Goal: Task Accomplishment & Management: Complete application form

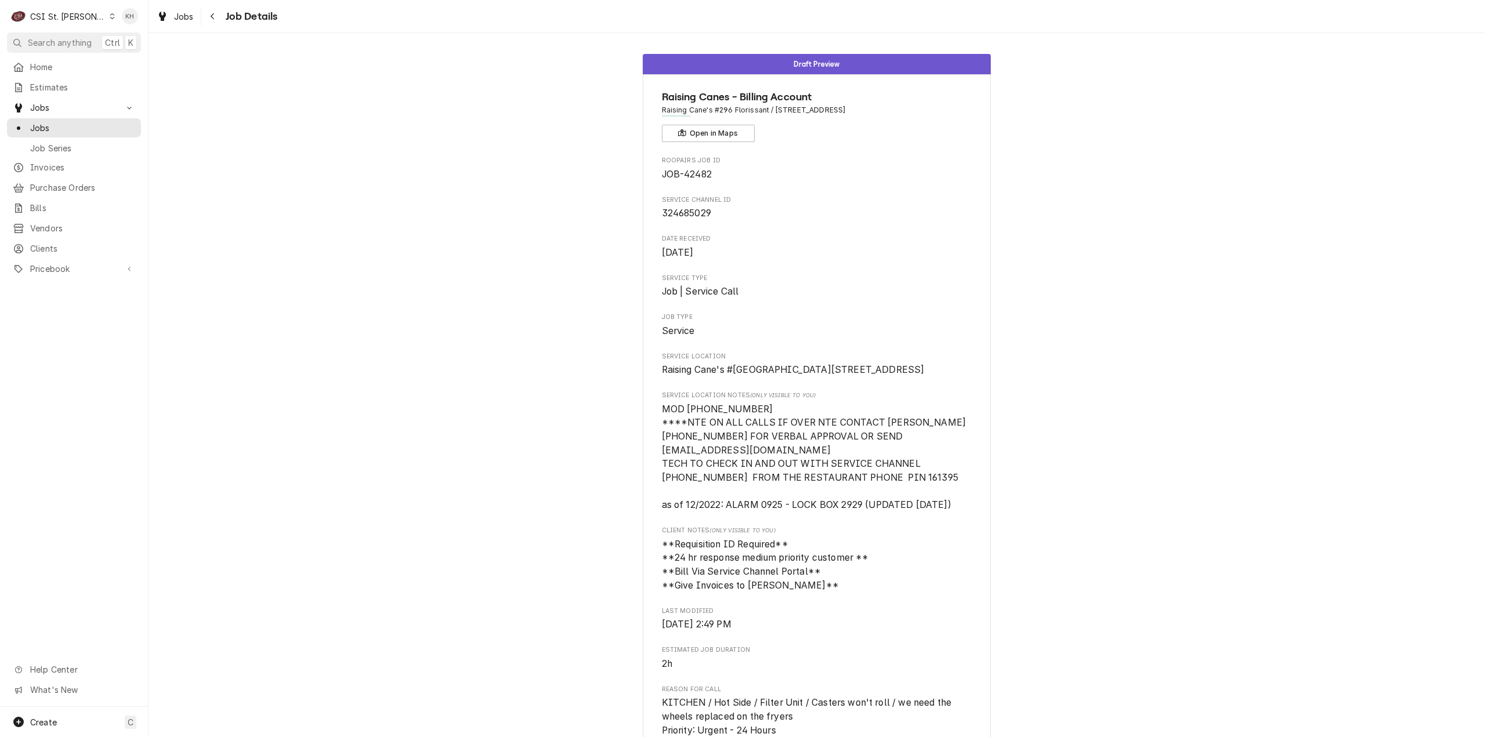
click at [52, 13] on div "CSI St. Louis" at bounding box center [67, 16] width 75 height 12
click at [130, 39] on div "CSI [US_STATE]" at bounding box center [178, 43] width 153 height 12
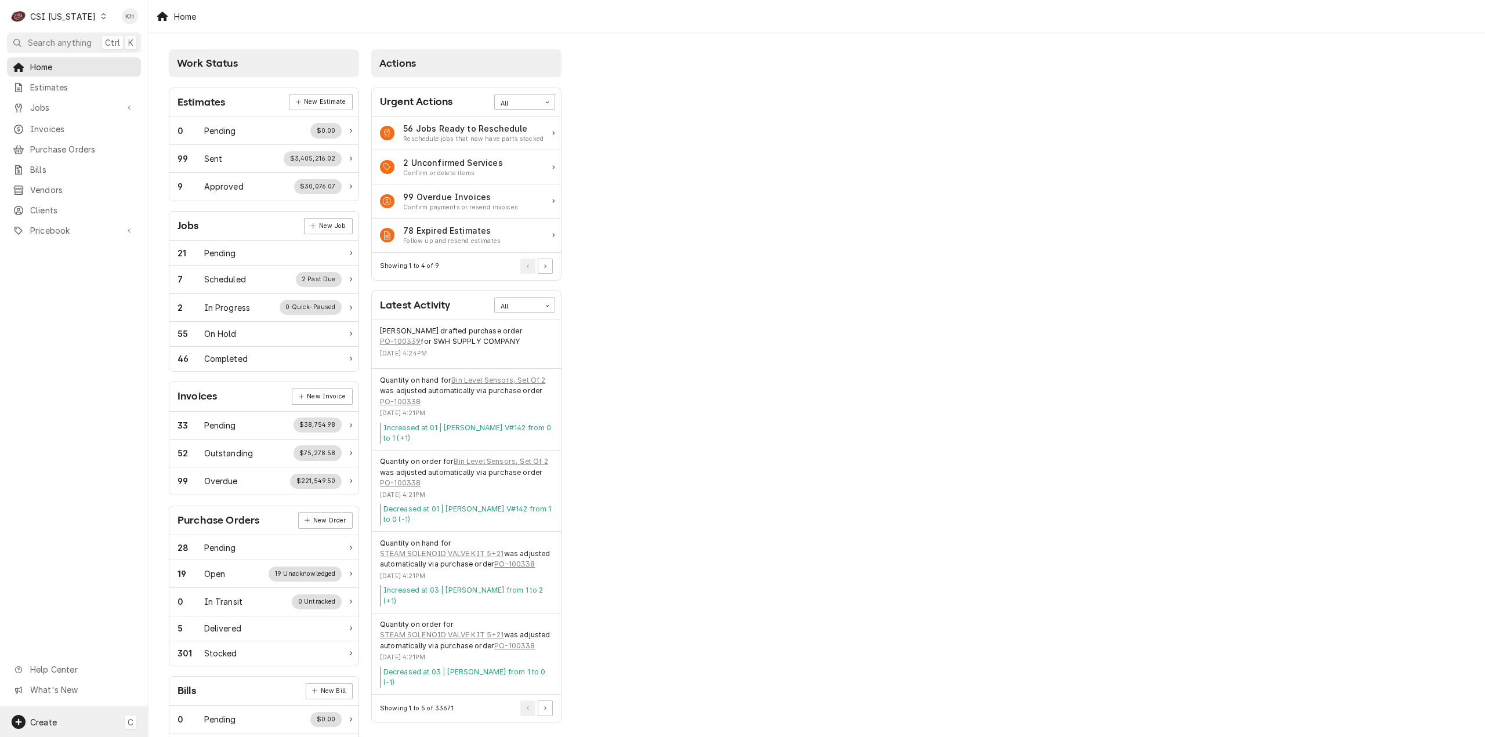
click at [104, 720] on div "Create C" at bounding box center [74, 722] width 148 height 30
click at [208, 604] on div "Job" at bounding box center [217, 602] width 78 height 12
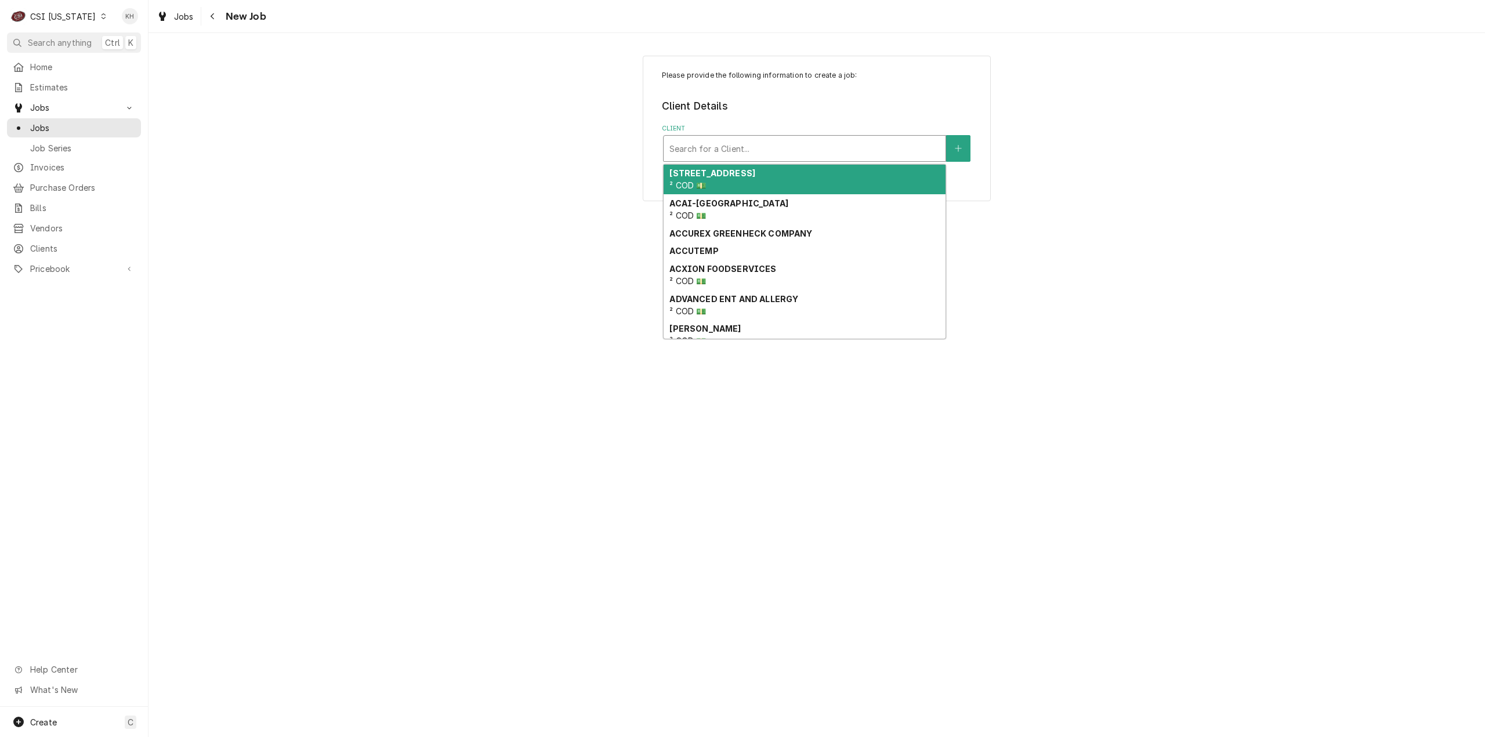
click at [827, 148] on div "Client" at bounding box center [804, 148] width 270 height 21
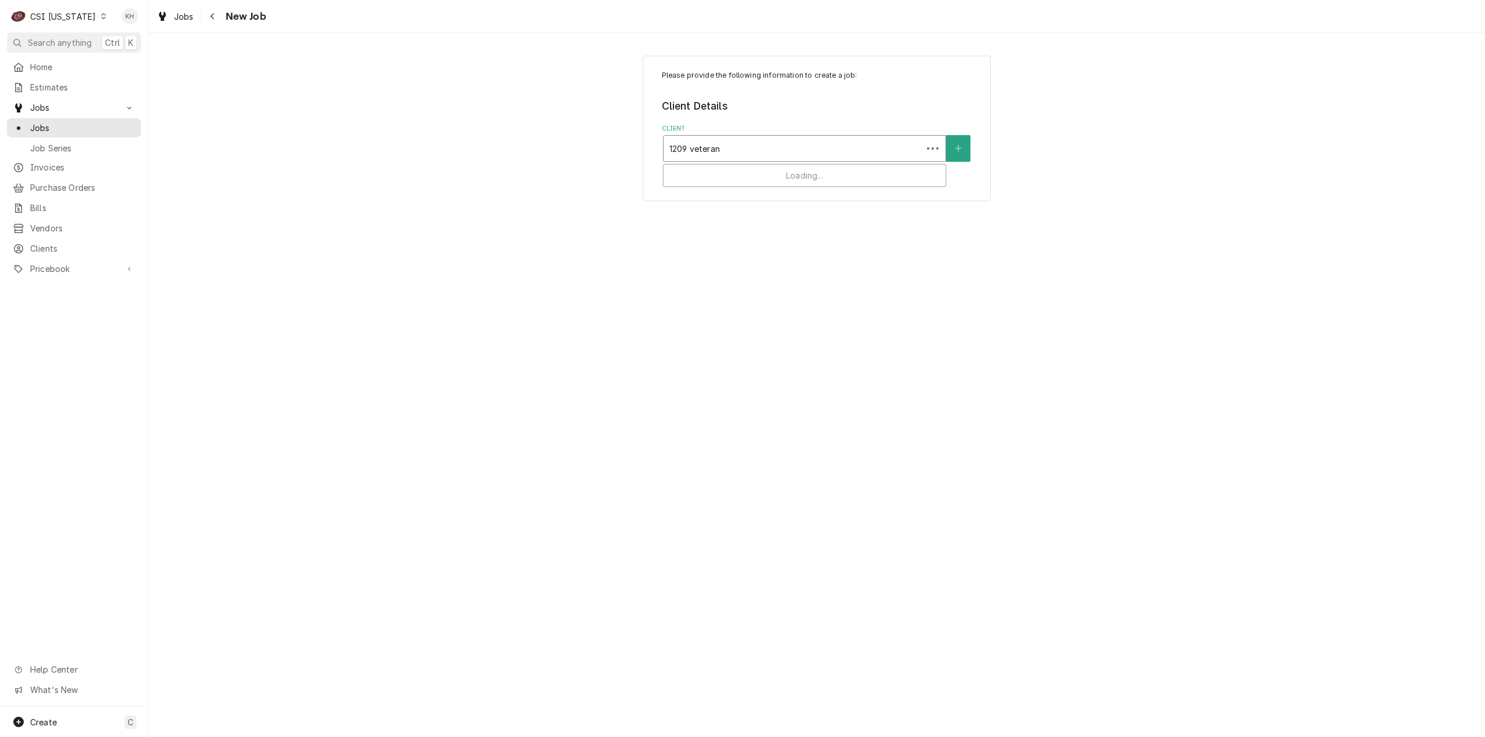
type input "1209 veterans"
drag, startPoint x: 727, startPoint y: 179, endPoint x: 725, endPoint y: 219, distance: 40.1
click at [727, 179] on div "BLOOMIN BRANDS ¹ Bill-Only Client 🏦" at bounding box center [805, 180] width 282 height 30
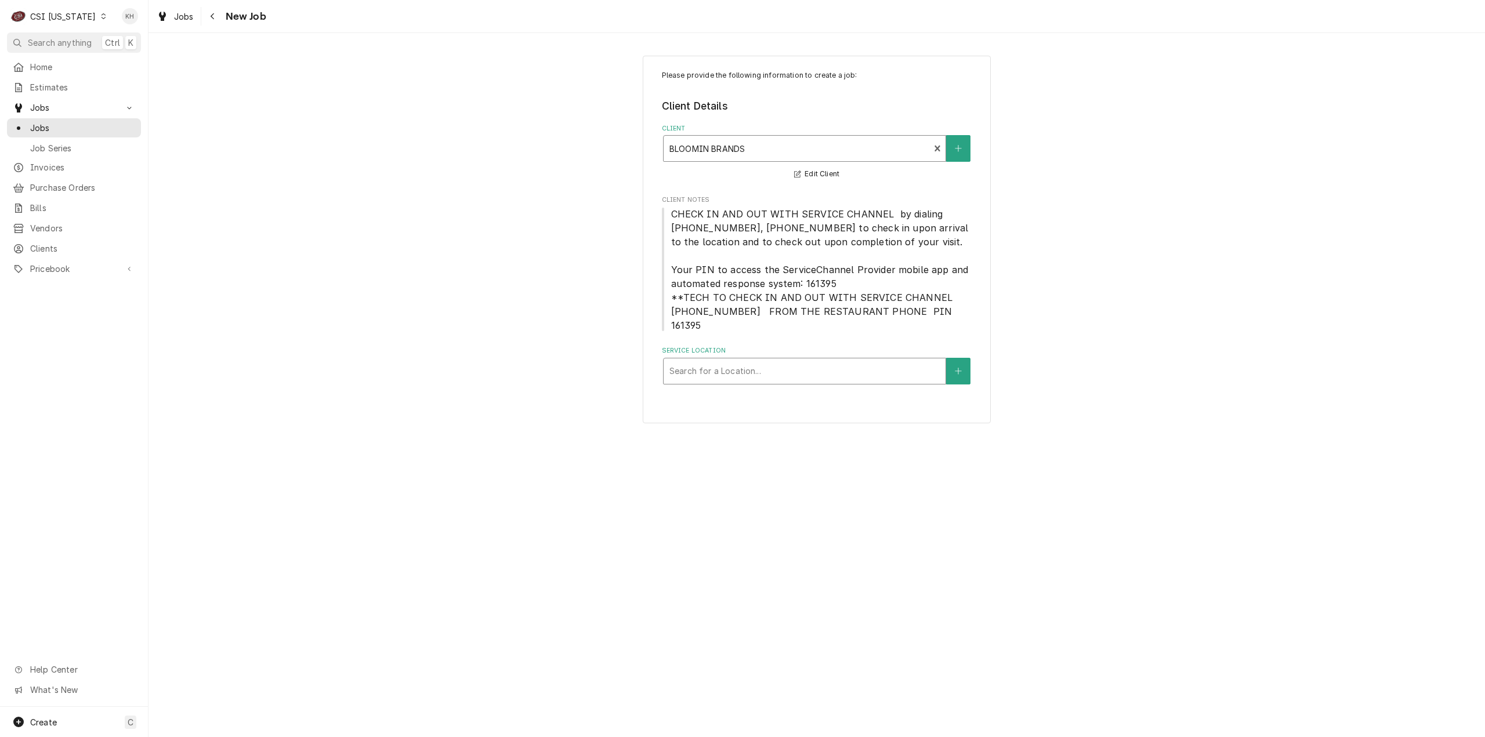
click at [800, 363] on div "Service Location" at bounding box center [804, 371] width 270 height 21
type input "1209"
click at [773, 389] on div "OUTBACK STEAKHOUSE / [STREET_ADDRESS]" at bounding box center [805, 396] width 282 height 18
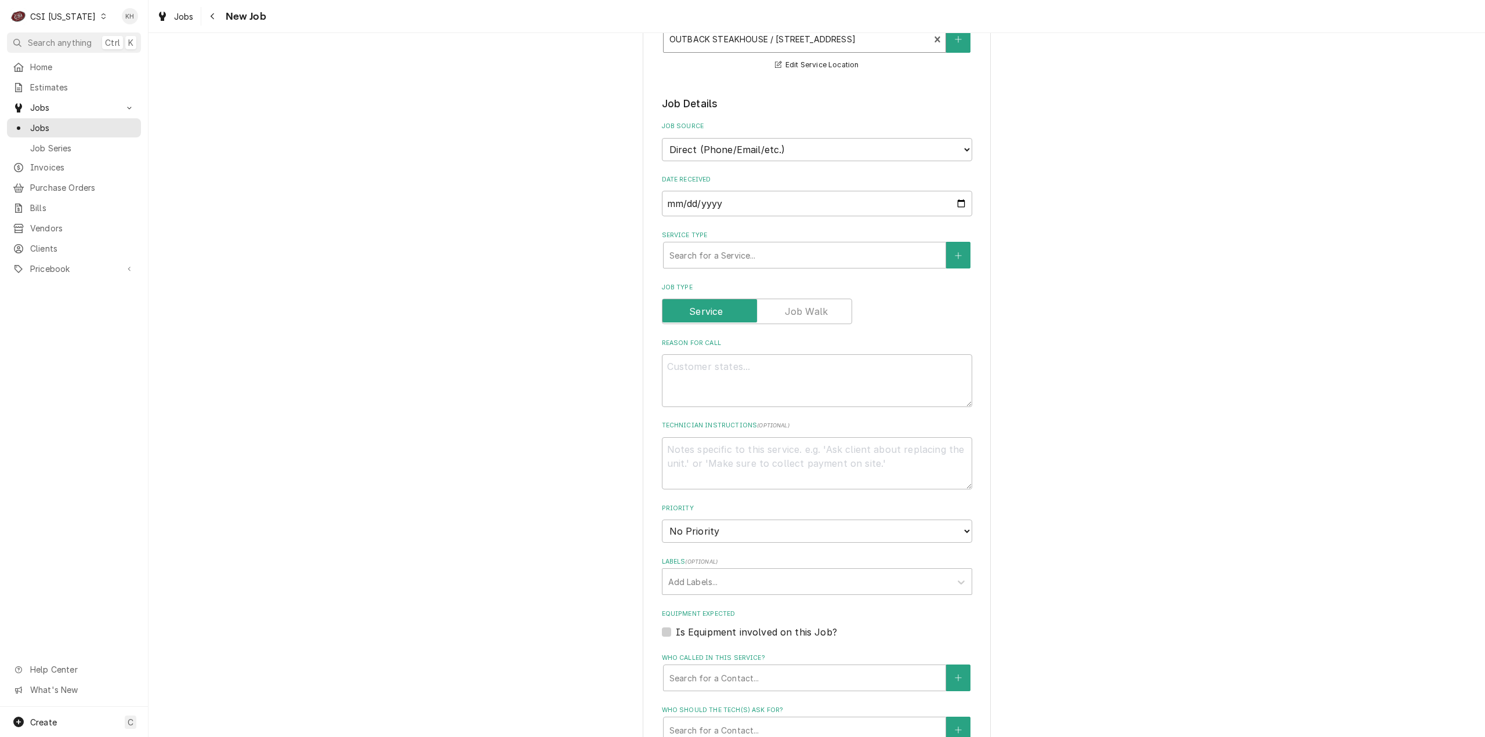
scroll to position [348, 0]
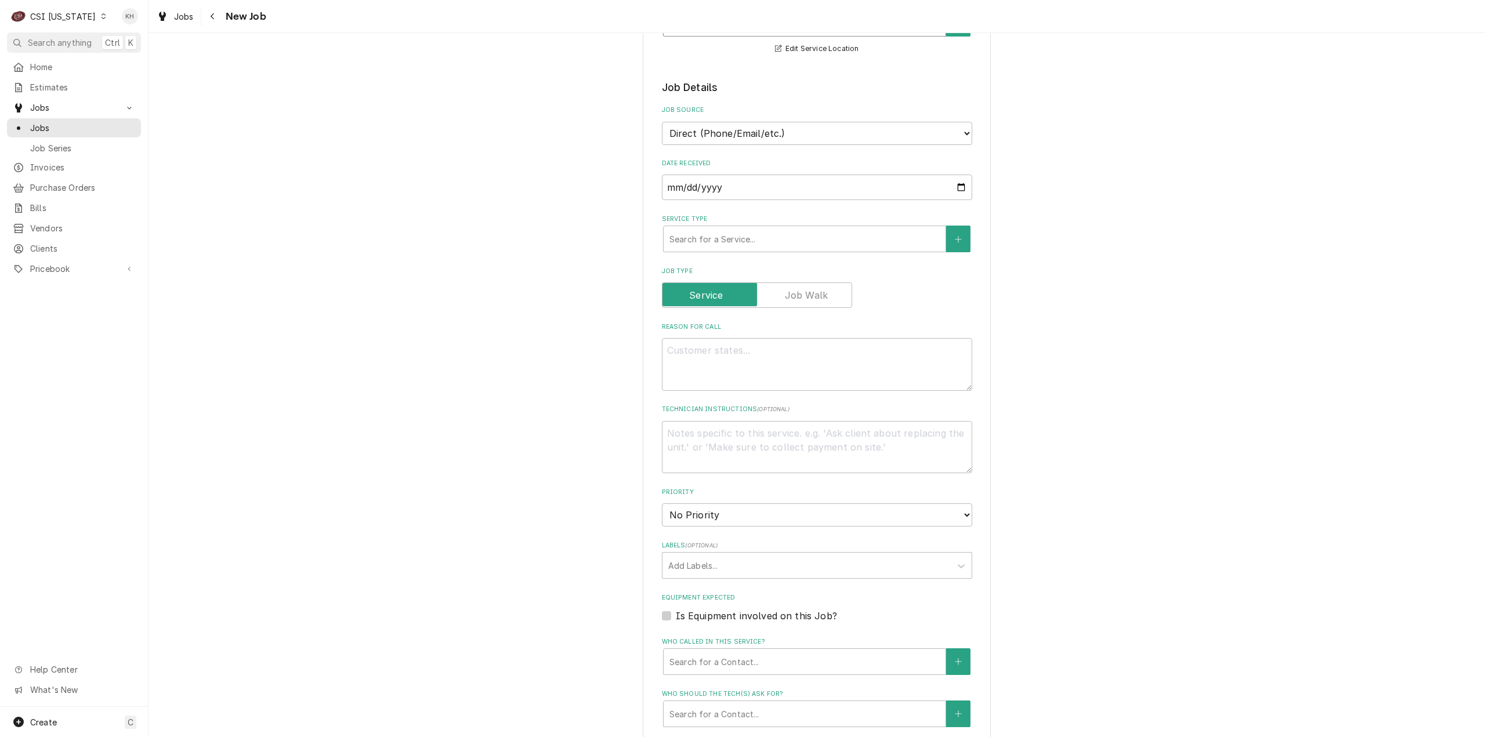
drag, startPoint x: 774, startPoint y: 106, endPoint x: 777, endPoint y: 128, distance: 22.2
click at [775, 114] on div "Job Source Direct (Phone/Email/etc.) Service Channel Corrigo Ecotrak Other" at bounding box center [817, 125] width 310 height 39
click at [777, 130] on select "Direct (Phone/Email/etc.) Service Channel Corrigo Ecotrak Other" at bounding box center [817, 133] width 310 height 23
select select "1"
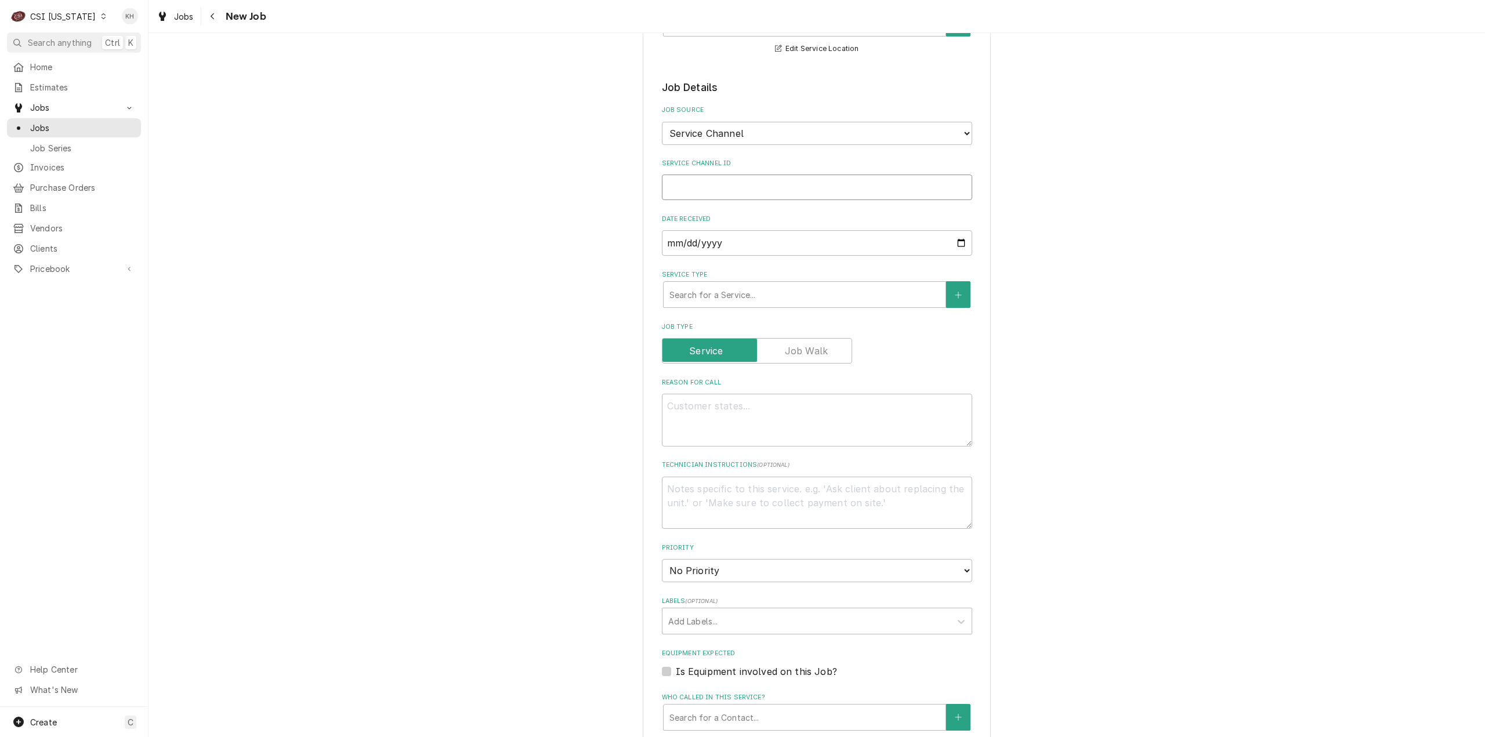
click at [733, 180] on input "Service Channel ID" at bounding box center [817, 188] width 310 height 26
paste input "1209 Veterans P"
type textarea "x"
type input "1209 Veterans P"
drag, startPoint x: 756, startPoint y: 170, endPoint x: 521, endPoint y: 166, distance: 235.5
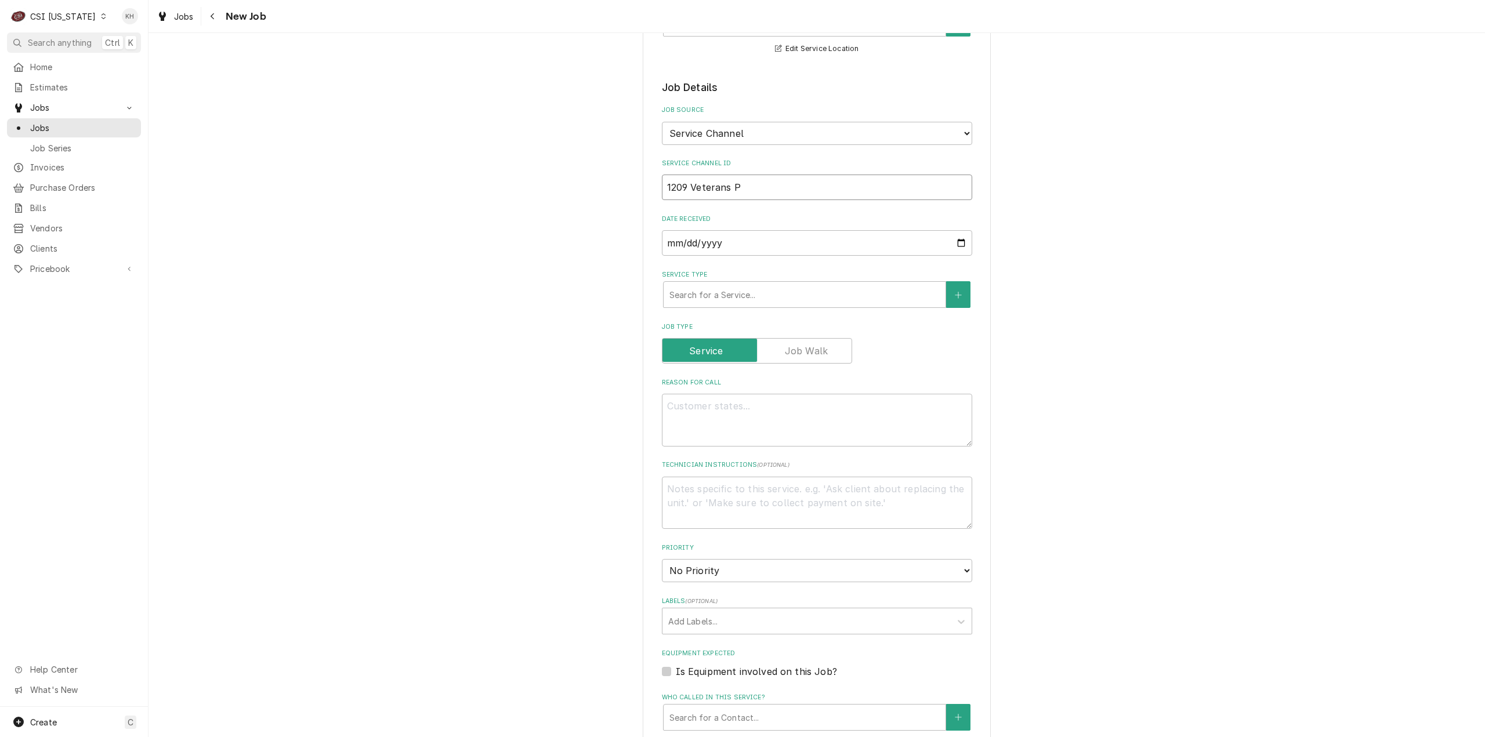
click at [521, 166] on div "Please provide the following information to create a job: Client Details Client…" at bounding box center [816, 398] width 1336 height 1402
type textarea "x"
click at [691, 176] on input "Service Channel ID" at bounding box center [817, 188] width 310 height 26
paste input "324689733"
type textarea "x"
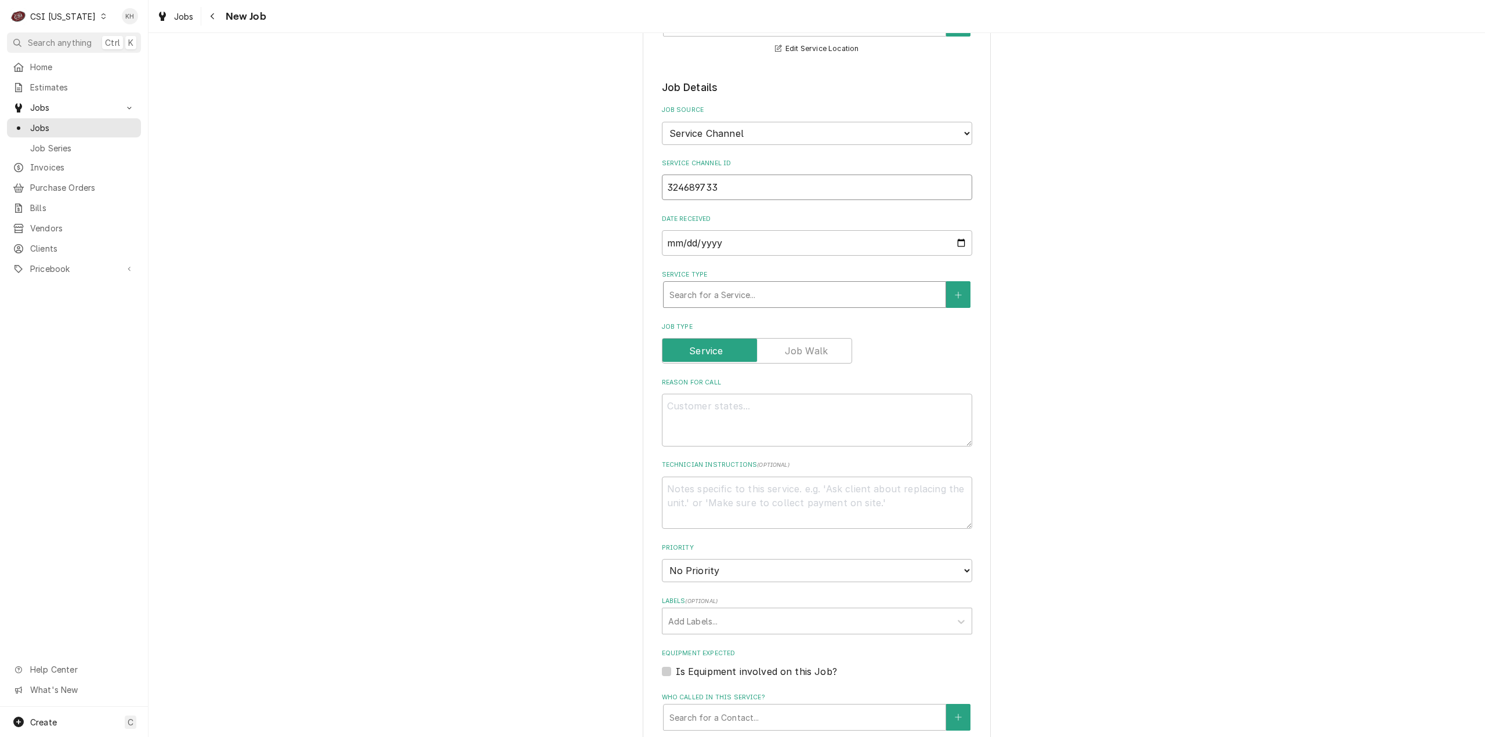
type input "324689733"
click at [724, 285] on div "Service Type" at bounding box center [804, 294] width 270 height 21
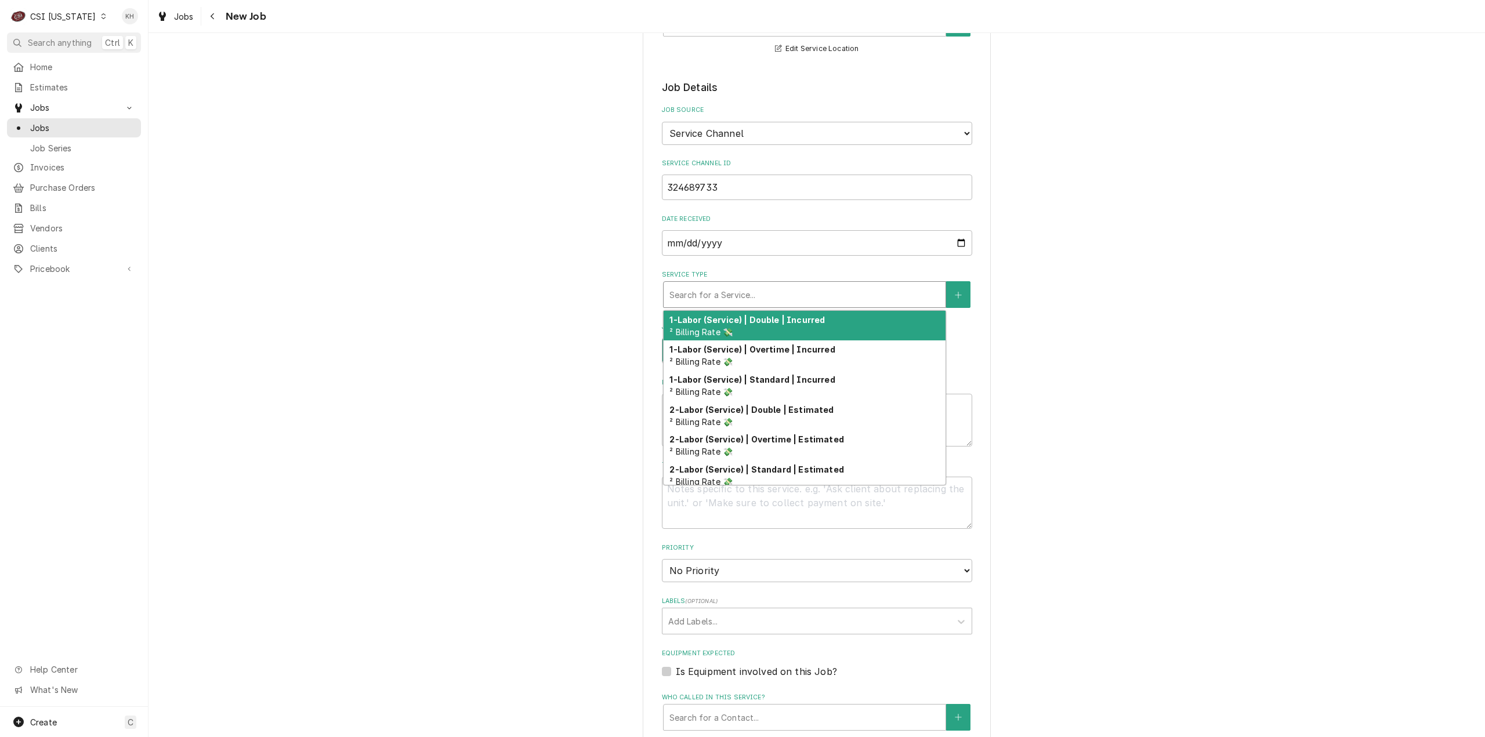
type textarea "x"
type input "s"
type textarea "x"
type input "se"
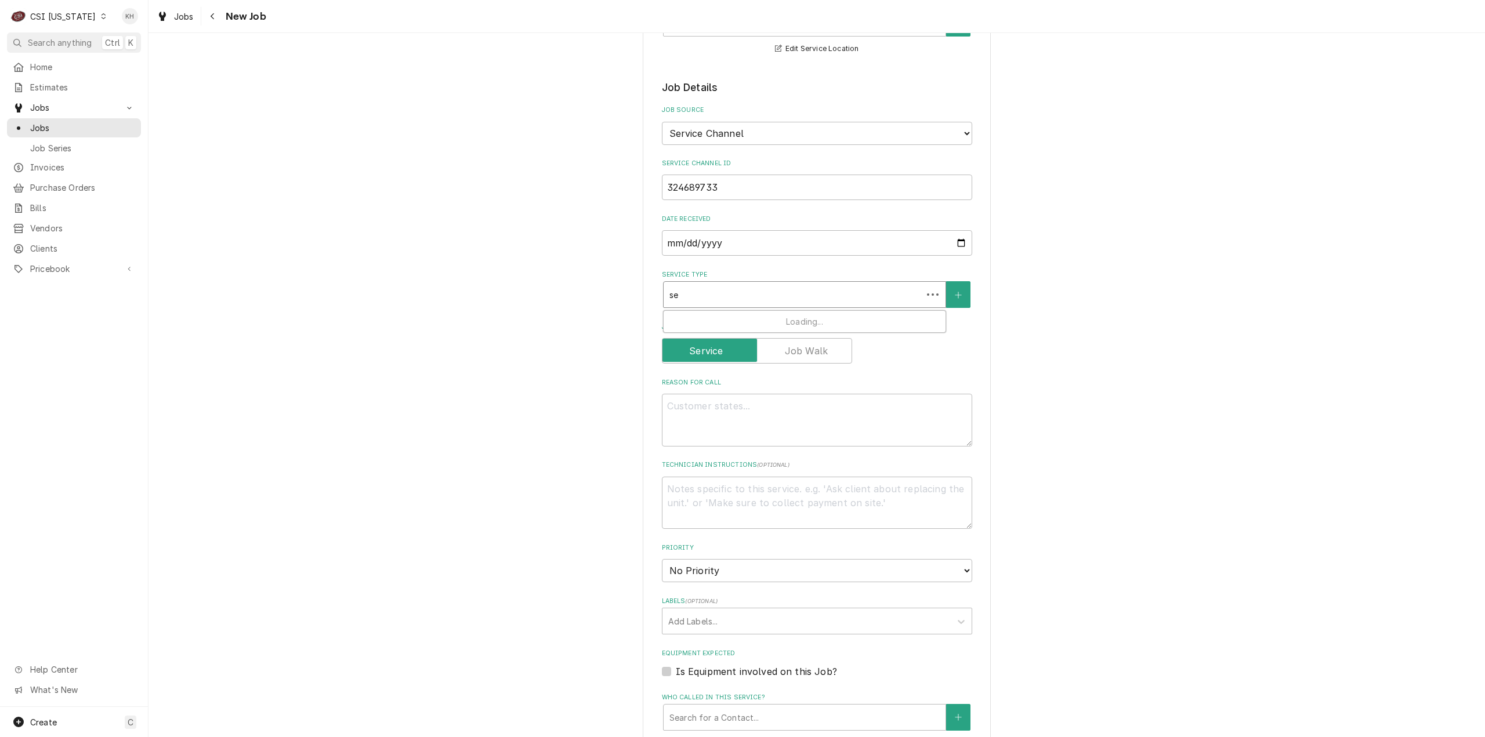
type textarea "x"
type input "ser"
type textarea "x"
type input "serv"
type textarea "x"
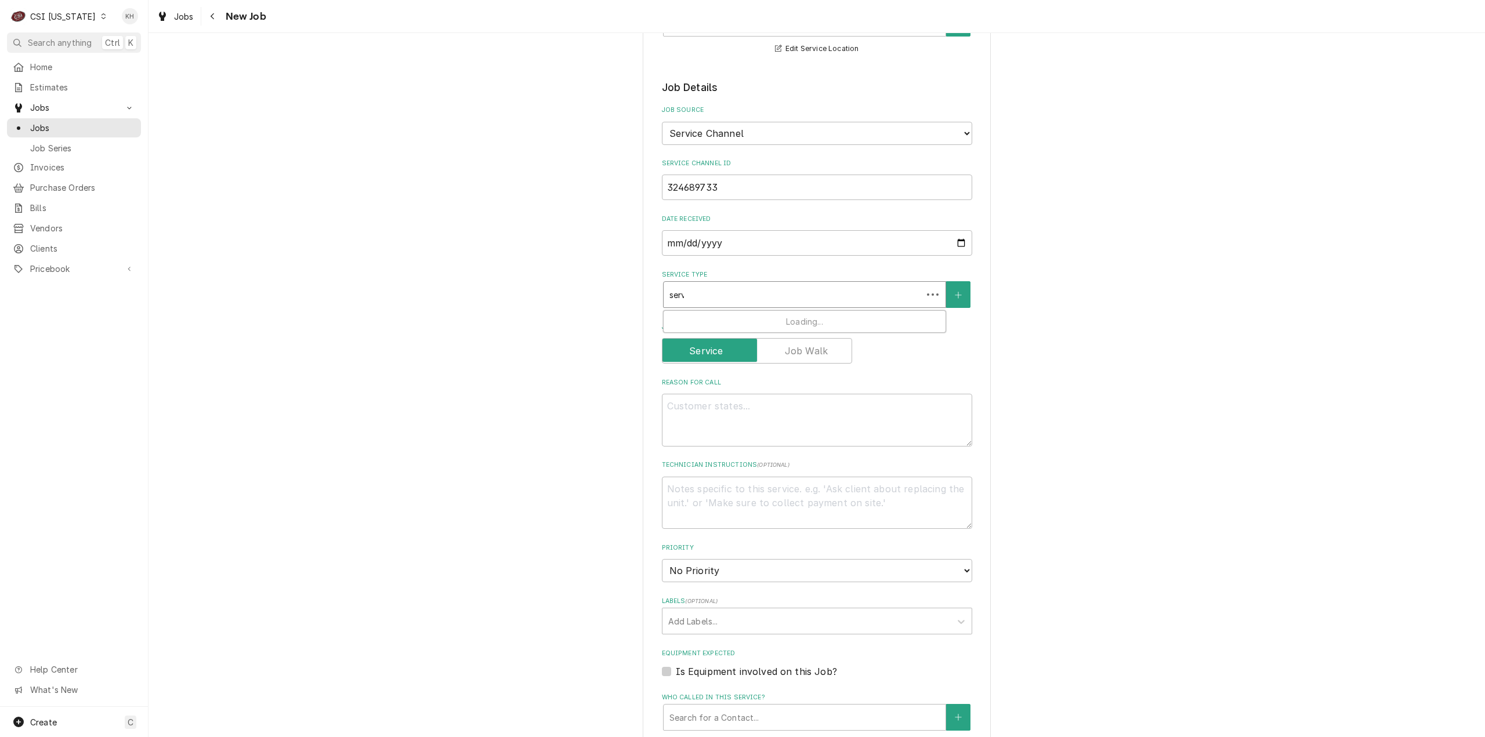
type input "servi"
type textarea "x"
type input "servic"
type textarea "x"
type input "service"
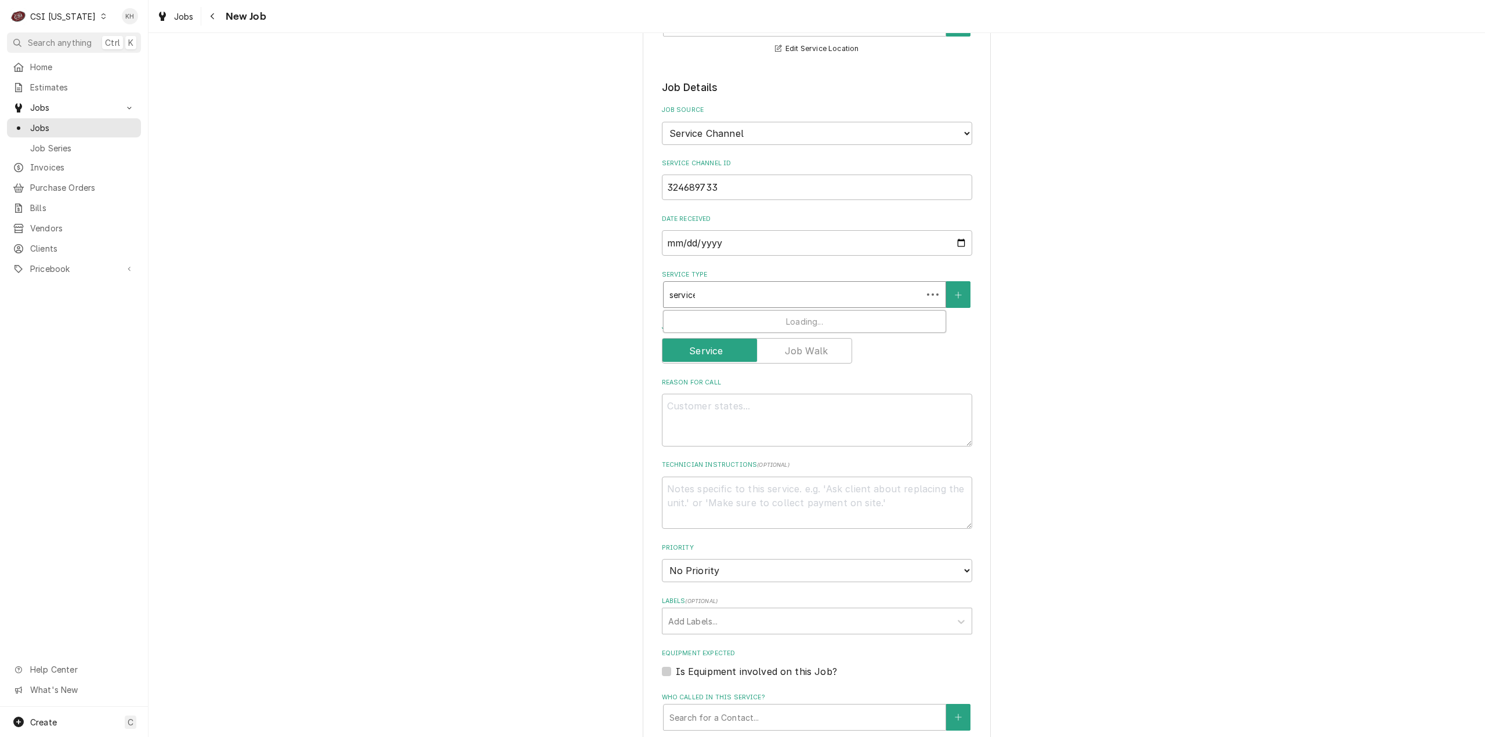
type textarea "x"
type input "service c"
type textarea "x"
type input "service ca"
type textarea "x"
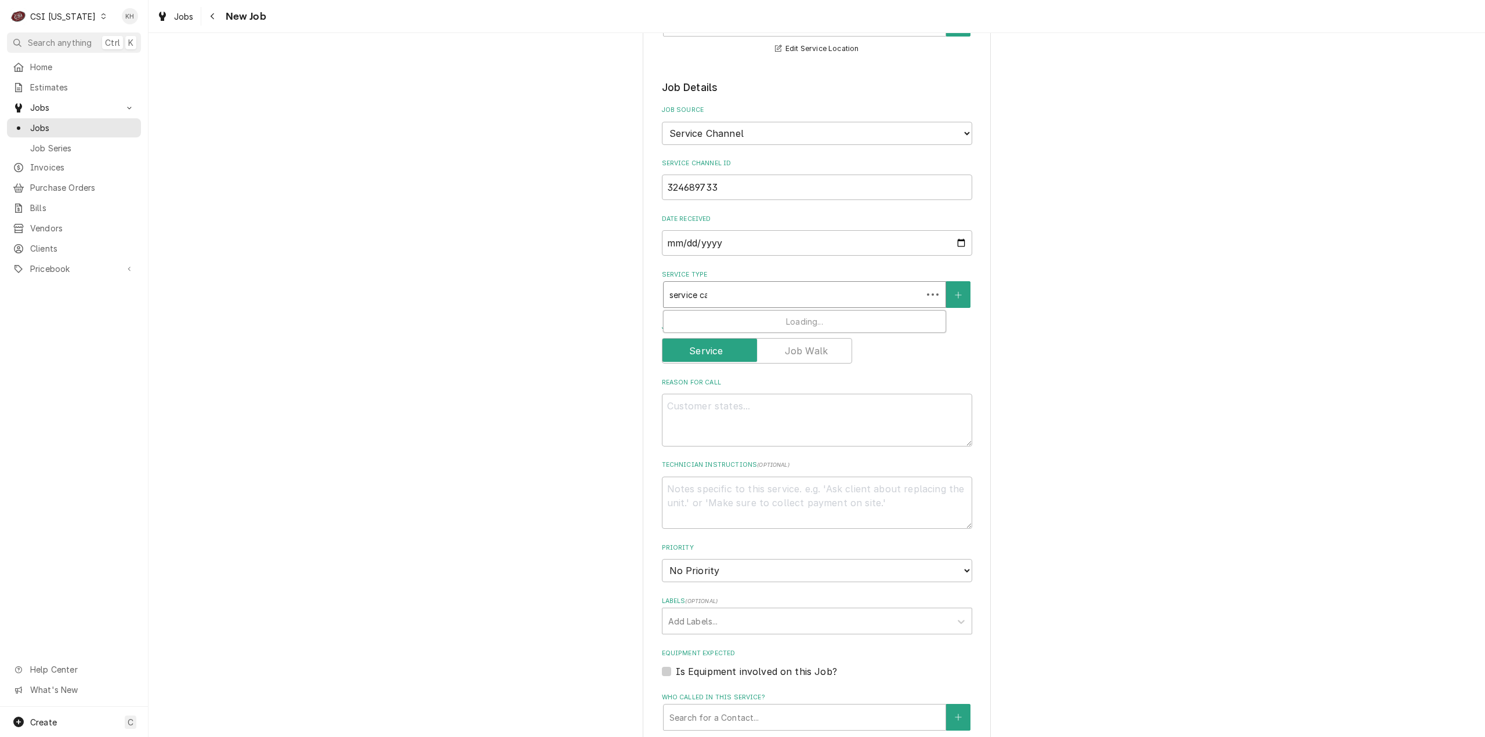
type input "service cal"
type textarea "x"
type input "service call"
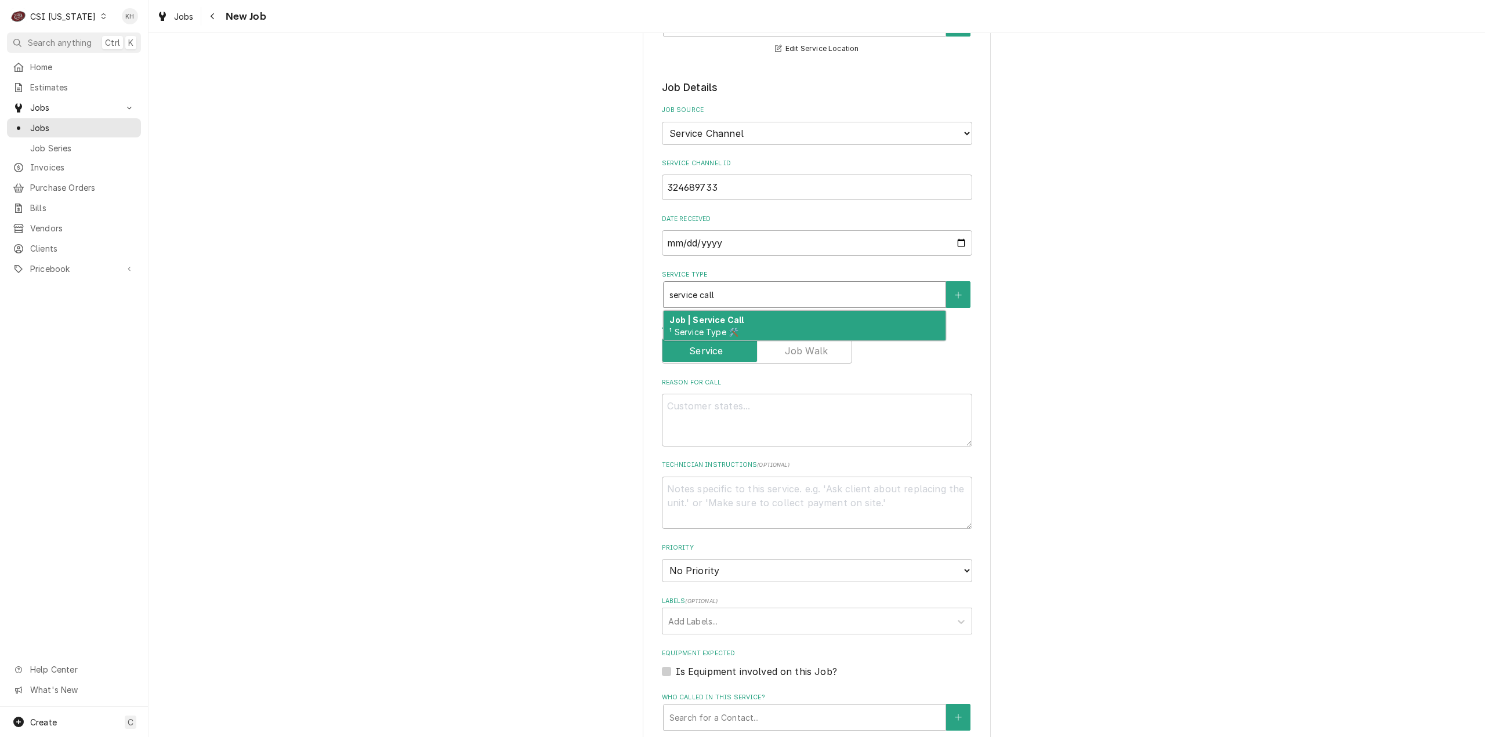
click at [730, 315] on strong "Job | Service Call" at bounding box center [706, 320] width 74 height 10
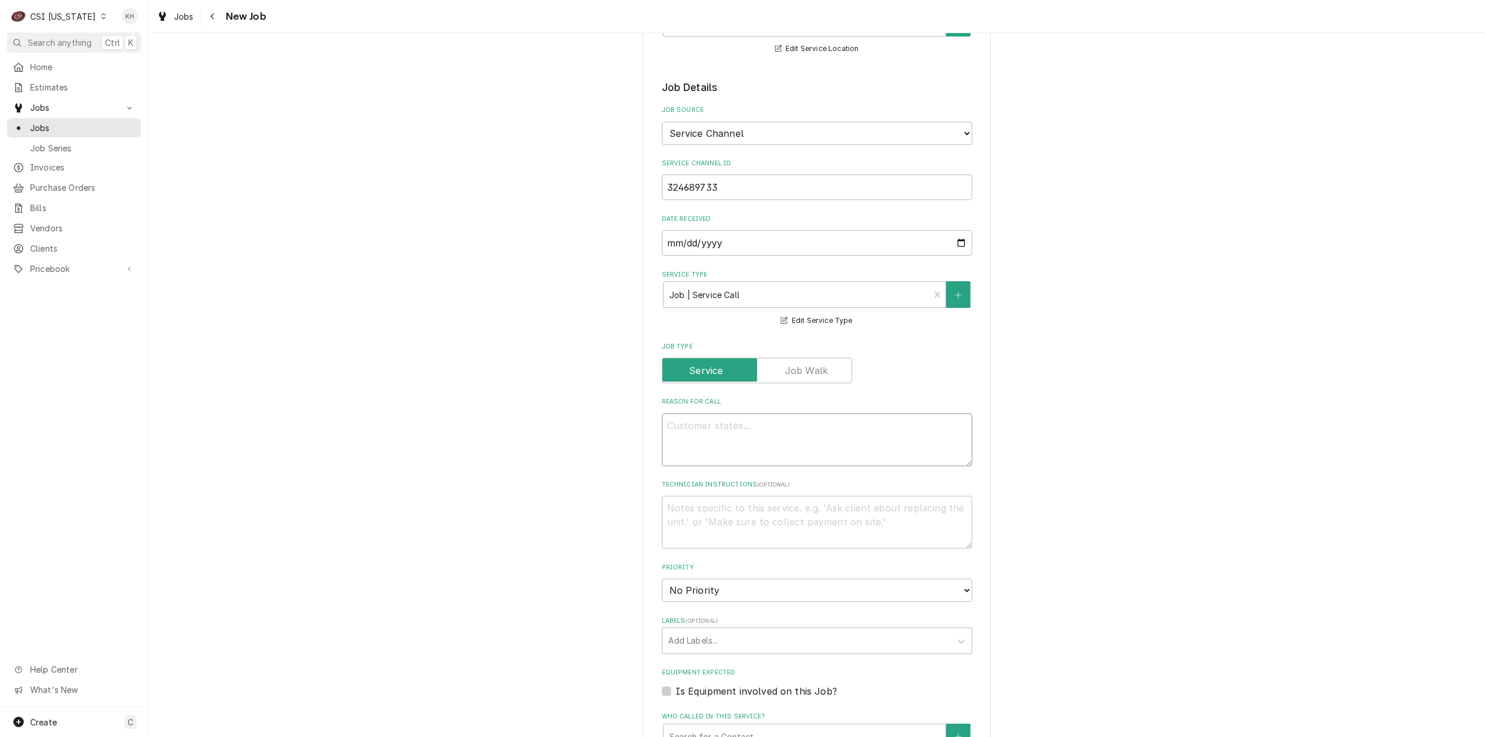
drag, startPoint x: 882, startPoint y: 450, endPoint x: 881, endPoint y: 439, distance: 11.1
click at [882, 443] on textarea "Reason For Call" at bounding box center [817, 440] width 310 height 53
click at [879, 429] on textarea "Reason For Call" at bounding box center [817, 440] width 310 height 53
paste textarea "COOKLINE/PREP AREA / Cooking/Kitchen Equipment / Combi Oven - Unox "Equip:" KIT…"
type textarea "x"
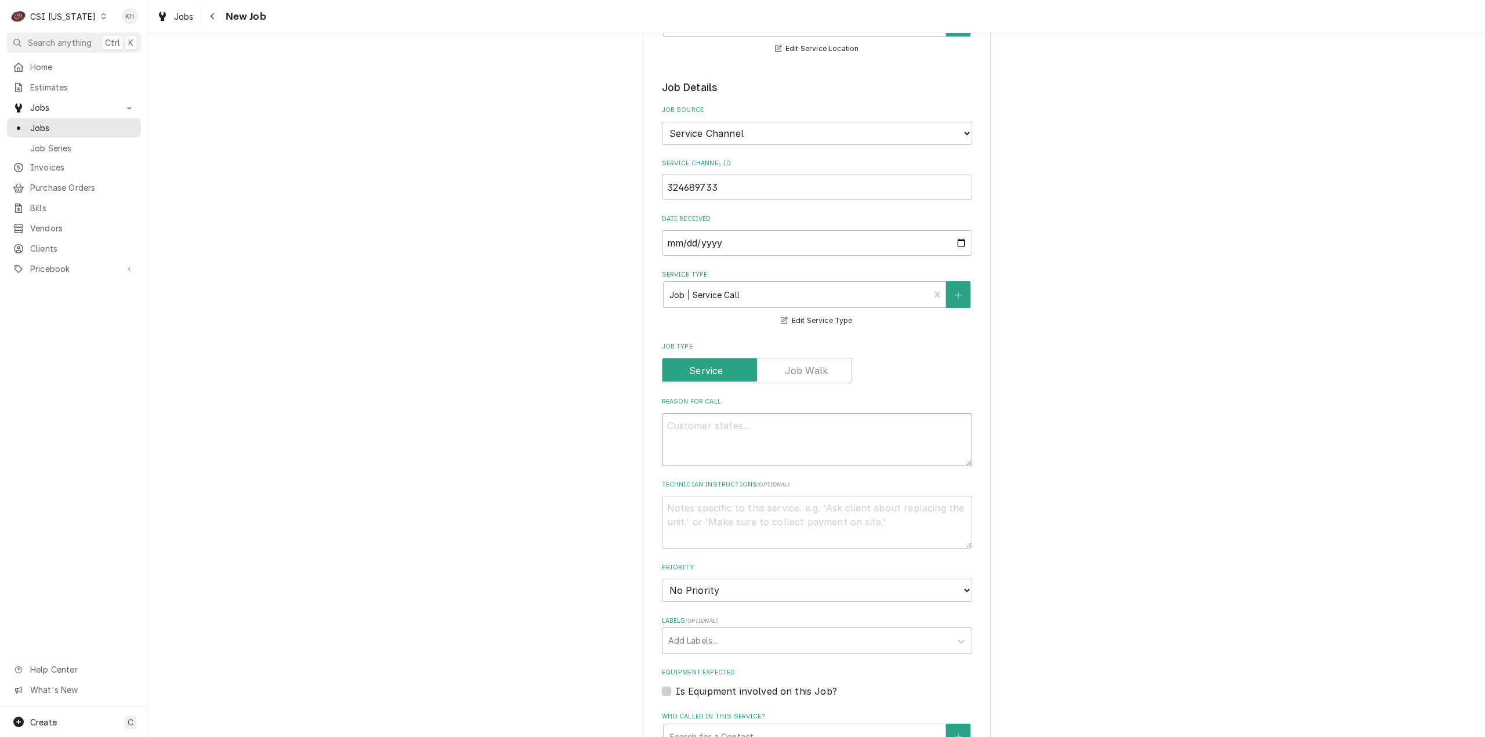
type textarea "COOKLINE/PREP AREA / Cooking/Kitchen Equipment / Combi Oven - Unox "Equip:" KIT…"
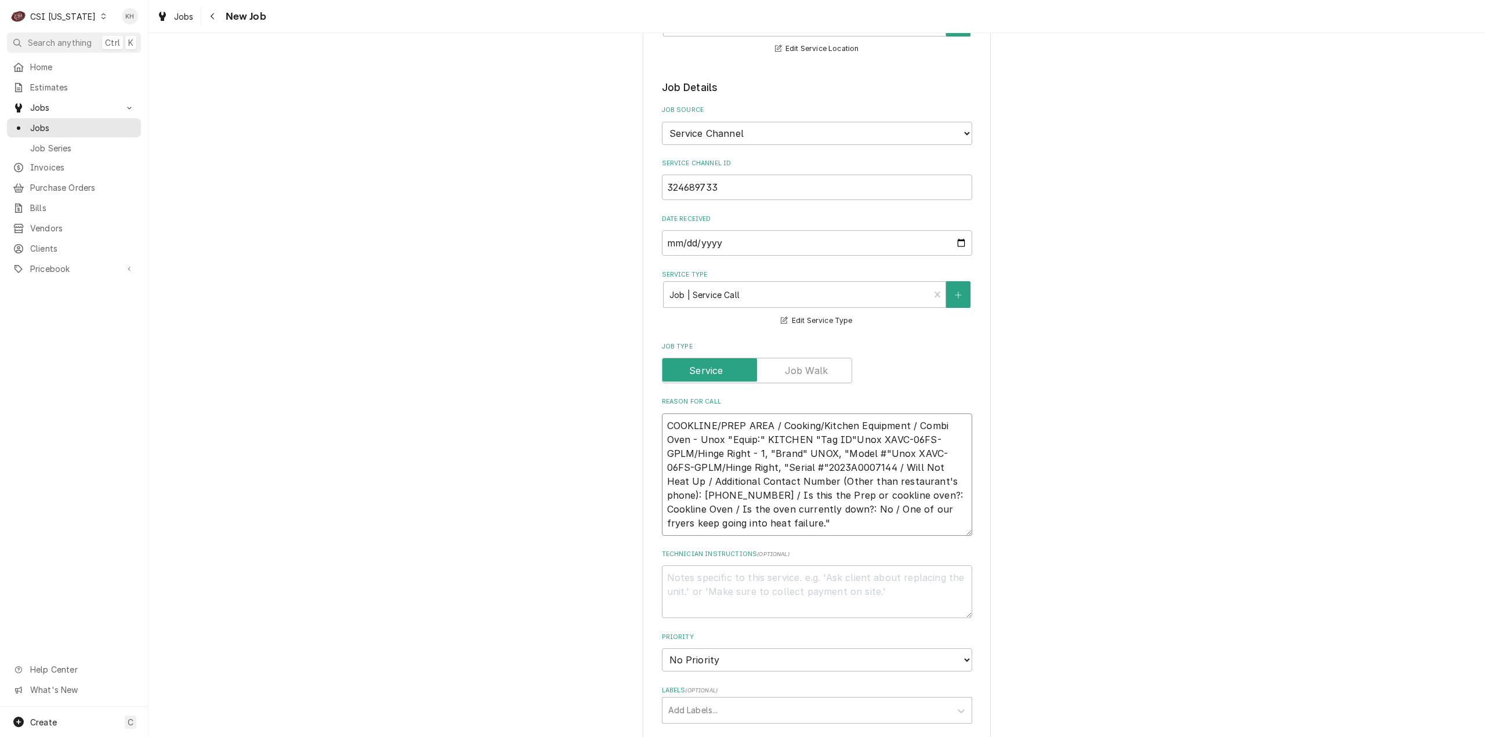
type textarea "x"
type textarea "COOKLINE/PREP AREA / Cooking/Kitchen Equipment / Combi Oven - Unox "Equip:" KIT…"
type textarea "x"
type textarea "COOKLINE/PREP AREA / Cooking/Kitchen Equipment / Combi Oven - Unox "Equip:" KIT…"
type textarea "x"
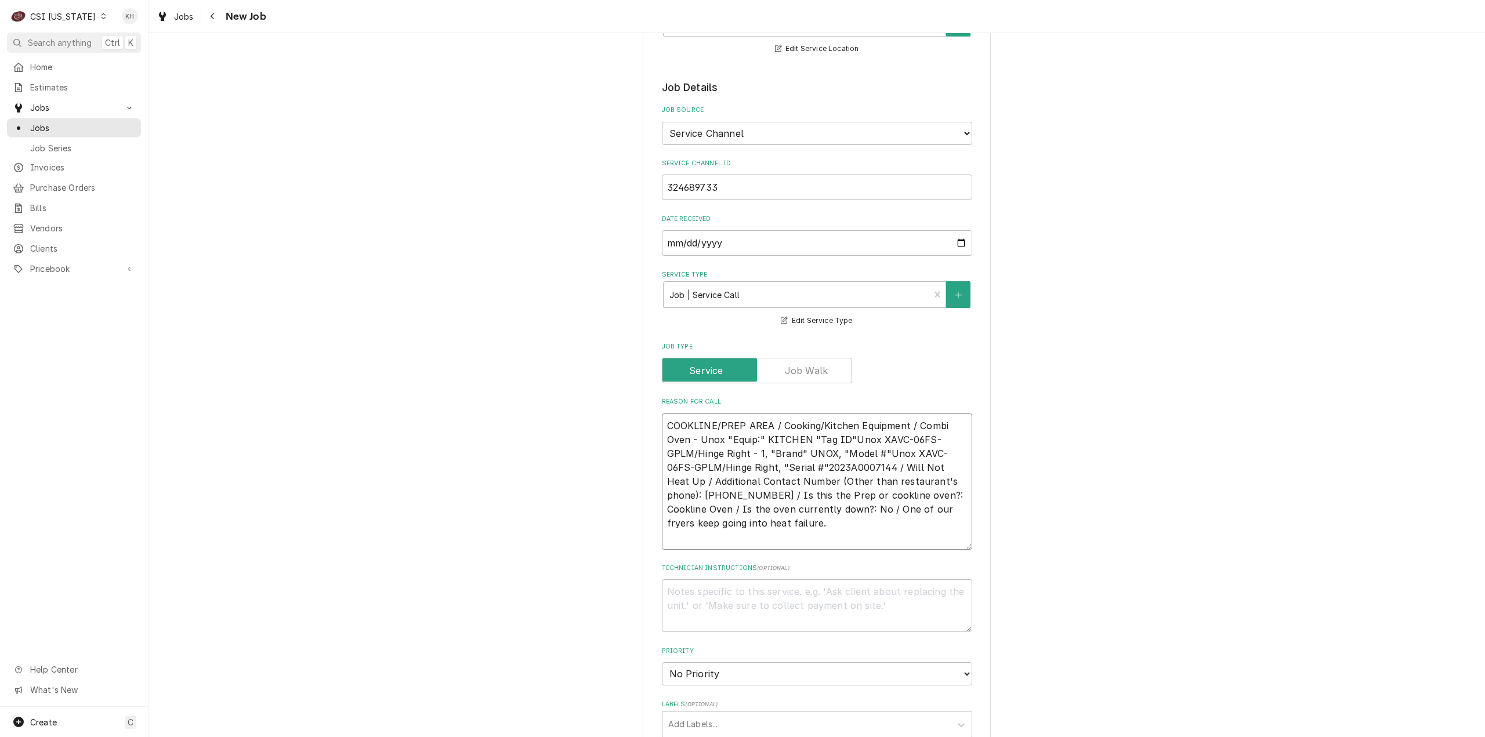
type textarea "COOKLINE/PREP AREA / Cooking/Kitchen Equipment / Combi Oven - Unox "Equip:" KIT…"
type textarea "x"
type textarea "COOKLINE/PREP AREA / Cooking/Kitchen Equipment / Combi Oven - Unox "Equip:" KIT…"
type textarea "x"
type textarea "COOKLINE/PREP AREA / Cooking/Kitchen Equipment / Combi Oven - Unox "Equip:" KIT…"
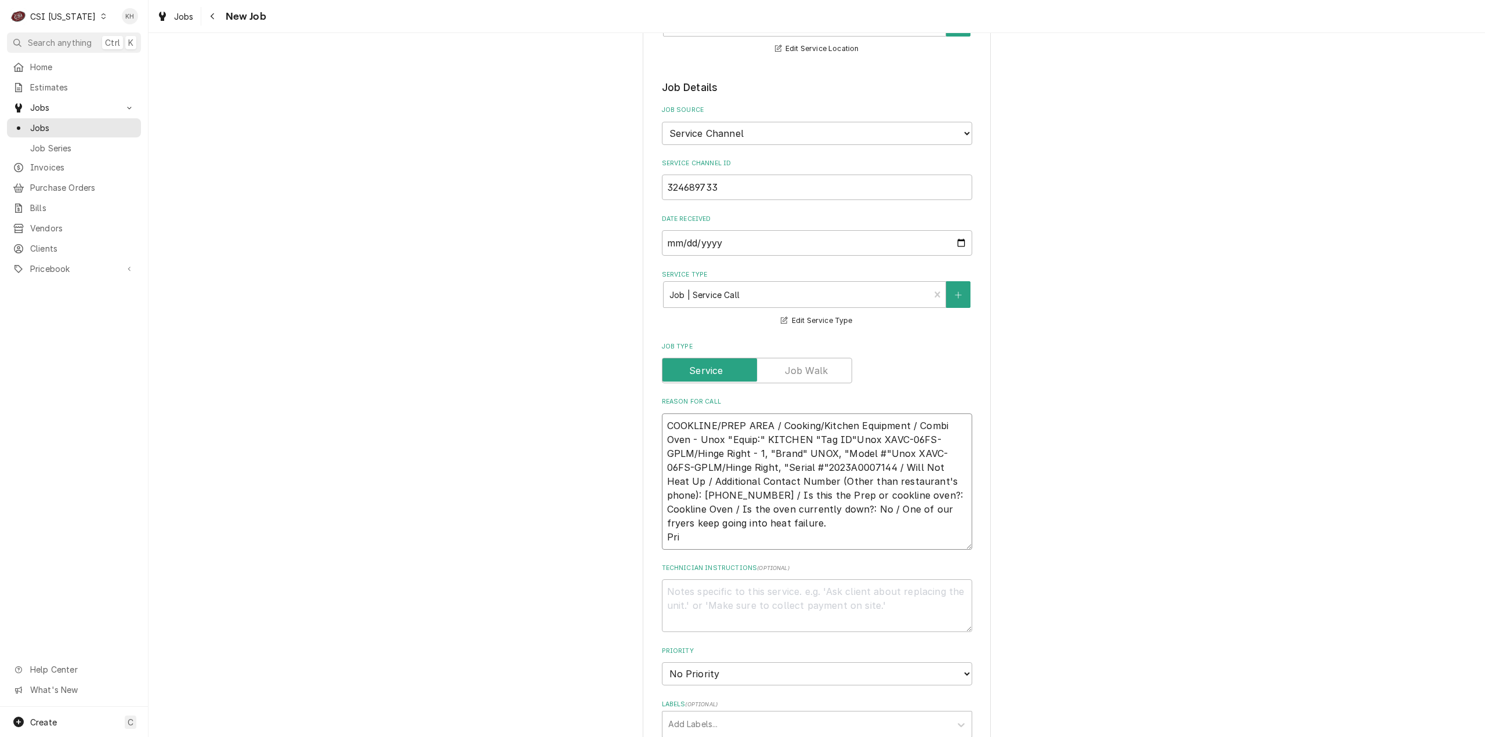
type textarea "x"
type textarea "COOKLINE/PREP AREA / Cooking/Kitchen Equipment / Combi Oven - Unox "Equip:" KIT…"
type textarea "x"
type textarea "COOKLINE/PREP AREA / Cooking/Kitchen Equipment / Combi Oven - Unox "Equip:" KIT…"
type textarea "x"
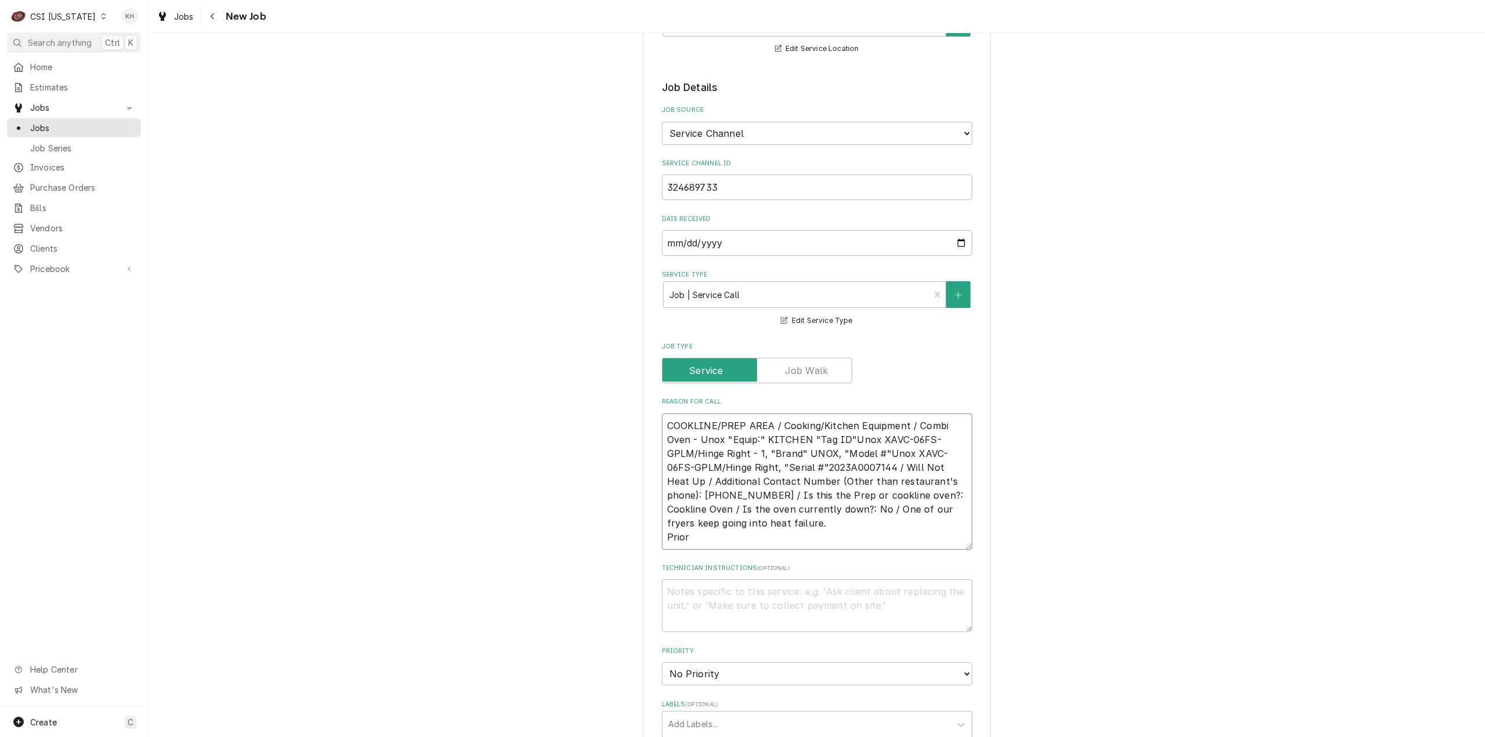
type textarea "COOKLINE/PREP AREA / Cooking/Kitchen Equipment / Combi Oven - Unox "Equip:" KIT…"
type textarea "x"
type textarea "COOKLINE/PREP AREA / Cooking/Kitchen Equipment / Combi Oven - Unox "Equip:" KIT…"
type textarea "x"
type textarea "COOKLINE/PREP AREA / Cooking/Kitchen Equipment / Combi Oven - Unox "Equip:" KIT…"
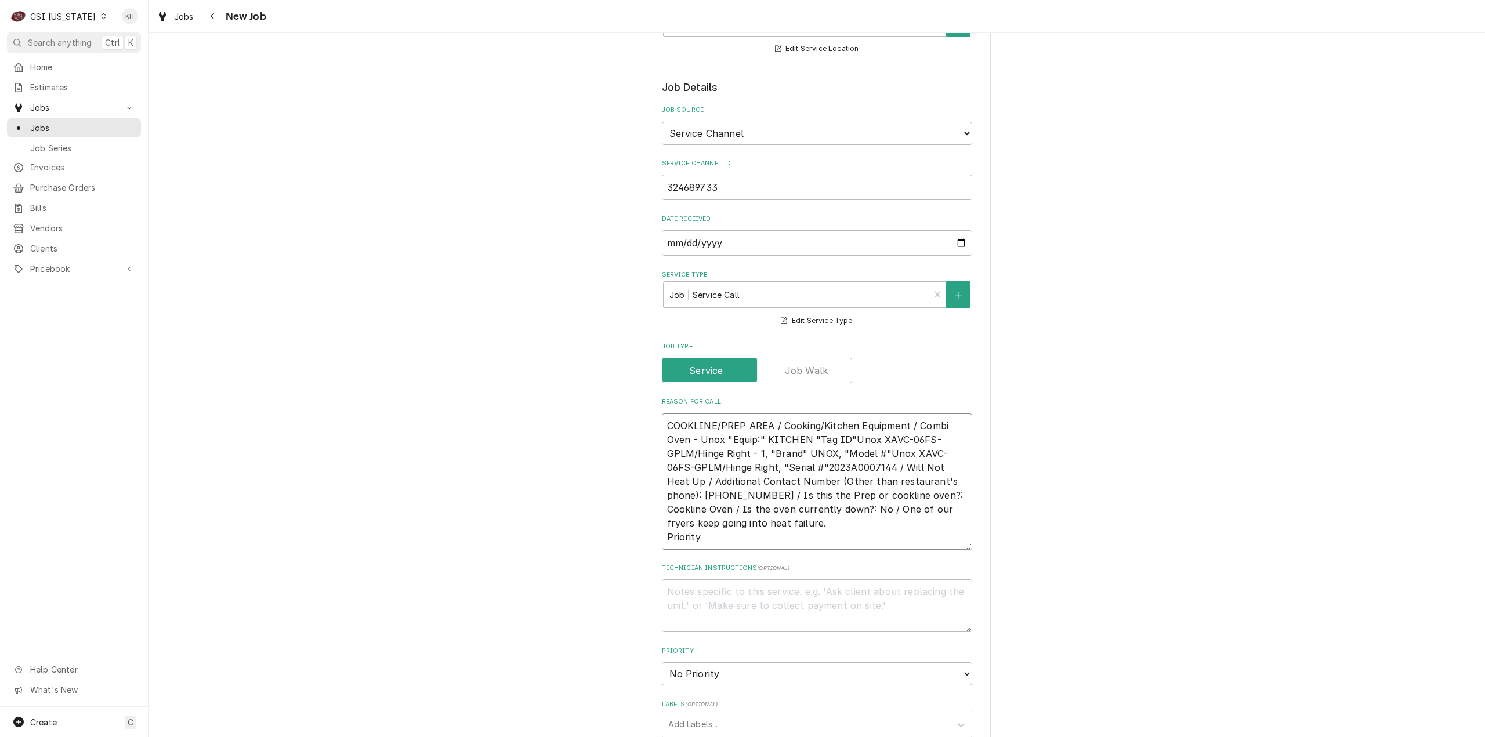
type textarea "x"
type textarea "COOKLINE/PREP AREA / Cooking/Kitchen Equipment / Combi Oven - Unox "Equip:" KIT…"
type textarea "x"
type textarea "COOKLINE/PREP AREA / Cooking/Kitchen Equipment / Combi Oven - Unox "Equip:" KIT…"
type textarea "x"
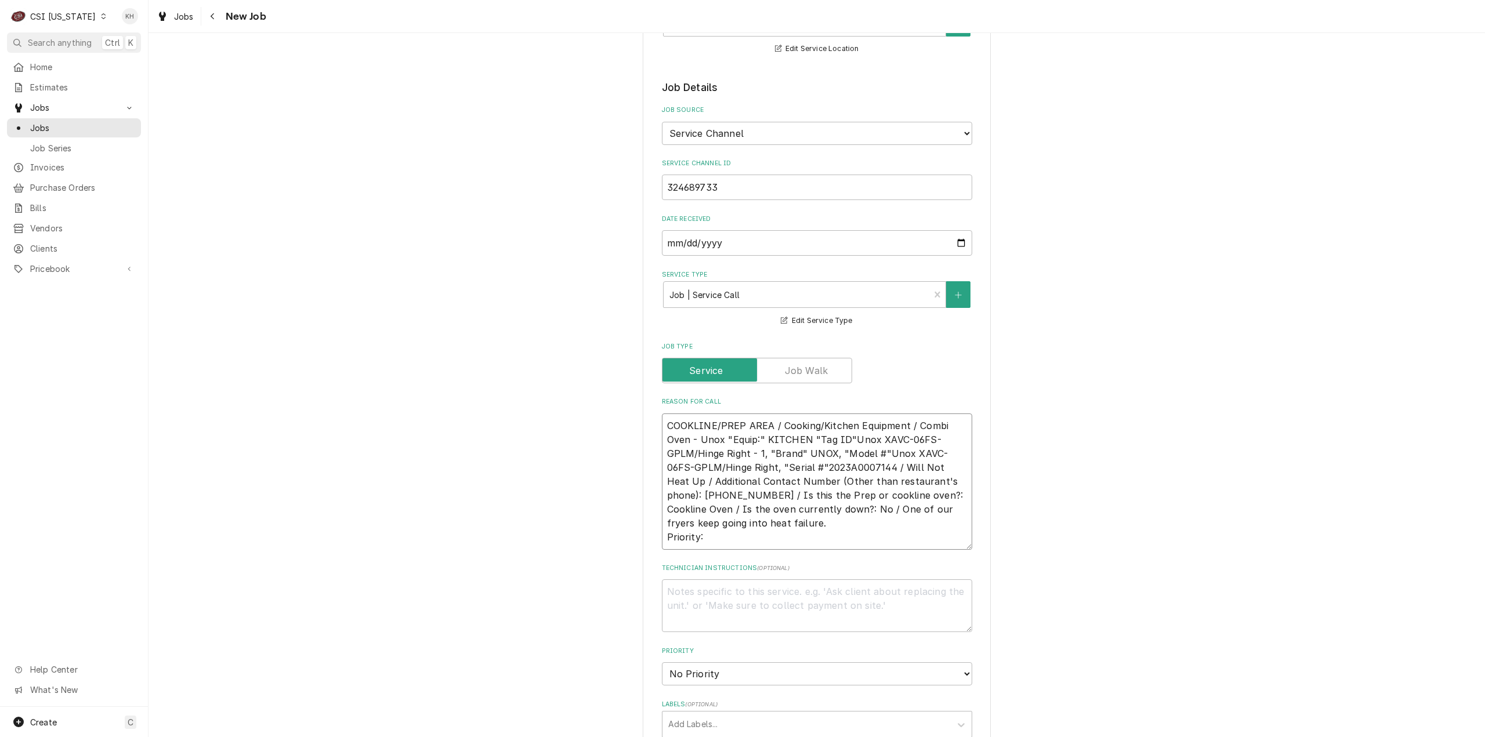
type textarea "COOKLINE/PREP AREA / Cooking/Kitchen Equipment / Combi Oven - Unox "Equip:" KIT…"
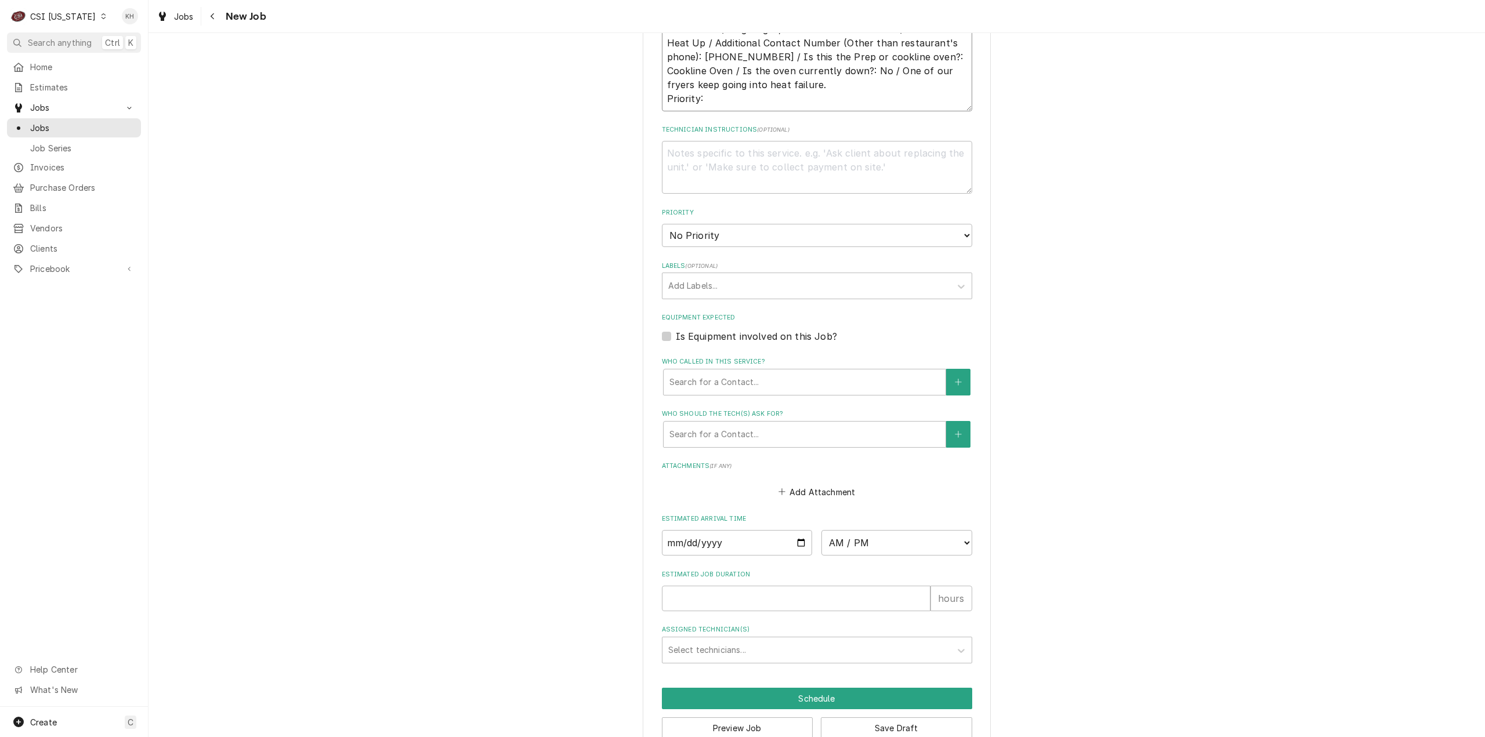
scroll to position [801, 0]
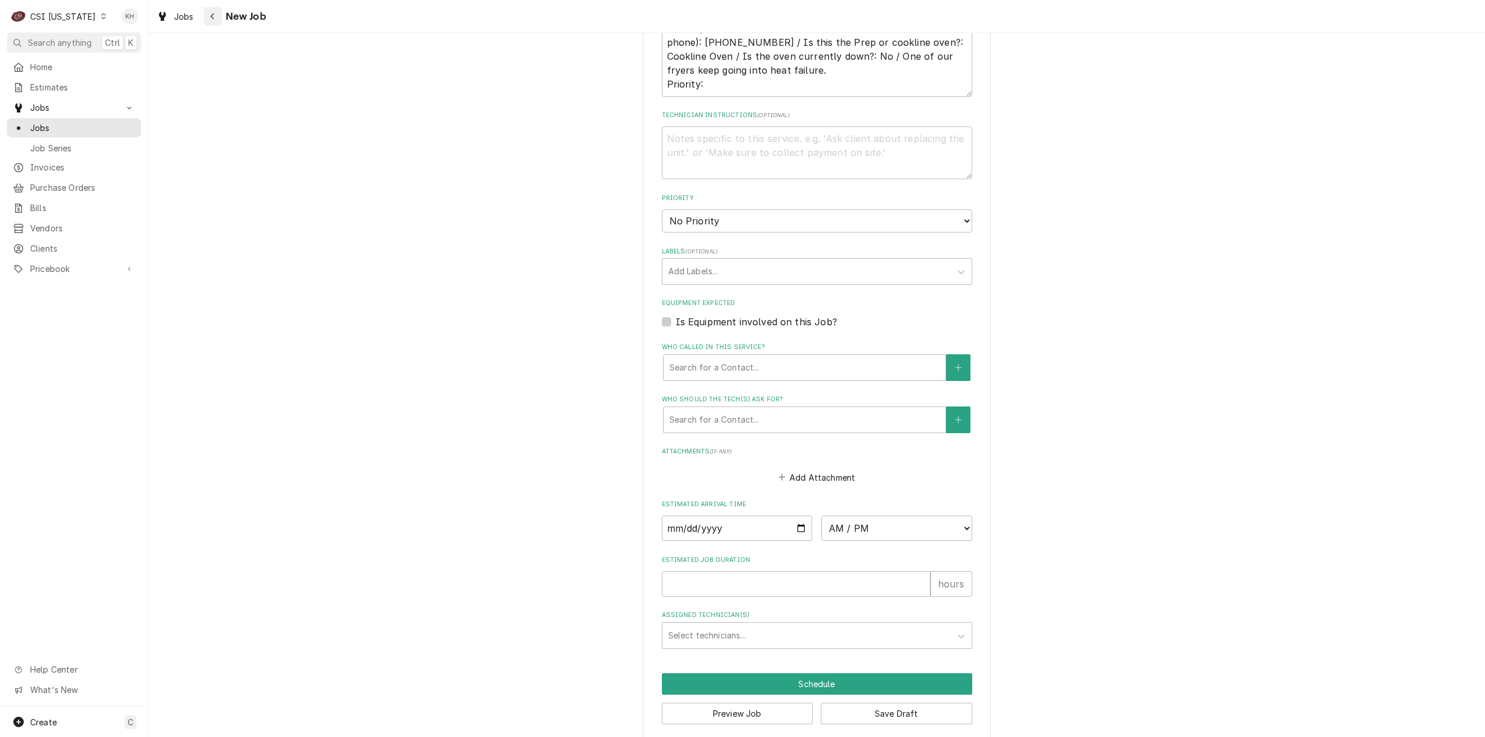
click at [214, 15] on icon "Navigate back" at bounding box center [212, 16] width 5 height 8
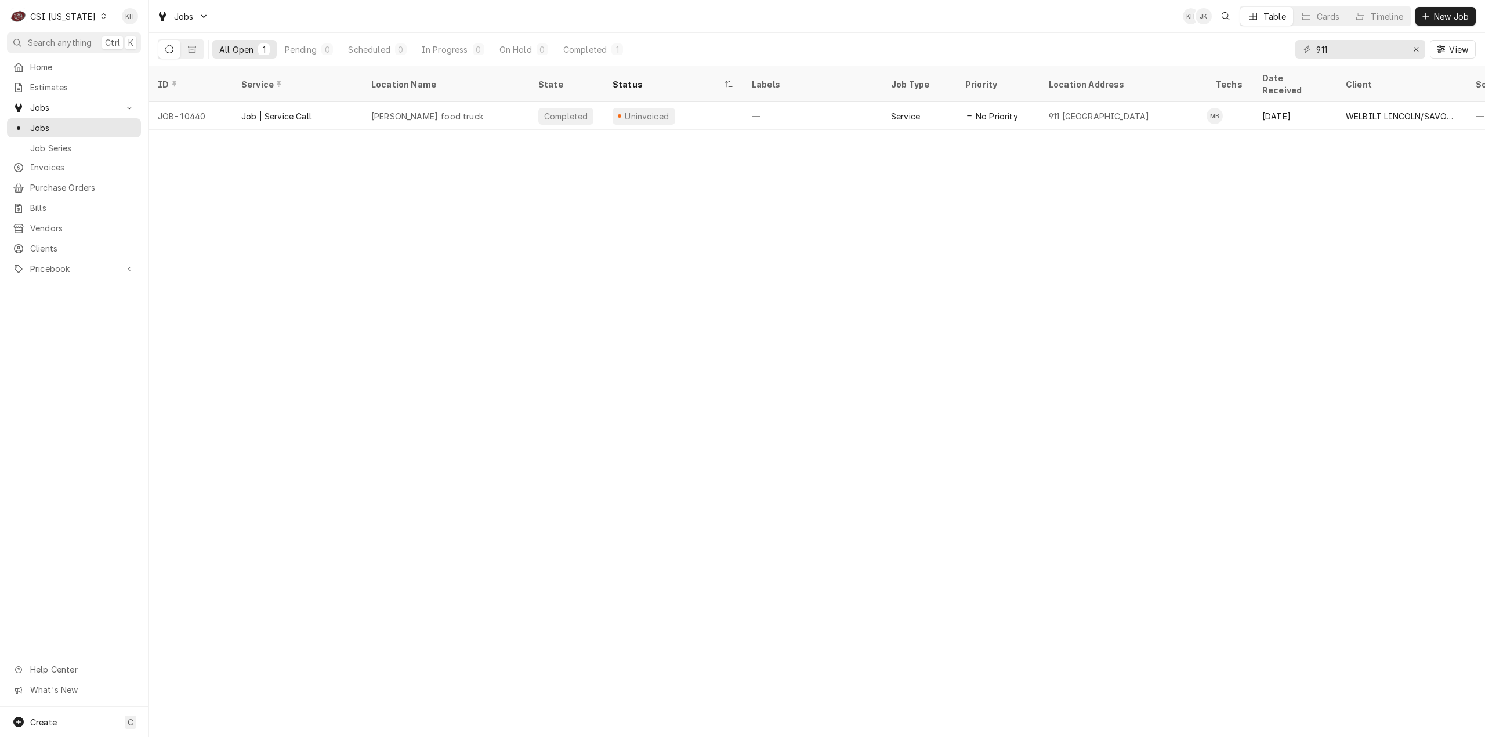
click at [233, 240] on div "ID Service Location Name State Status Labels Job Type Priority Location Address…" at bounding box center [816, 401] width 1336 height 671
click at [53, 723] on span "Create" at bounding box center [43, 723] width 27 height 10
click at [230, 593] on link "Job" at bounding box center [208, 602] width 104 height 19
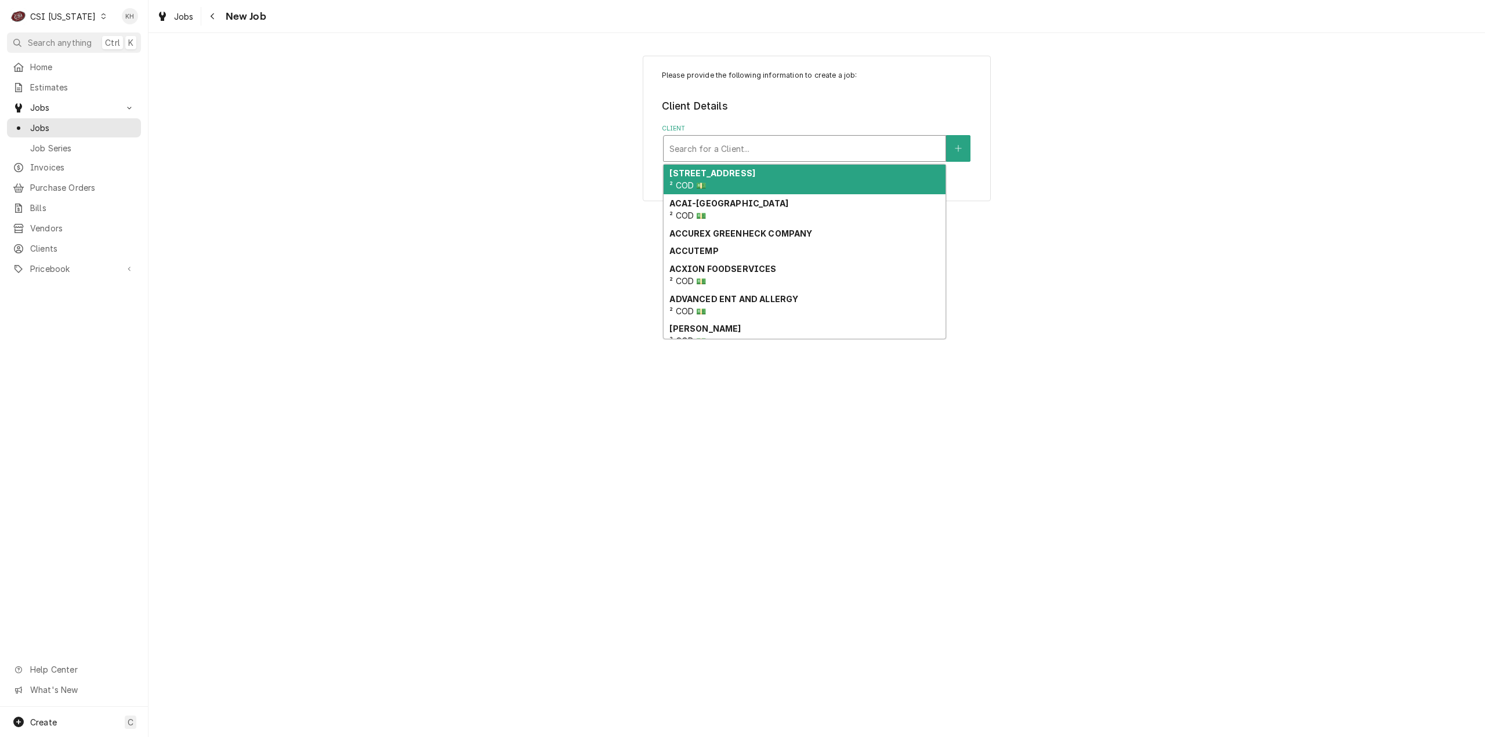
click at [783, 150] on div "Client" at bounding box center [804, 148] width 270 height 21
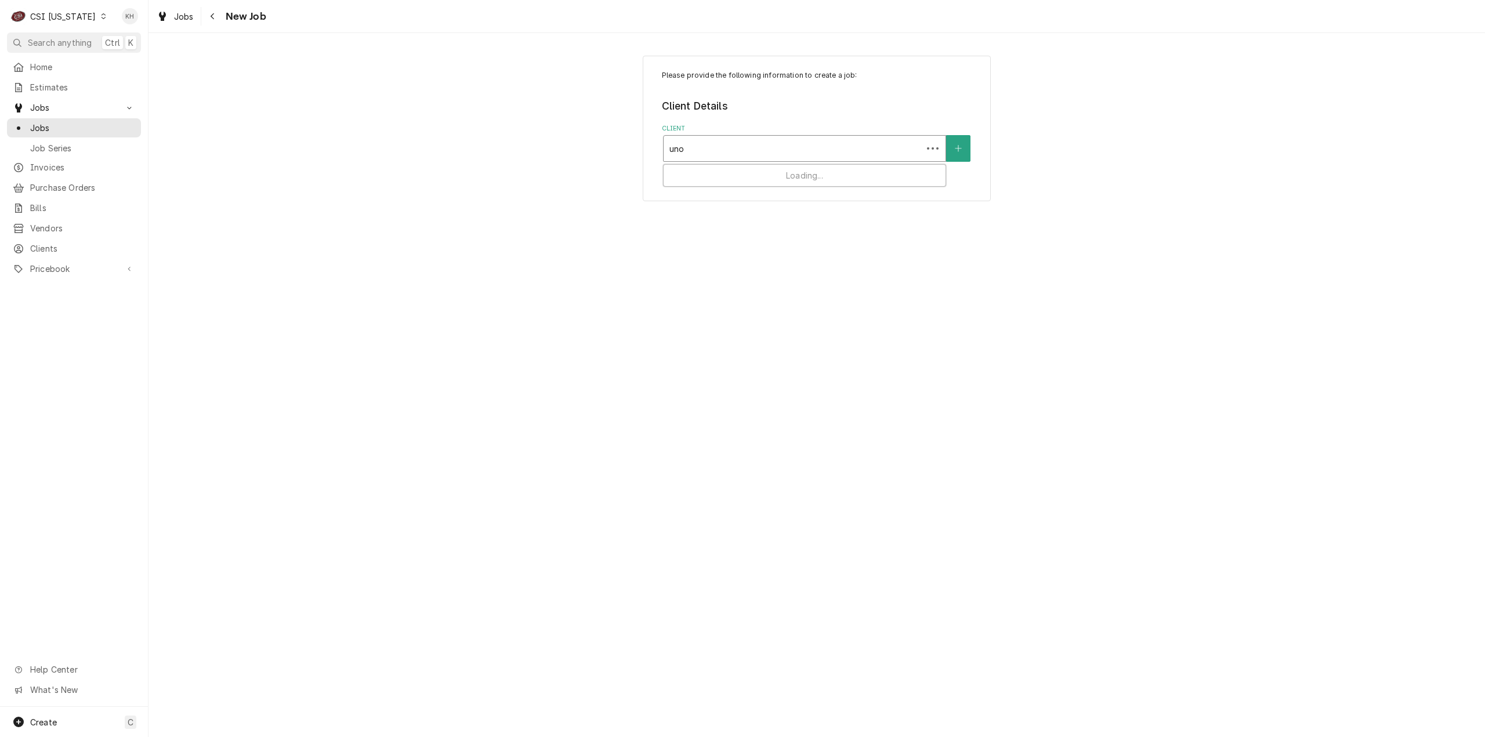
type input "unox"
click at [792, 178] on div "UNOX INC ³ Tax Exempt 🆓" at bounding box center [805, 180] width 282 height 30
click at [760, 217] on div "Service Location" at bounding box center [804, 220] width 270 height 21
type input "1209"
click at [954, 227] on button "Service Location" at bounding box center [958, 220] width 24 height 27
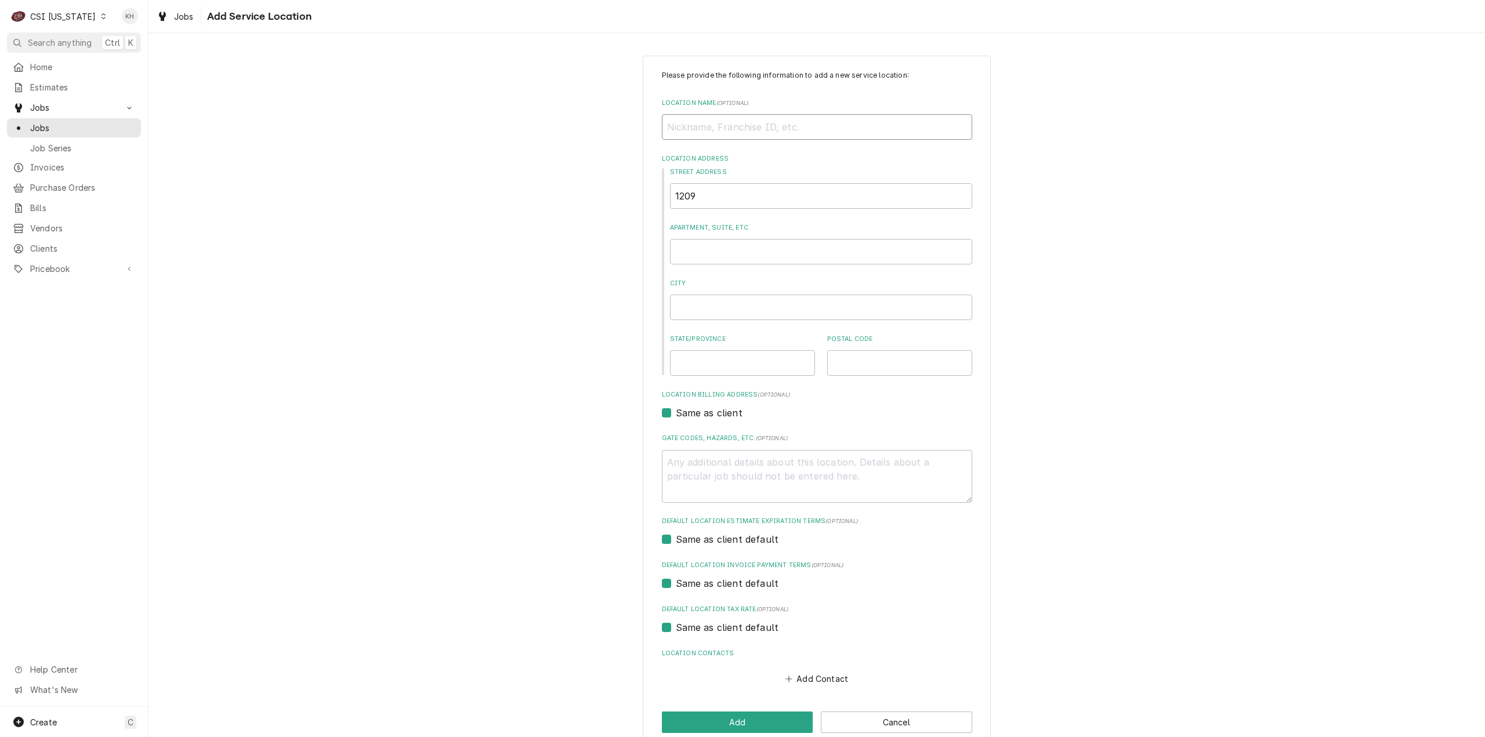
click at [719, 132] on input "Location Name ( optional )" at bounding box center [817, 127] width 310 height 26
type textarea "x"
type input "O"
type textarea "x"
type input "Ou"
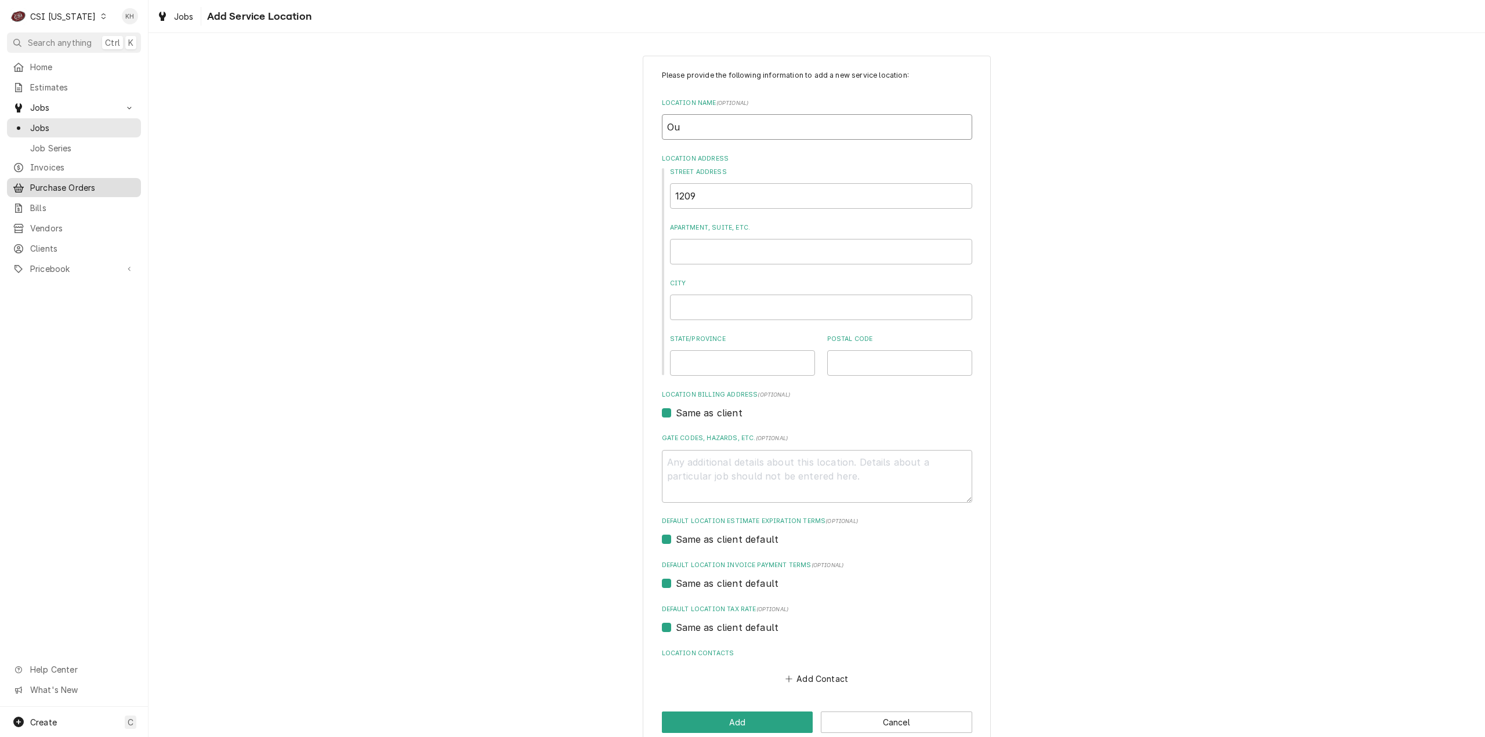
type textarea "x"
type input "Out"
type textarea "x"
type input "Outb"
type textarea "x"
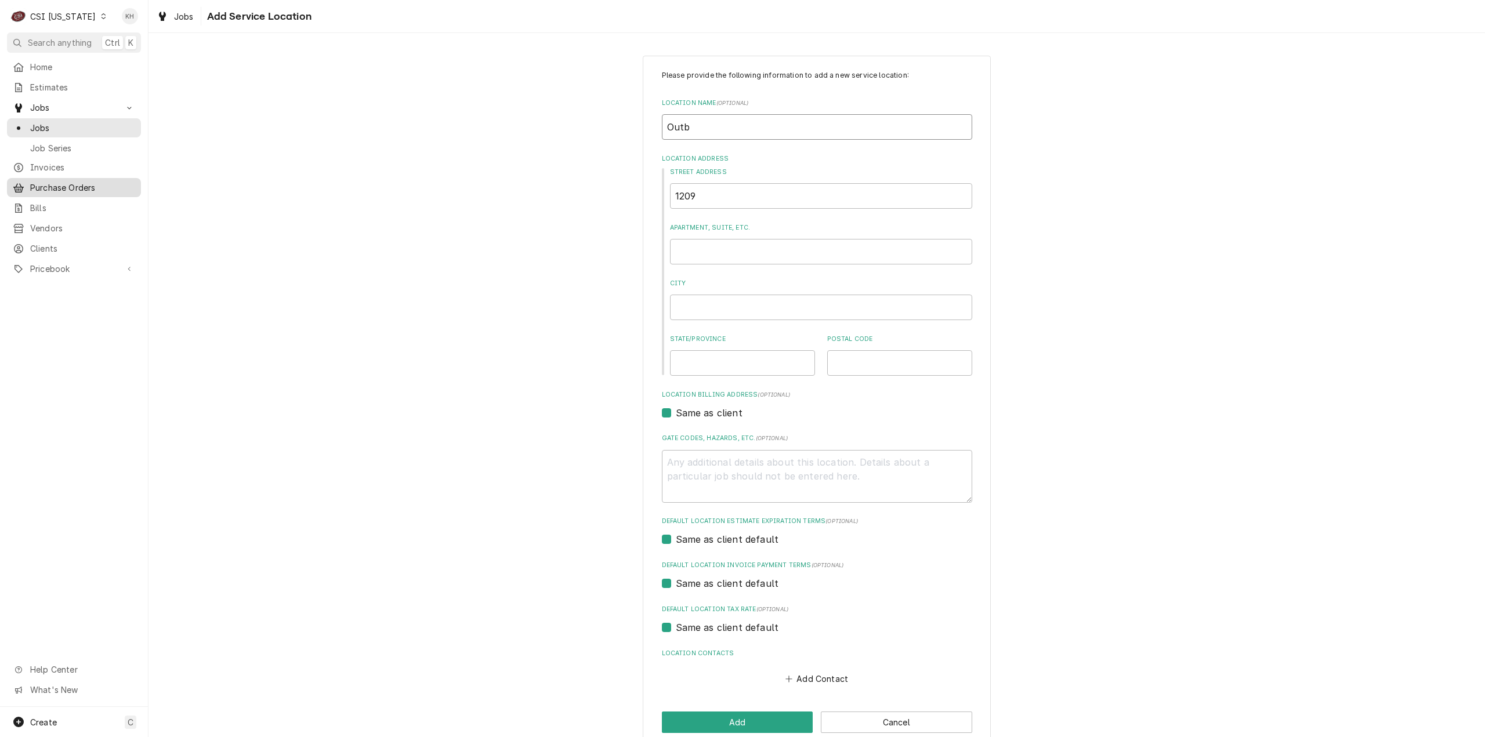
type input "Outba"
type textarea "x"
type input "Outbac"
type textarea "x"
type input "Outback"
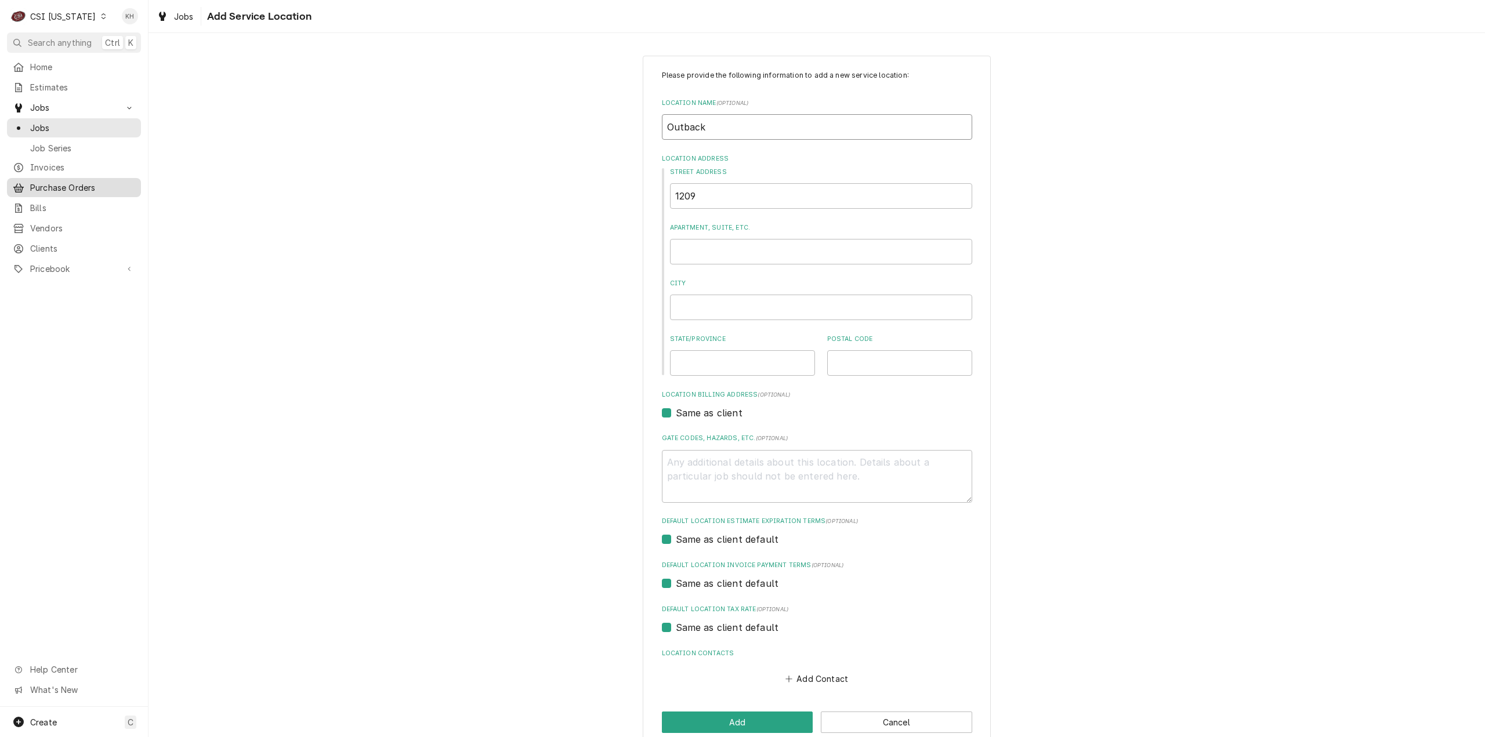
type textarea "x"
type input "Outback S"
type textarea "x"
type input "Outback St"
type textarea "x"
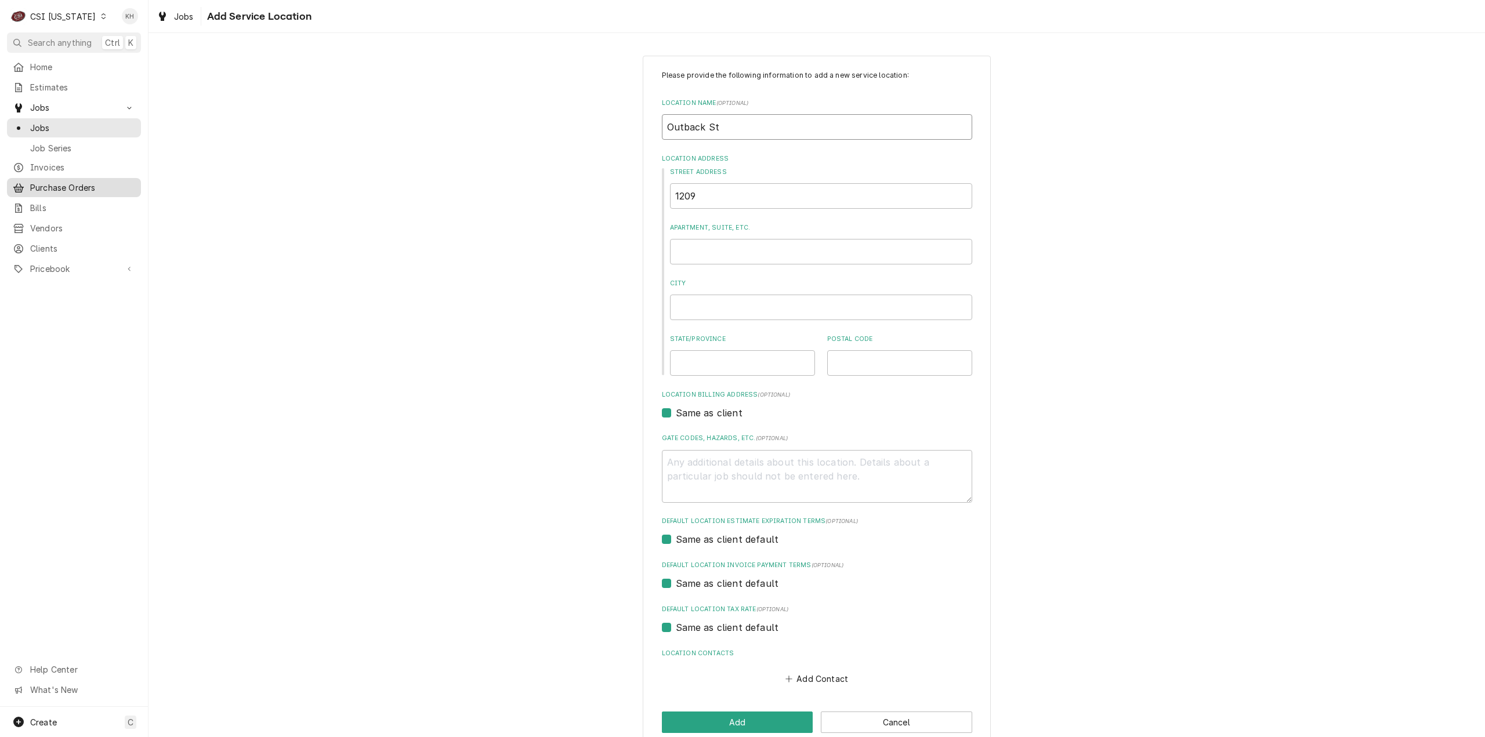
type input "Outback Ste"
type textarea "x"
type input "Outback Stea"
type textarea "x"
type input "Outback Steak"
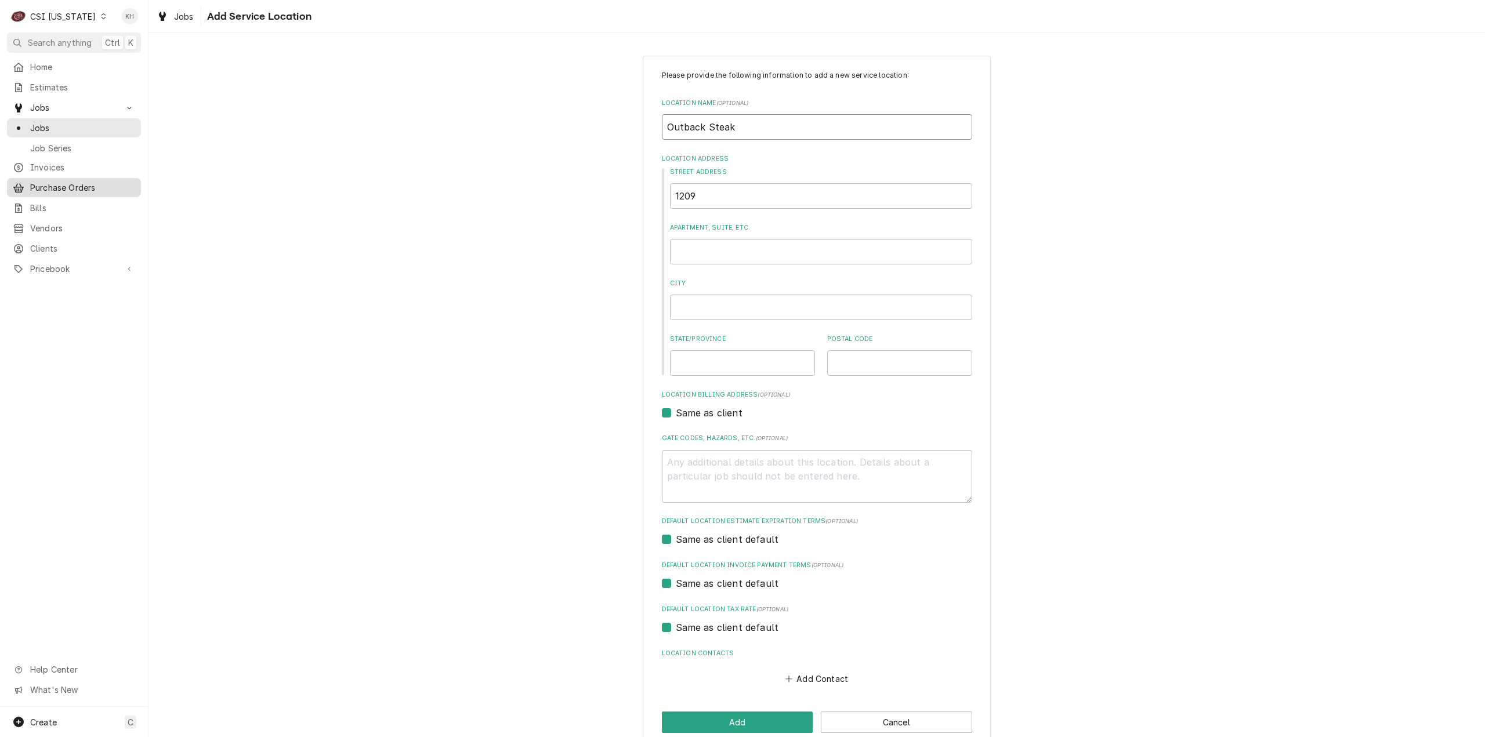
type textarea "x"
type input "Outback Steakho"
type textarea "x"
type input "Outback Steakhou"
type textarea "x"
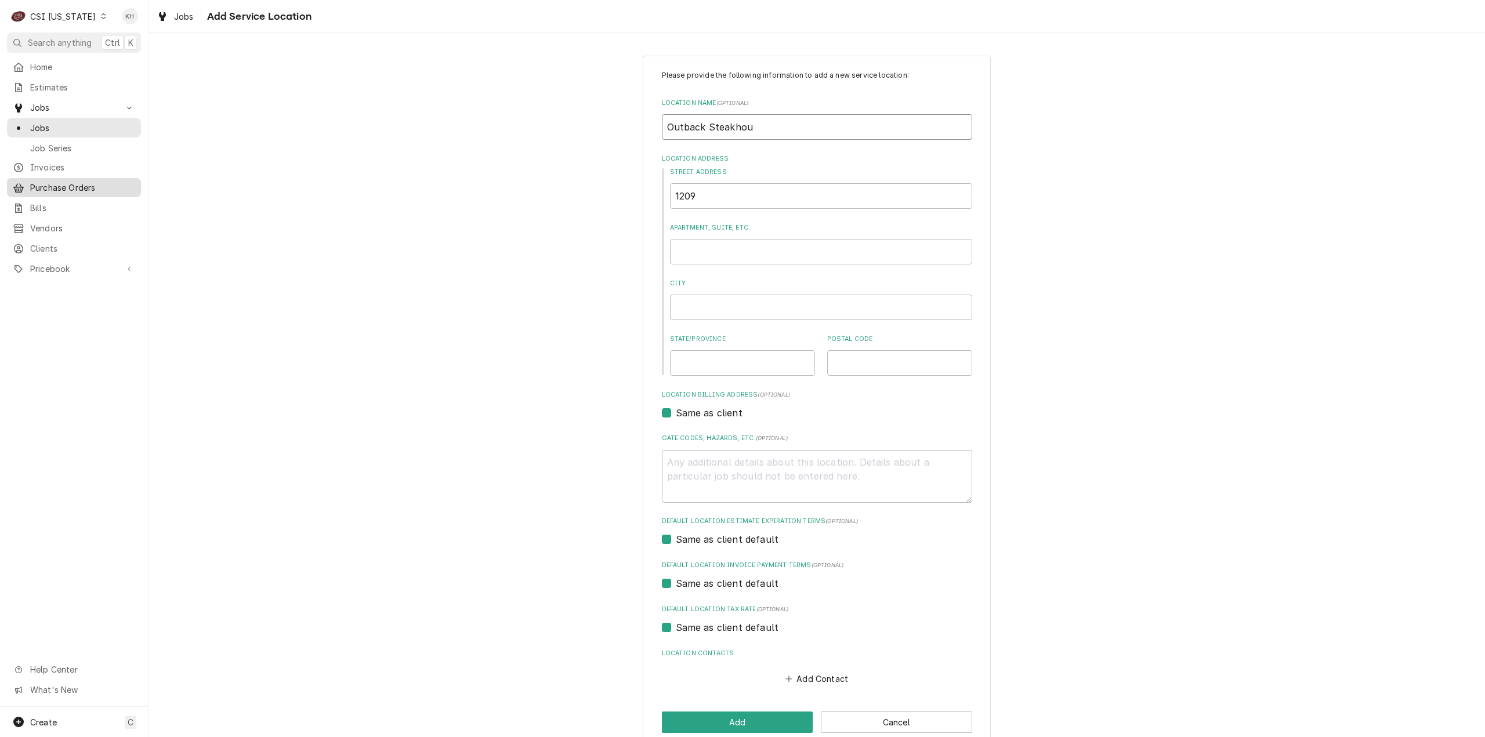
type input "Outback Steakhous"
type textarea "x"
type input "Outback Steakhouse"
type textarea "x"
type input "Outback Steakhouse"
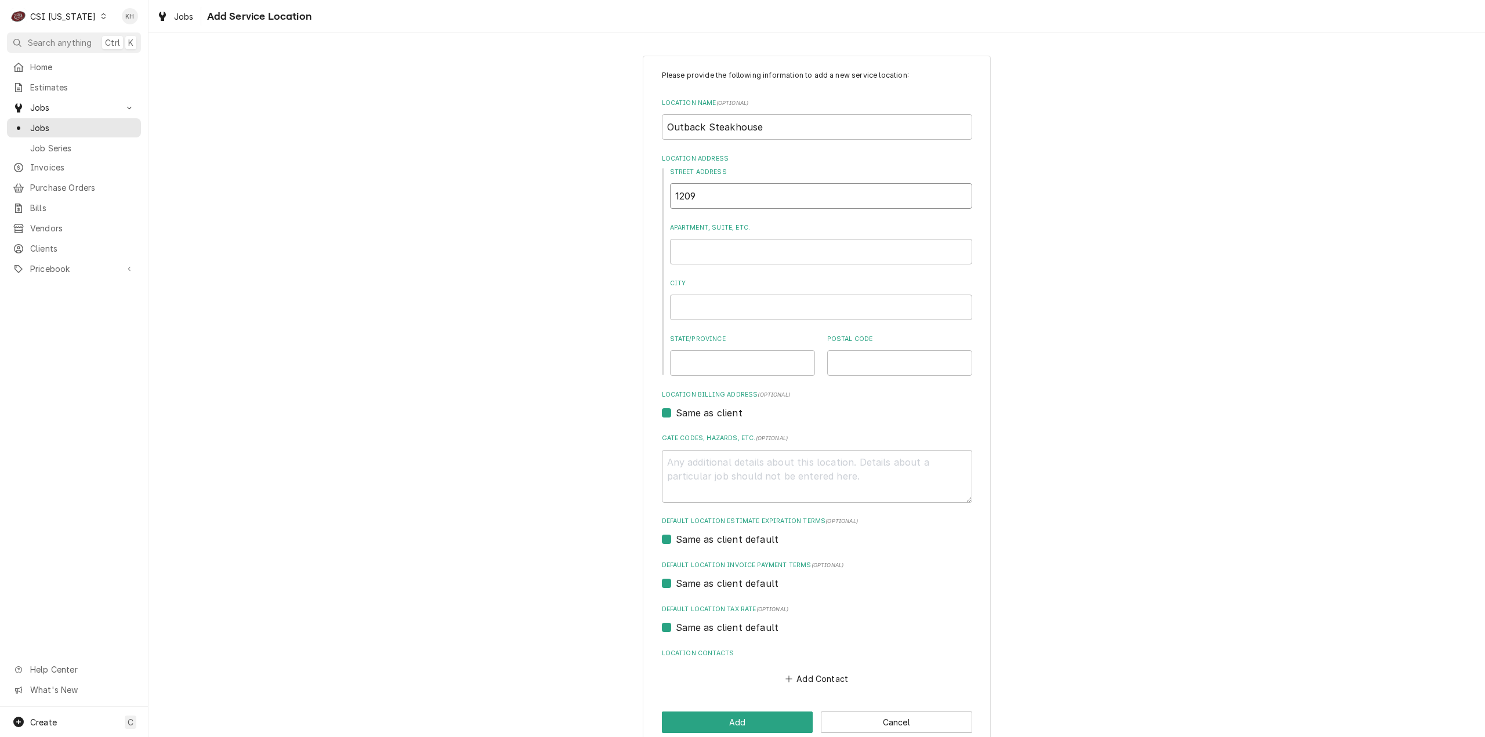
click at [823, 193] on input "1209" at bounding box center [821, 196] width 302 height 26
type textarea "x"
type input "1209"
type textarea "x"
type input "1209 V"
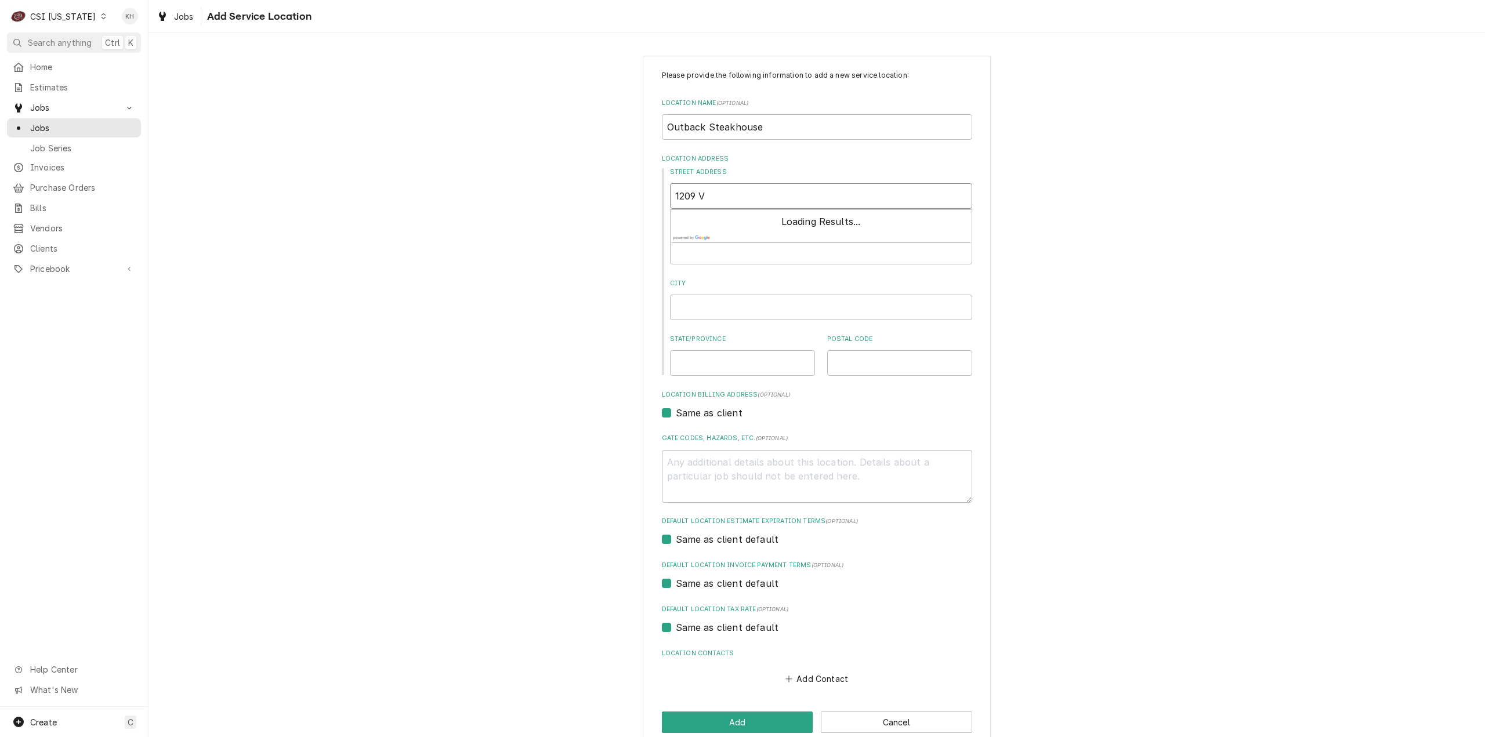
type textarea "x"
type input "1209 Ve"
type textarea "x"
type input "1209 Vet"
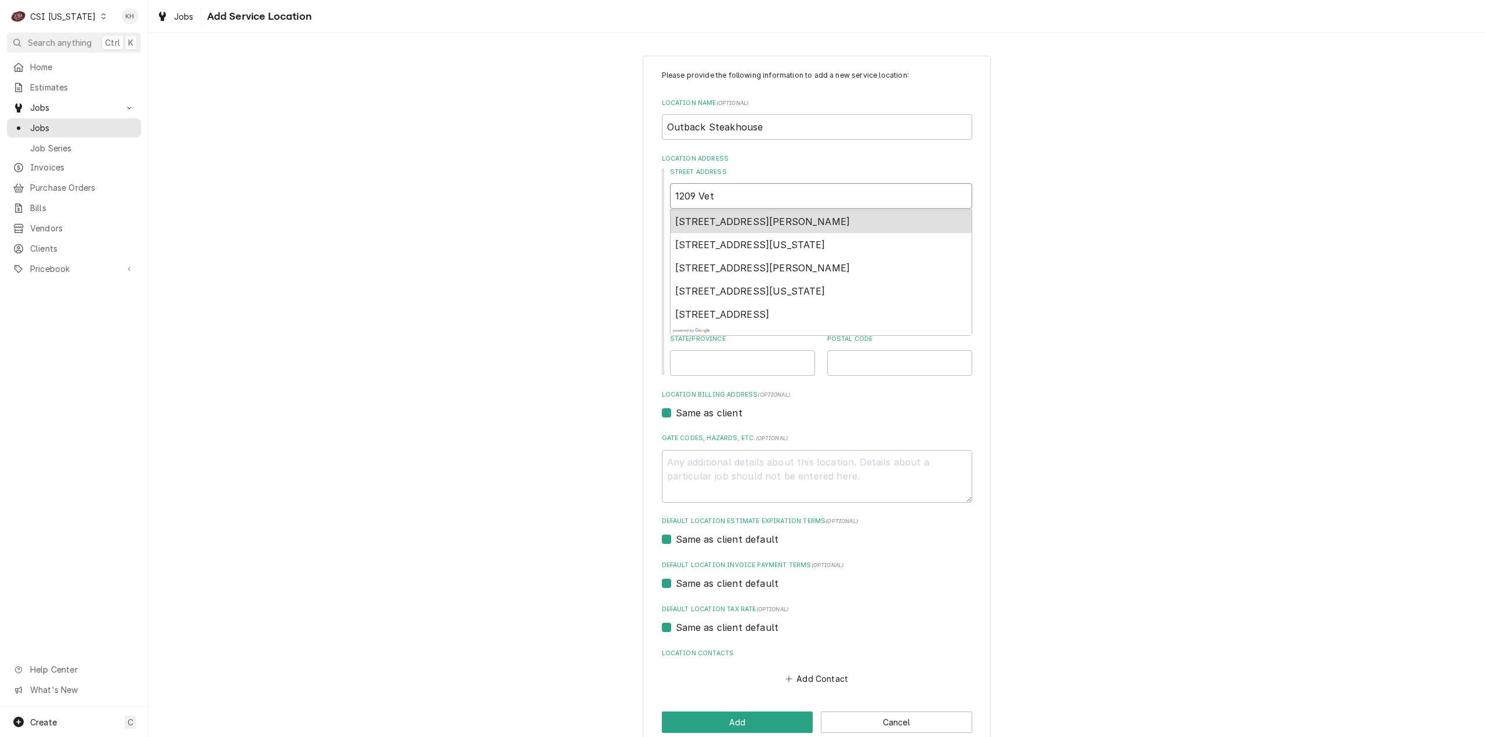
type textarea "x"
type input "1209 Vete"
type textarea "x"
type input "1209 Veter"
type textarea "x"
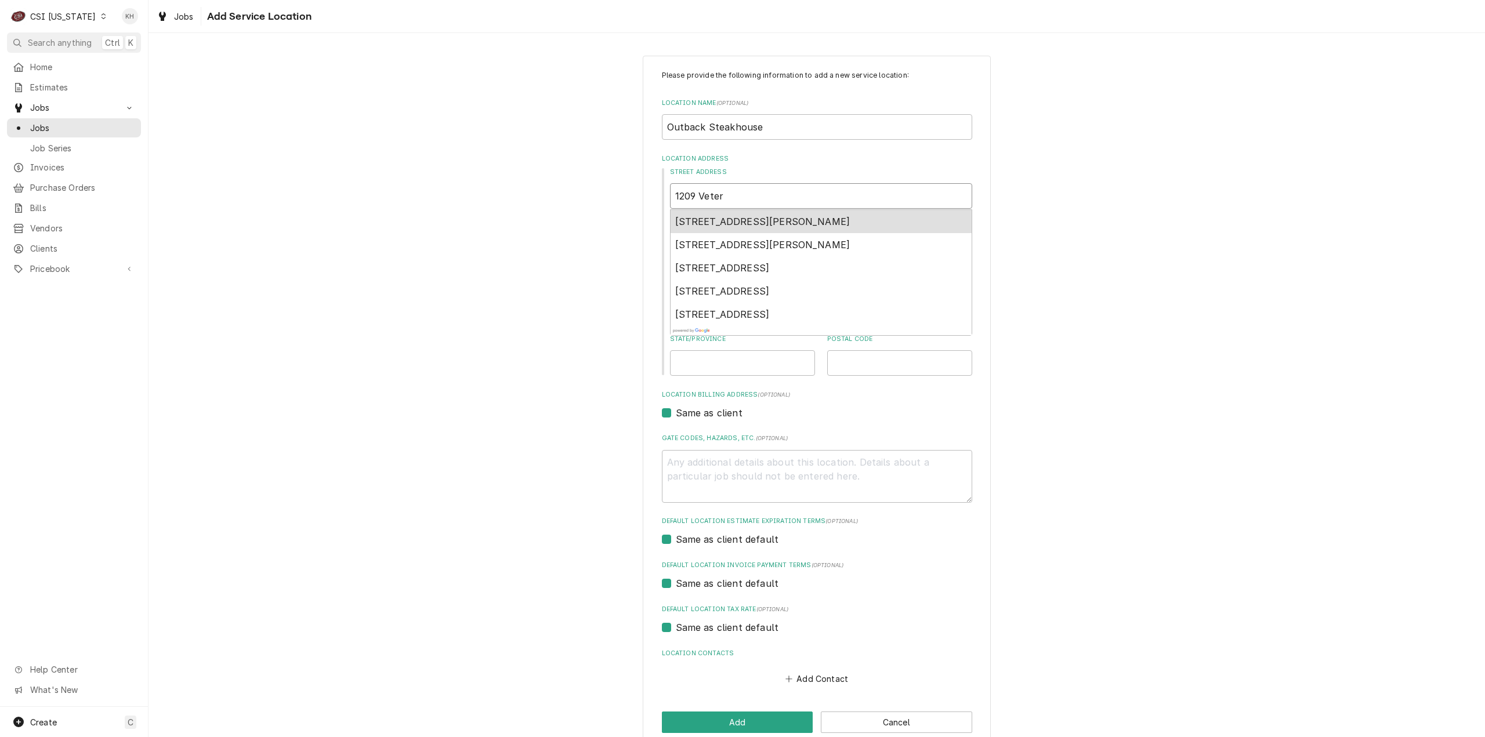
type input "1209 Vetera"
type textarea "x"
type input "1209 Veteran"
type textarea "x"
type input "1209 Veterans"
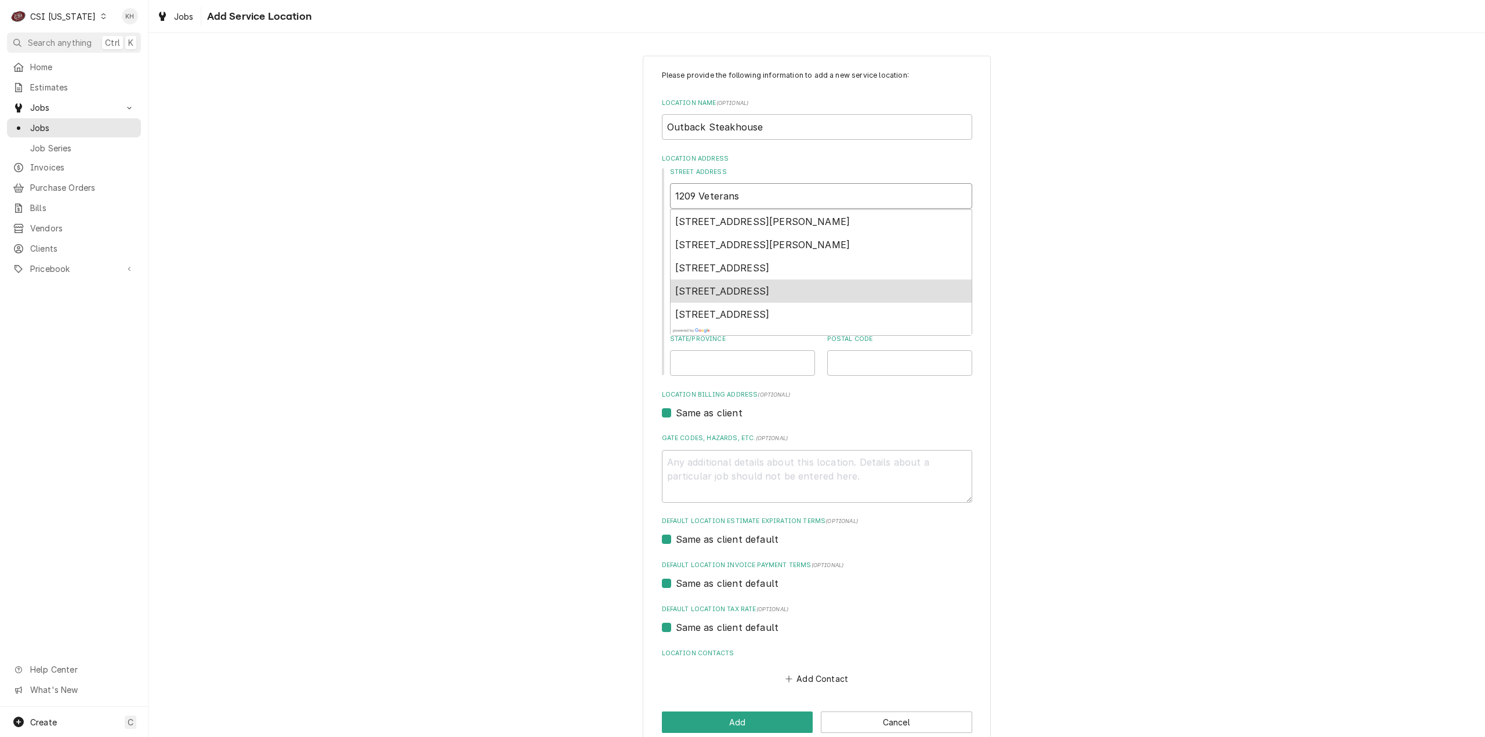
click at [828, 282] on div "1209 Veterans Parkway, Clarksville, IN, USA" at bounding box center [821, 291] width 301 height 23
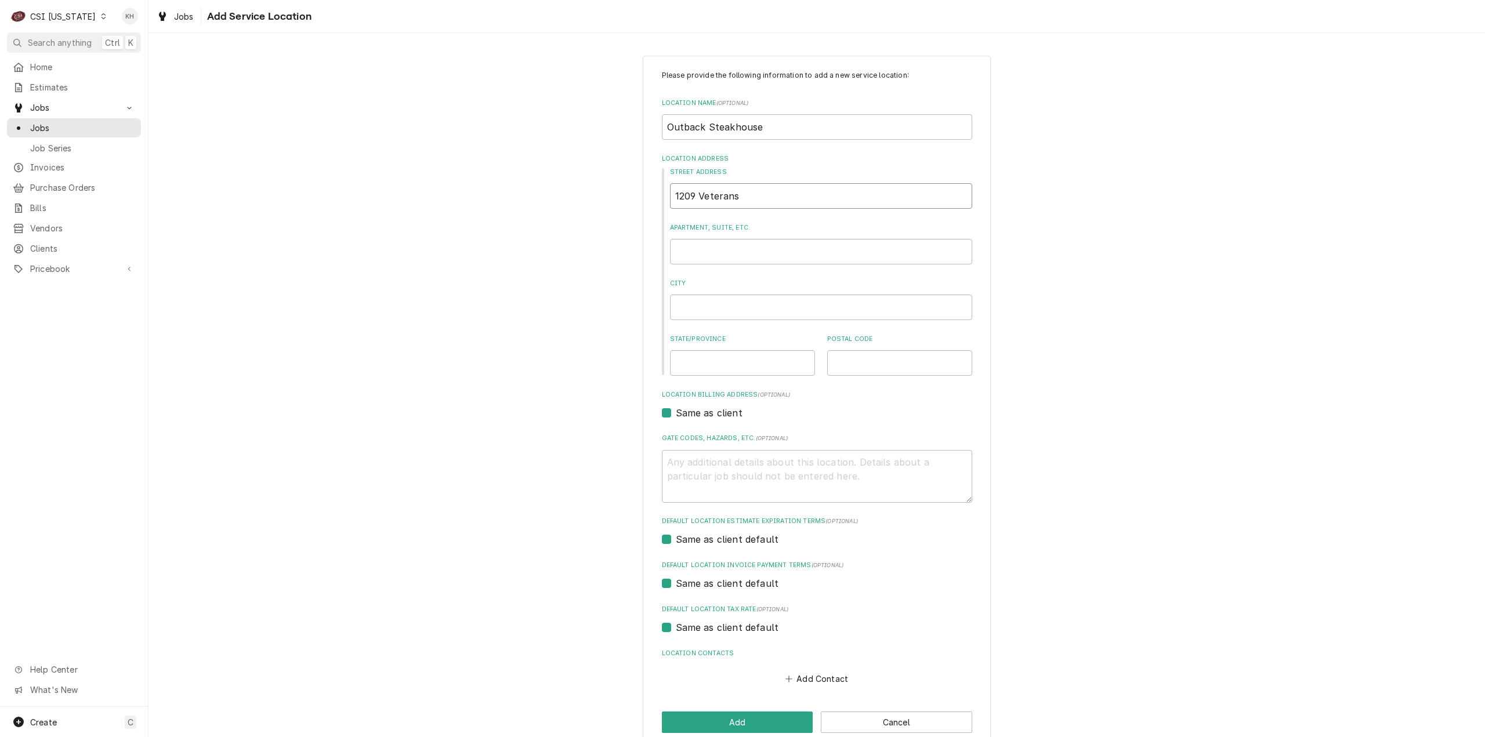
type textarea "x"
type input "1209 Veterans Pkwy"
type textarea "x"
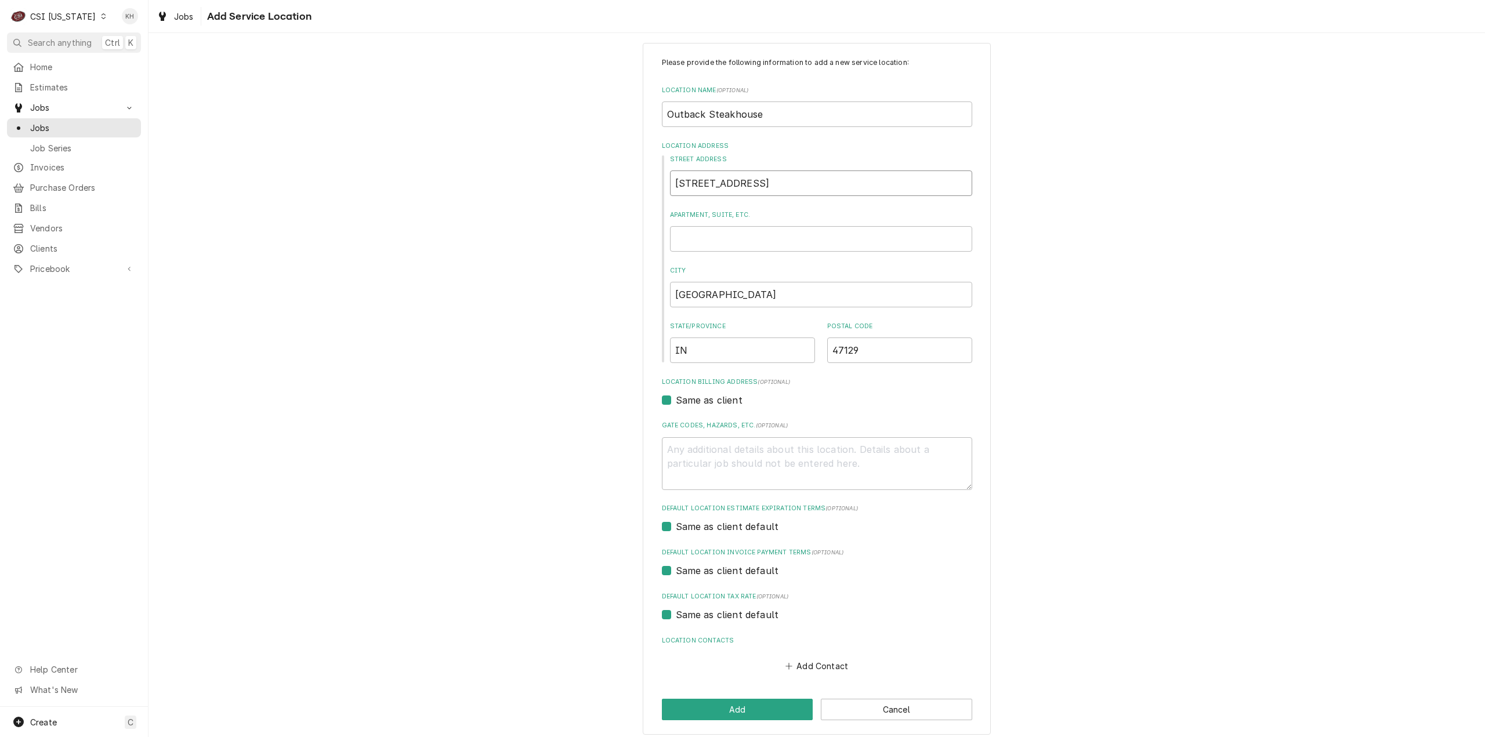
scroll to position [20, 0]
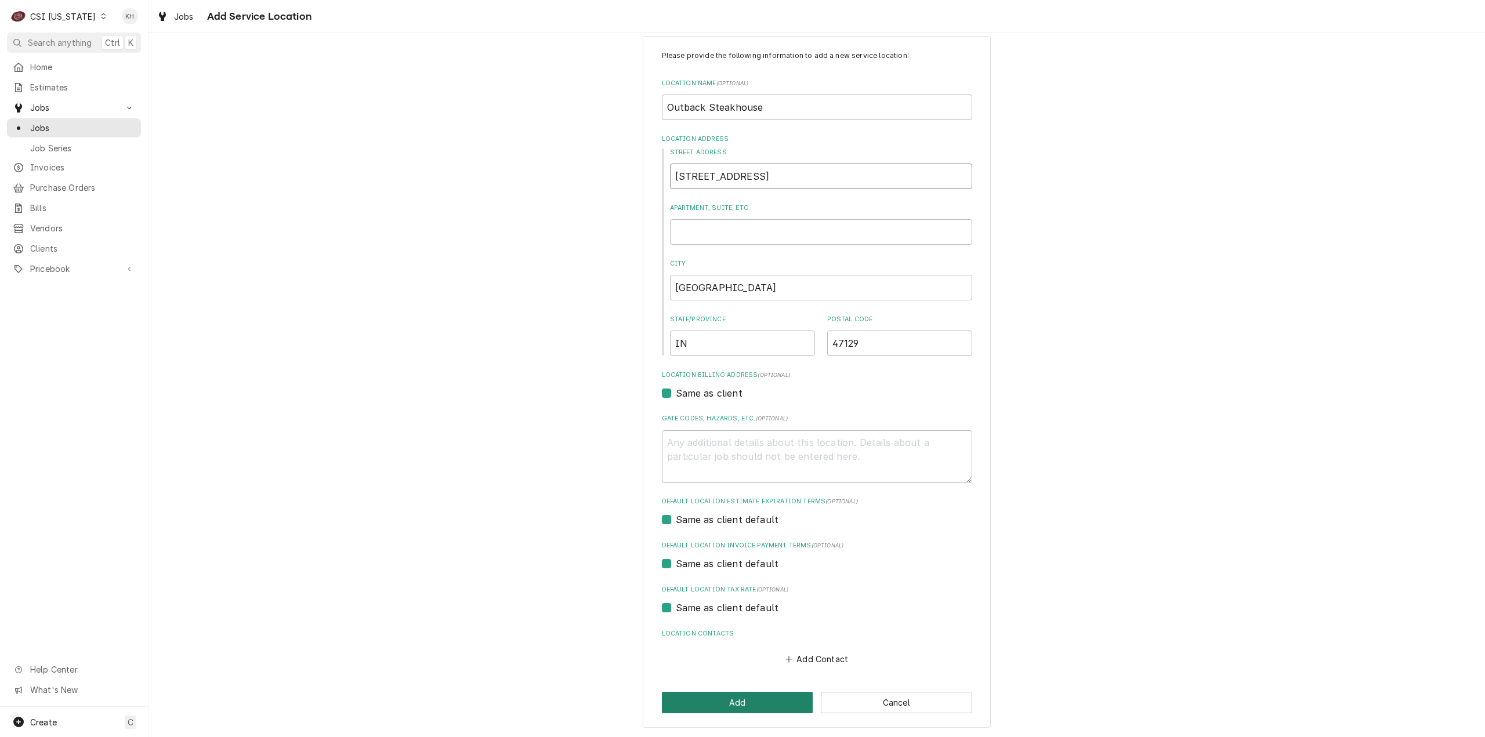
type input "1209 Veterans Pkwy"
click at [744, 692] on button "Add" at bounding box center [737, 702] width 151 height 21
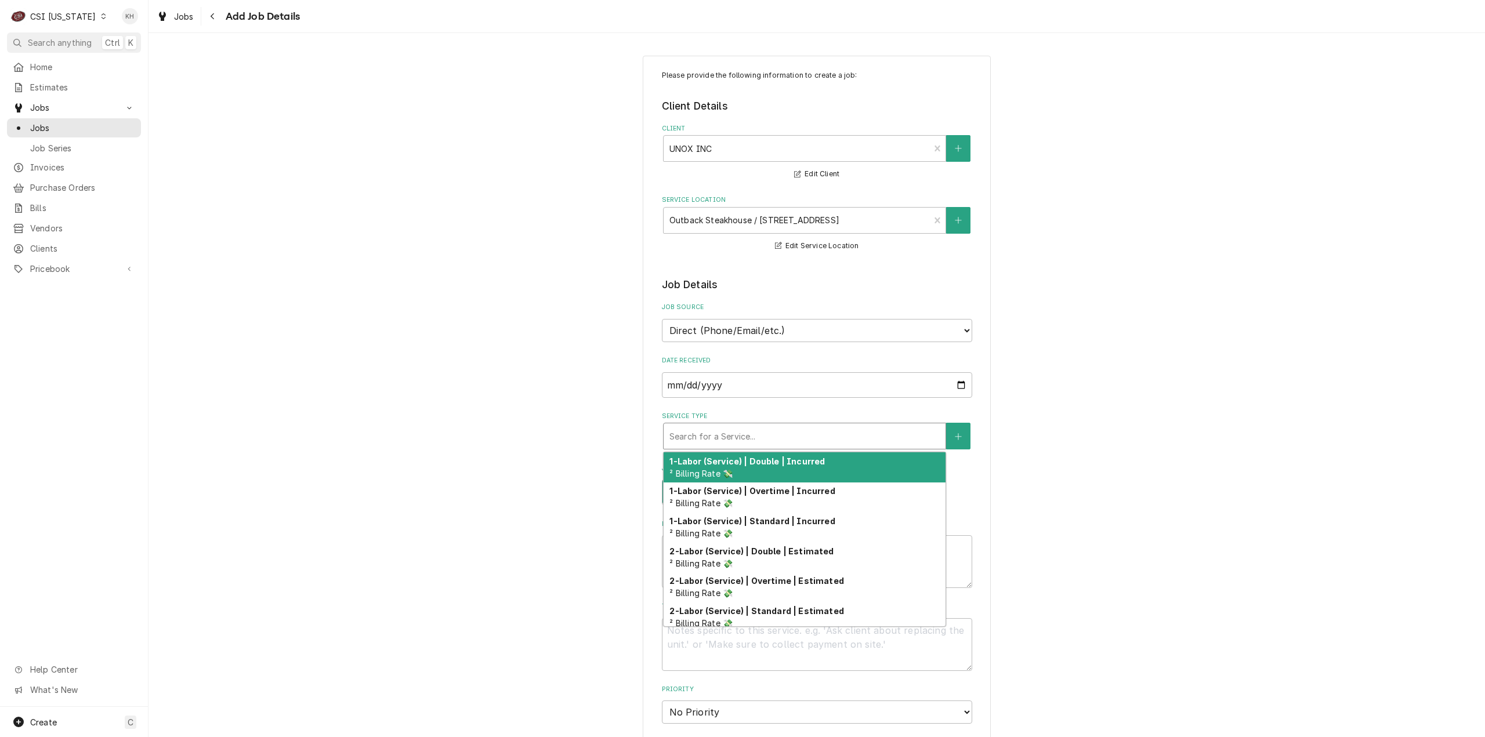
click at [755, 434] on div "Service Type" at bounding box center [804, 436] width 270 height 21
type textarea "x"
type input "s"
type textarea "x"
type input "se"
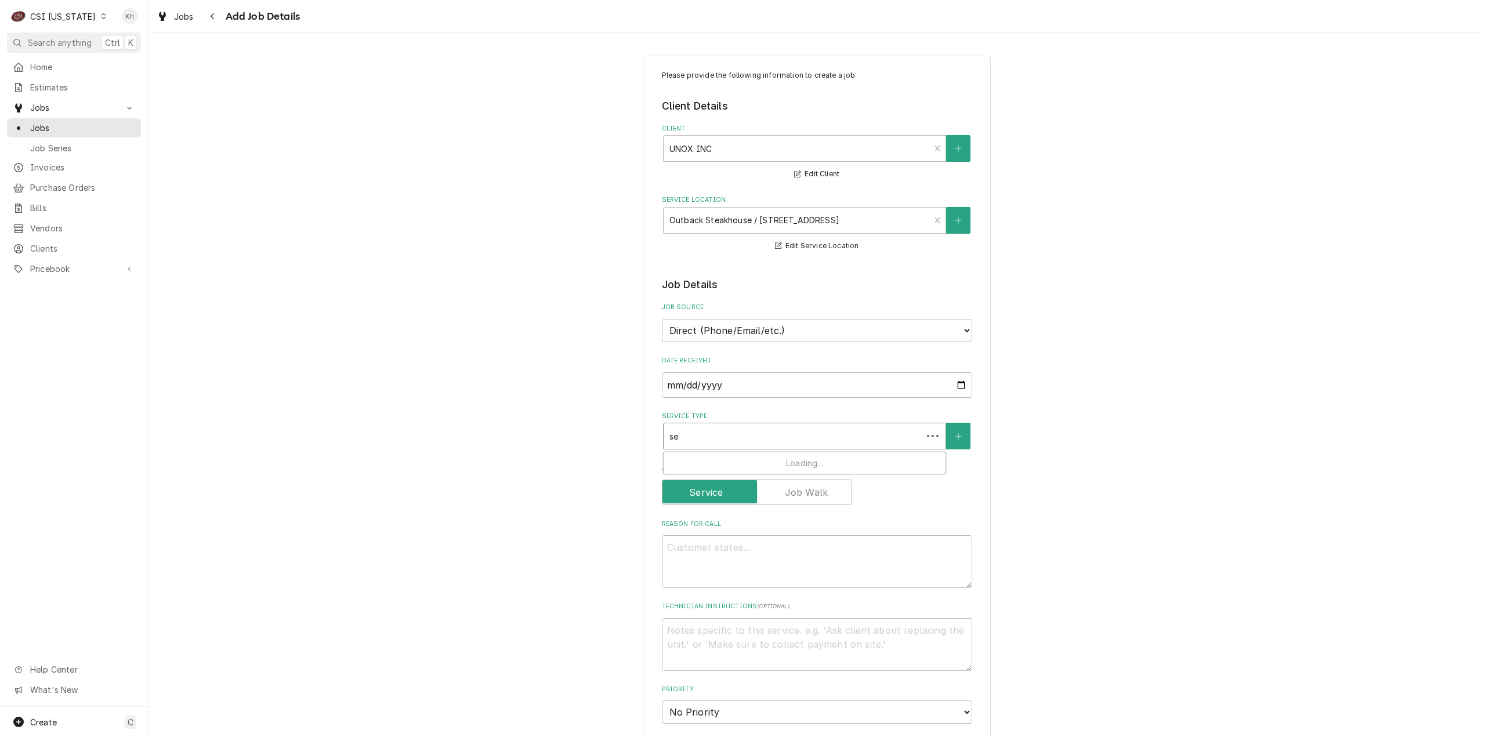
type textarea "x"
type input "ser"
type textarea "x"
type input "serv"
type textarea "x"
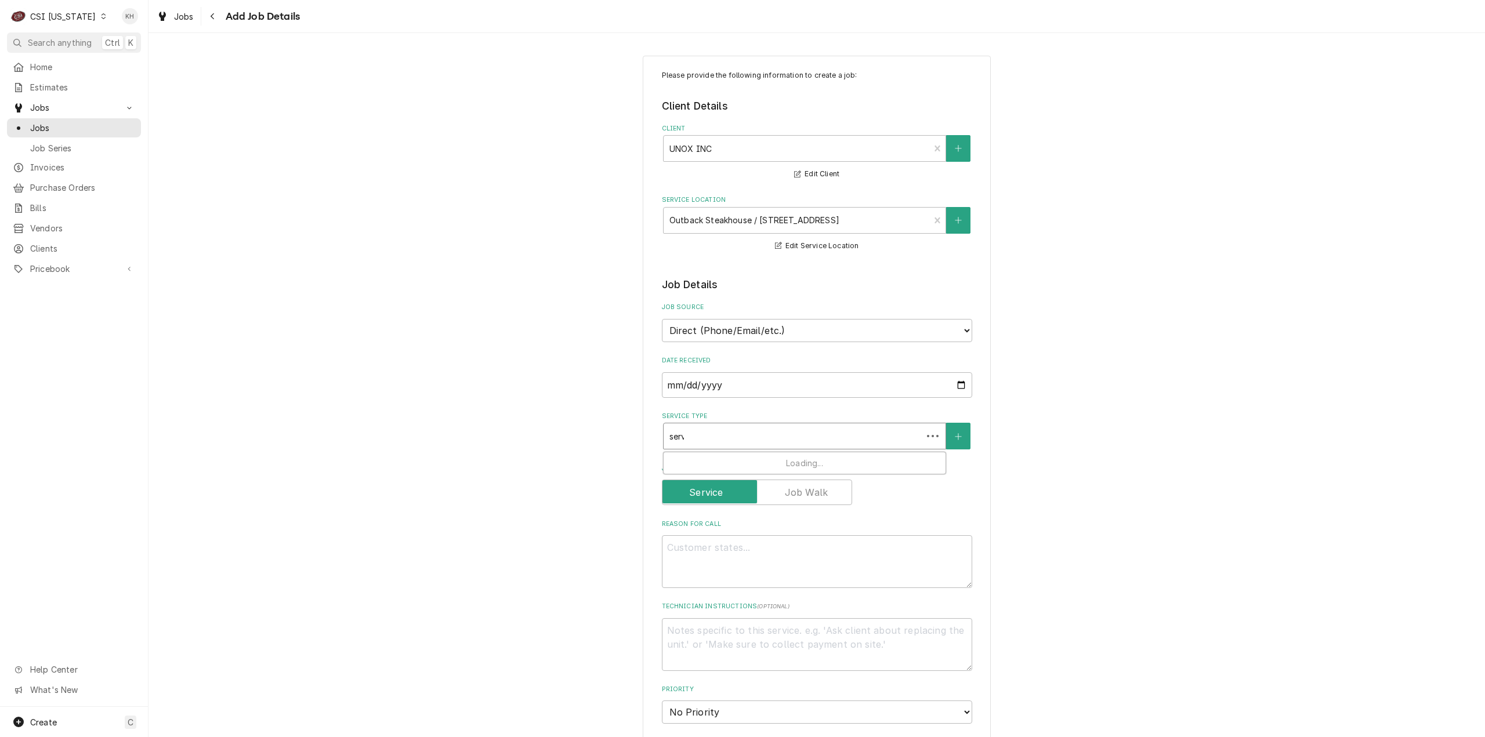
type input "servi"
type textarea "x"
type input "servic"
type textarea "x"
type input "service"
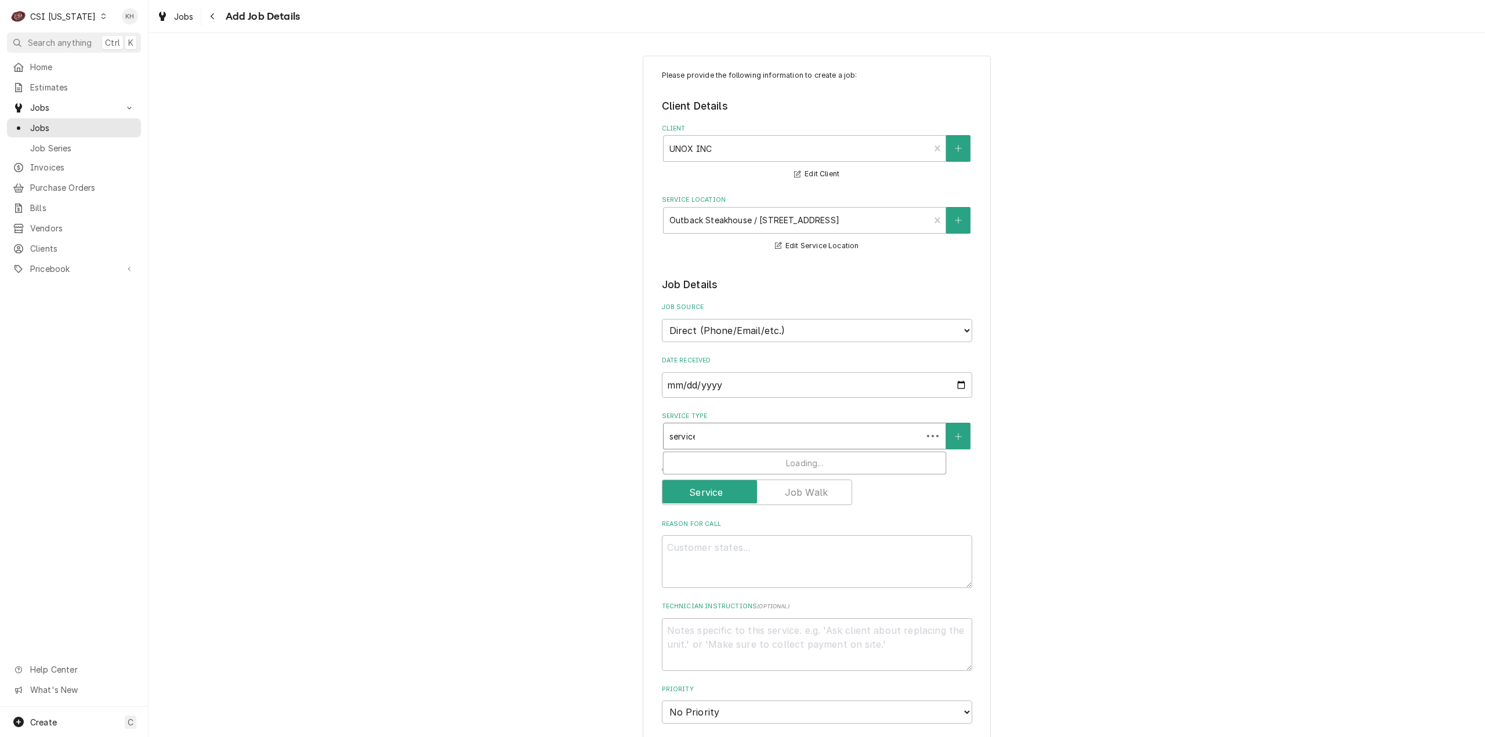
type textarea "x"
type input "service ca"
type textarea "x"
type input "service cal"
type textarea "x"
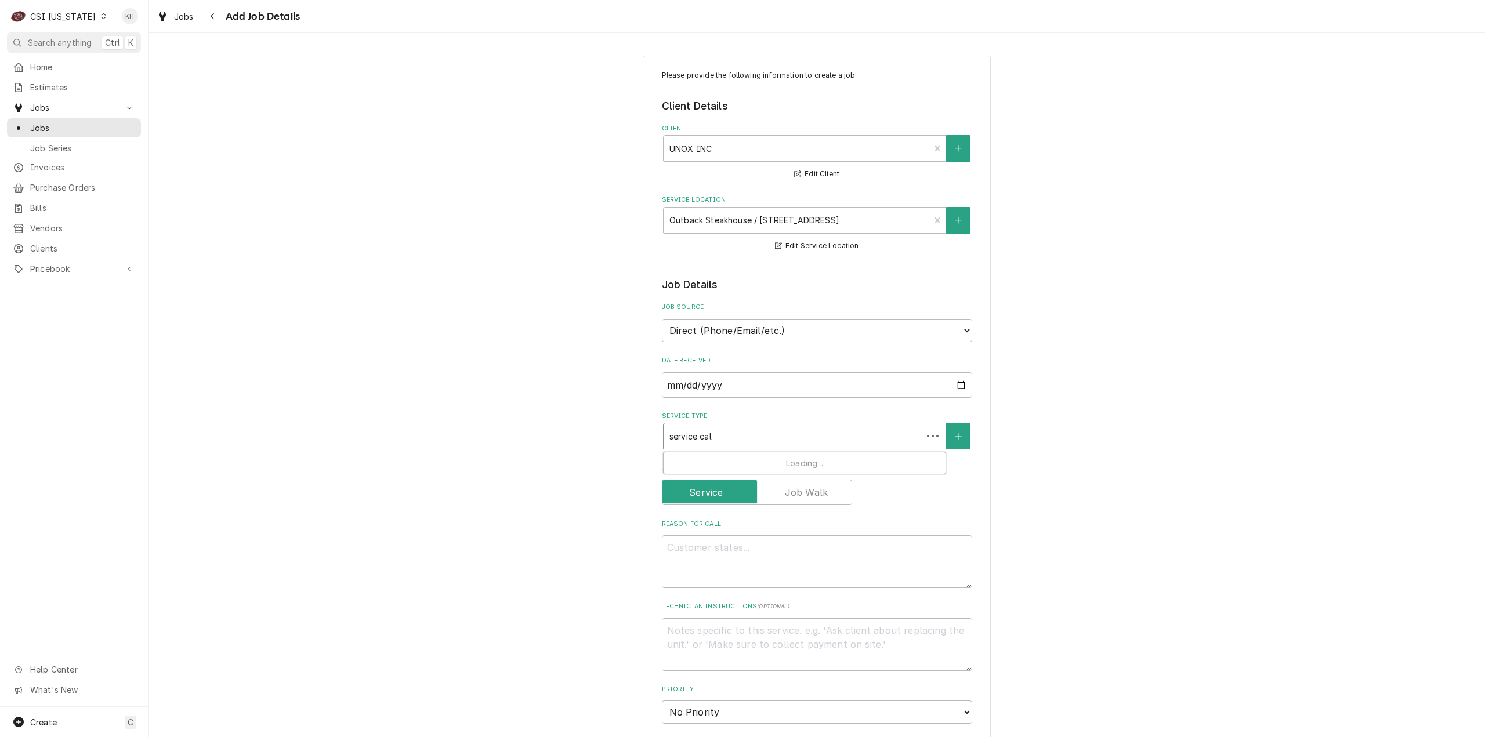
type input "service call"
click at [754, 458] on div "Job | Service Call ¹ Service Type 🛠️" at bounding box center [805, 467] width 282 height 30
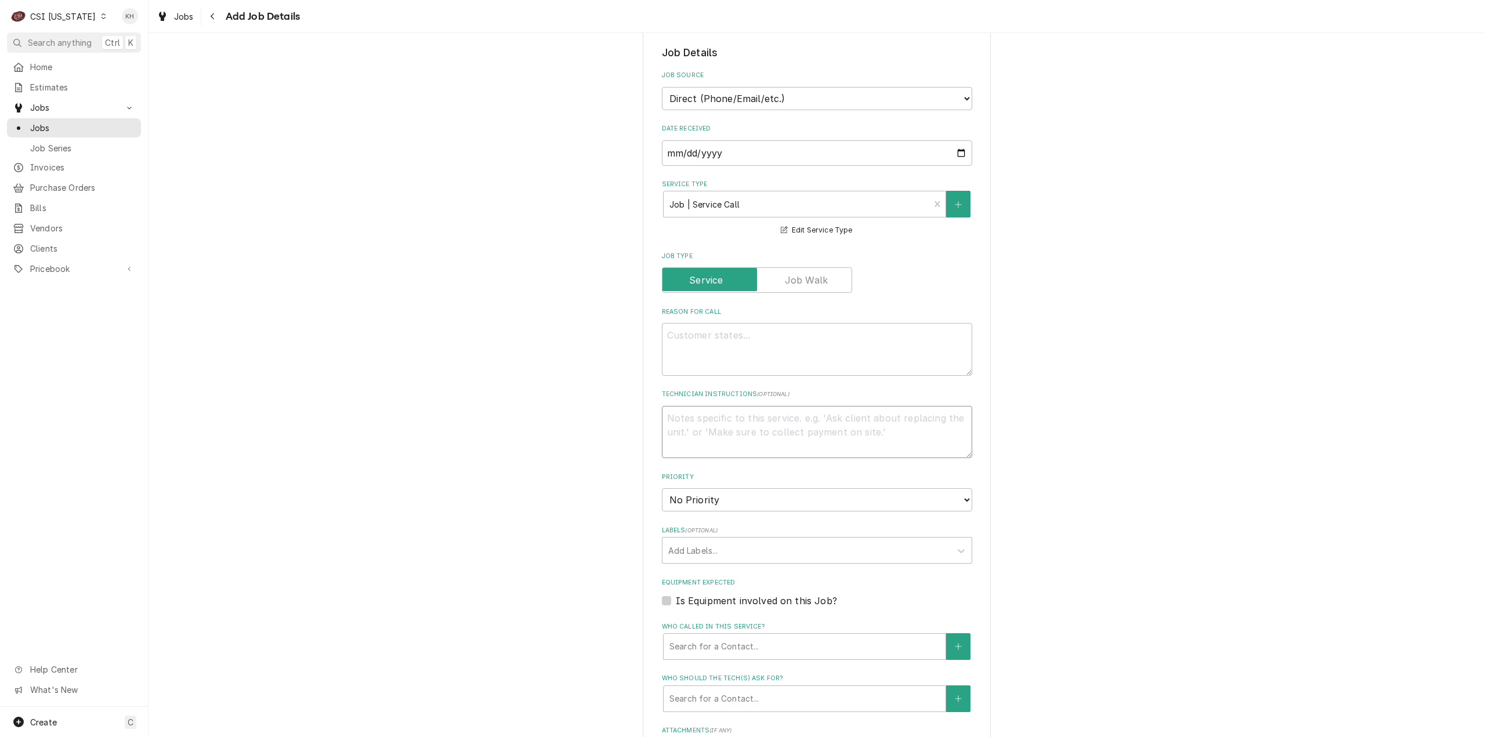
click at [767, 419] on textarea "Technician Instructions ( optional )" at bounding box center [817, 432] width 310 height 53
paste textarea "Your PIN to access the ServiceChannel Provider mobile app and automated respons…"
type textarea "x"
type textarea "Your PIN to access the ServiceChannel Provider mobile app and automated respons…"
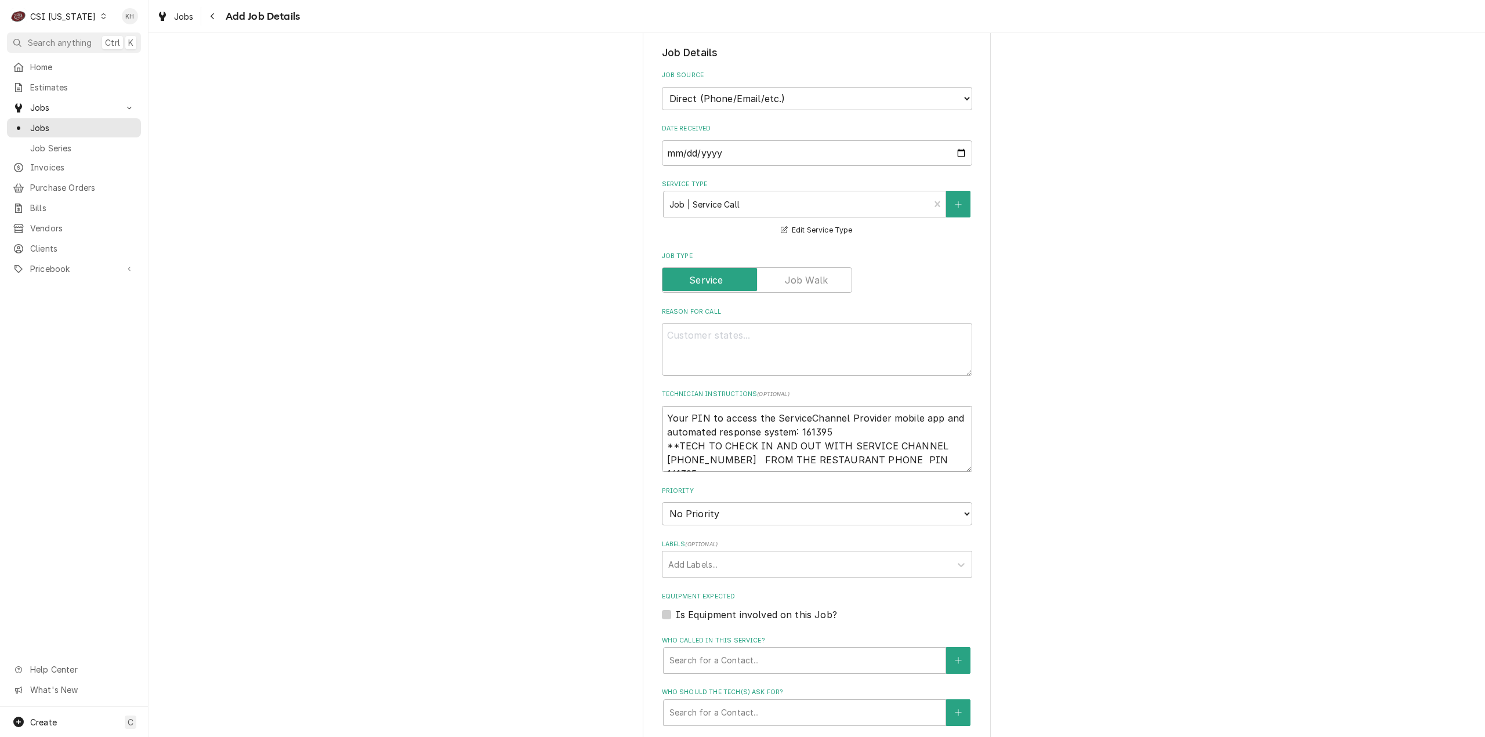
type textarea "x"
type textarea "Your PIN to access the ServiceChannel Provider mobile app and automated respons…"
type textarea "x"
type textarea "Your PIN to access the ServiceChannel Provider mobile app and automated respons…"
type textarea "x"
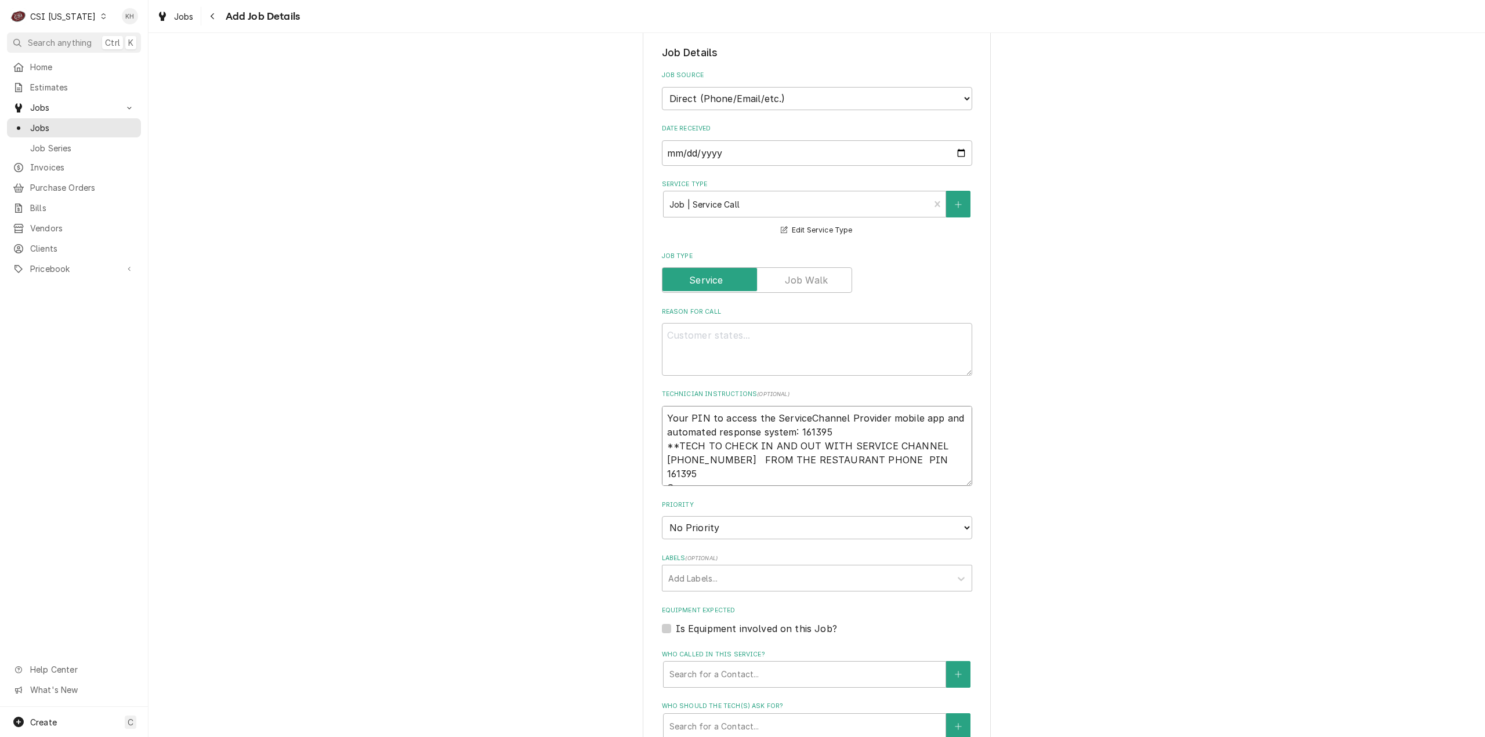
type textarea "Your PIN to access the ServiceChannel Provider mobile app and automated respons…"
type textarea "x"
type textarea "Your PIN to access the ServiceChannel Provider mobile app and automated respons…"
type textarea "x"
type textarea "Your PIN to access the ServiceChannel Provider mobile app and automated respons…"
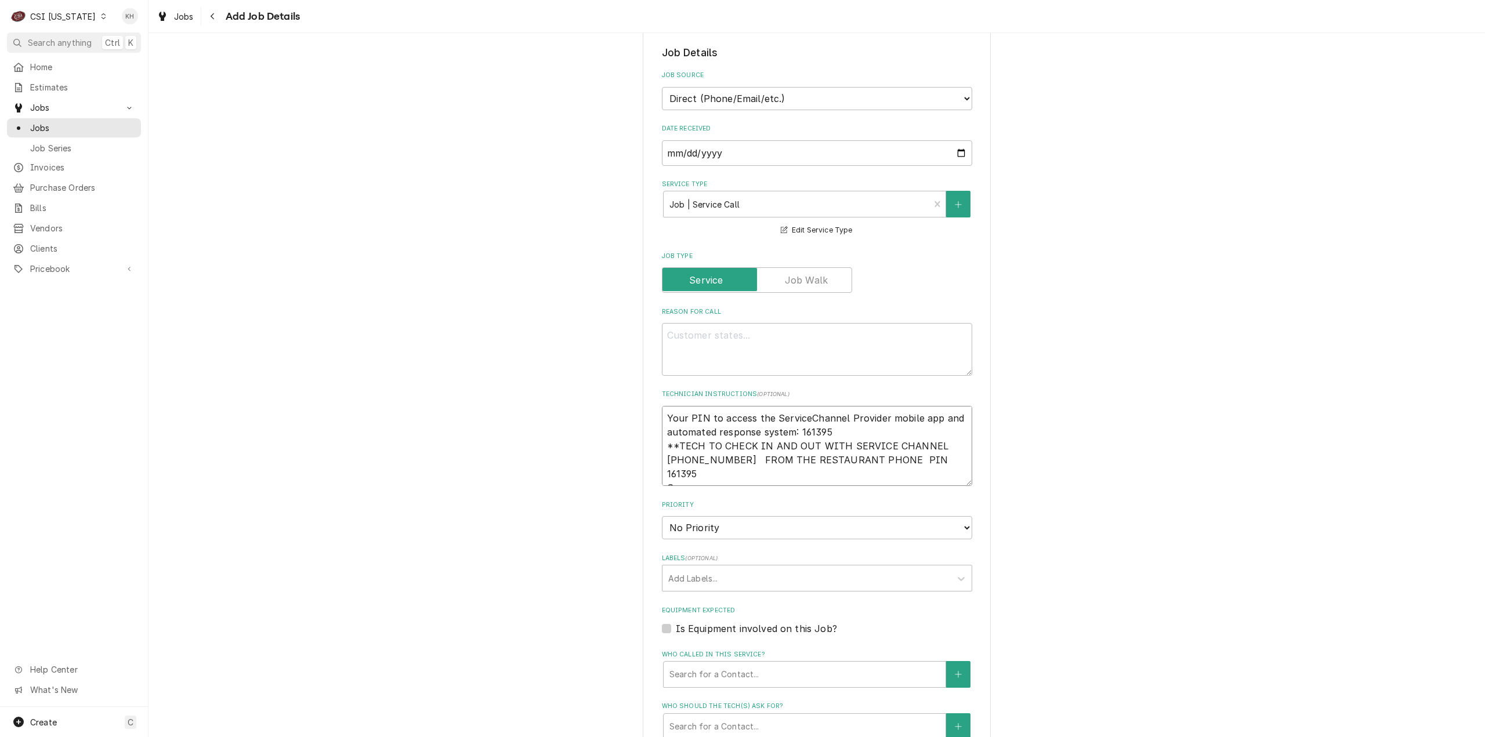
type textarea "x"
type textarea "Your PIN to access the ServiceChannel Provider mobile app and automated respons…"
type textarea "x"
type textarea "Your PIN to access the ServiceChannel Provider mobile app and automated respons…"
type textarea "x"
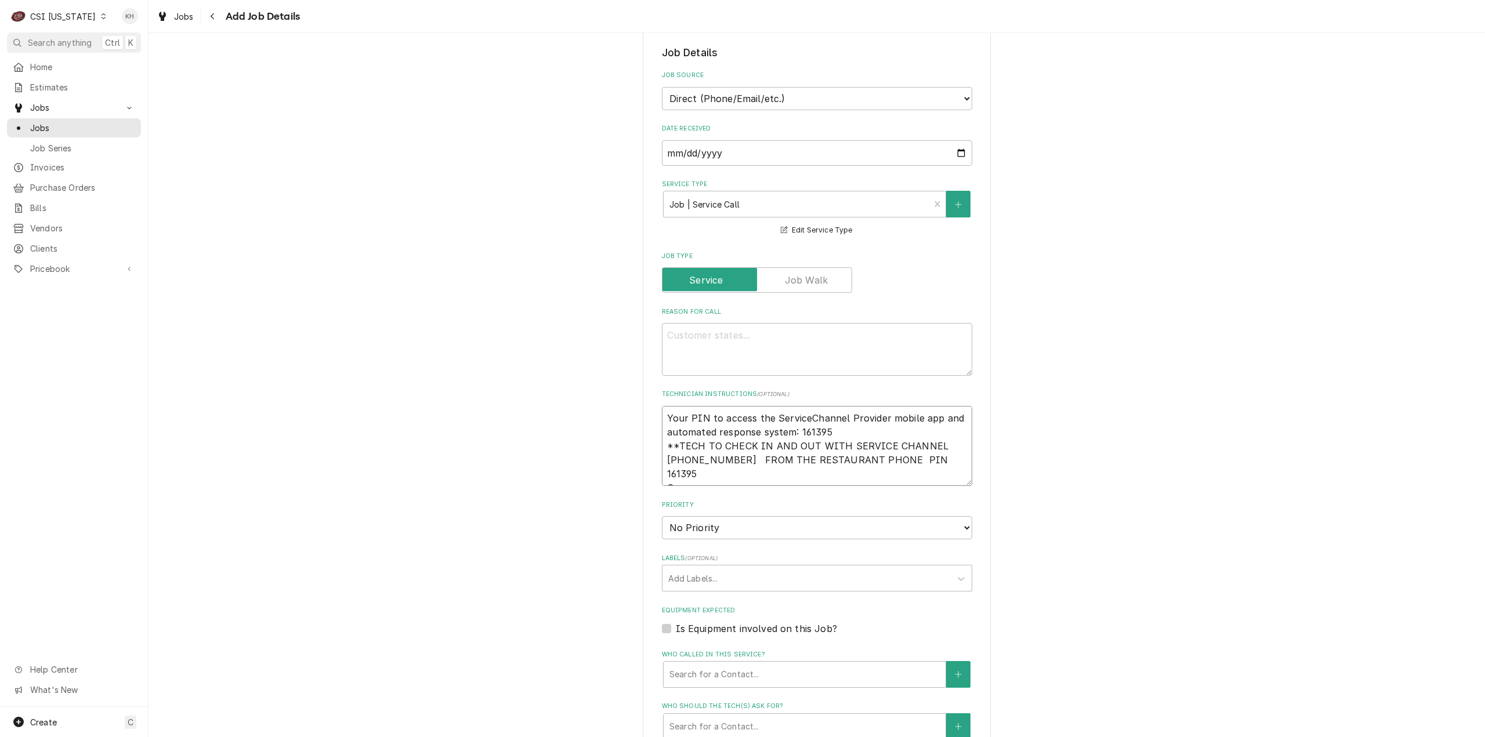
type textarea "Your PIN to access the ServiceChannel Provider mobile app and automated respons…"
type textarea "x"
type textarea "Your PIN to access the ServiceChannel Provider mobile app and automated respons…"
type textarea "x"
type textarea "Your PIN to access the ServiceChannel Provider mobile app and automated respons…"
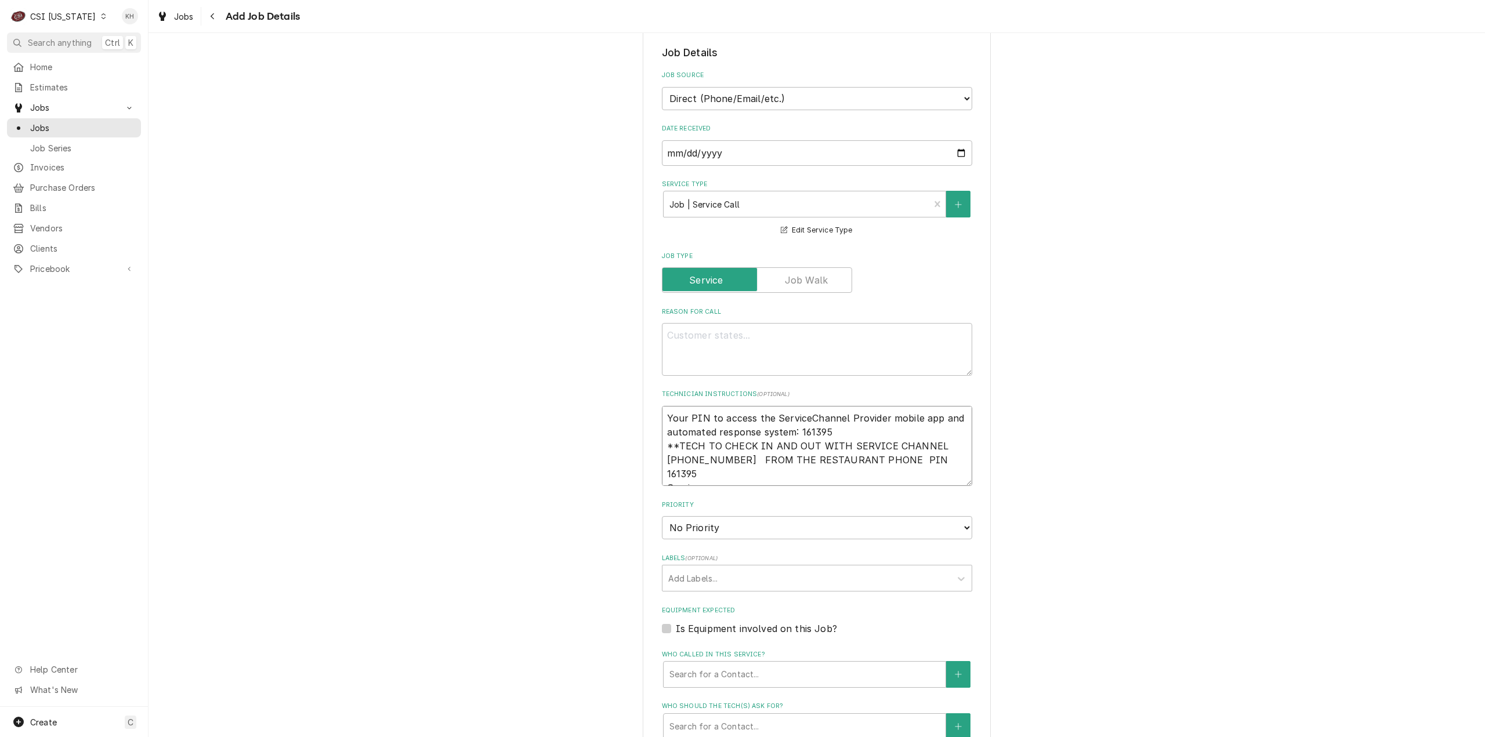
type textarea "x"
type textarea "Your PIN to access the ServiceChannel Provider mobile app and automated respons…"
type textarea "x"
type textarea "Your PIN to access the ServiceChannel Provider mobile app and automated respons…"
type textarea "x"
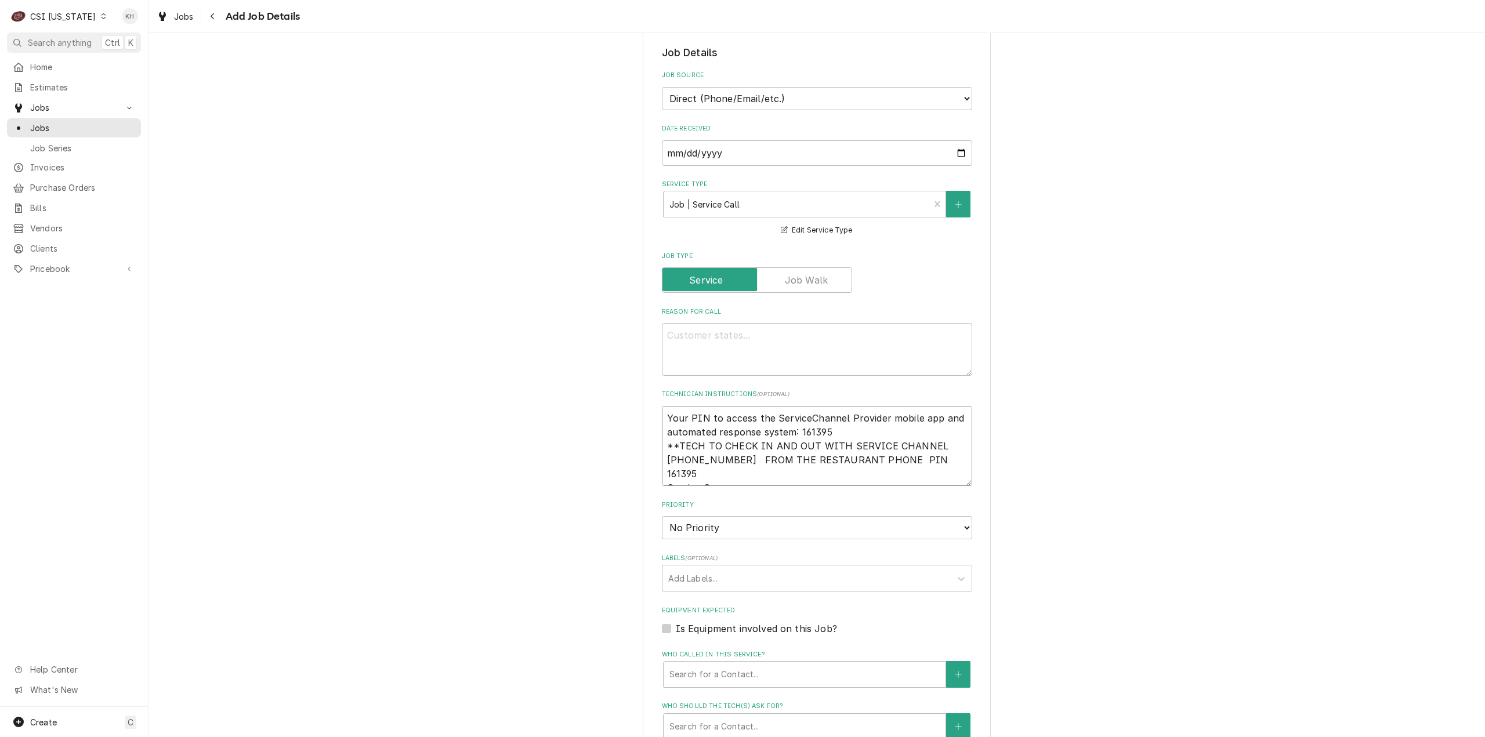
type textarea "Your PIN to access the ServiceChannel Provider mobile app and automated respons…"
type textarea "x"
type textarea "Your PIN to access the ServiceChannel Provider mobile app and automated respons…"
type textarea "x"
type textarea "Your PIN to access the ServiceChannel Provider mobile app and automated respons…"
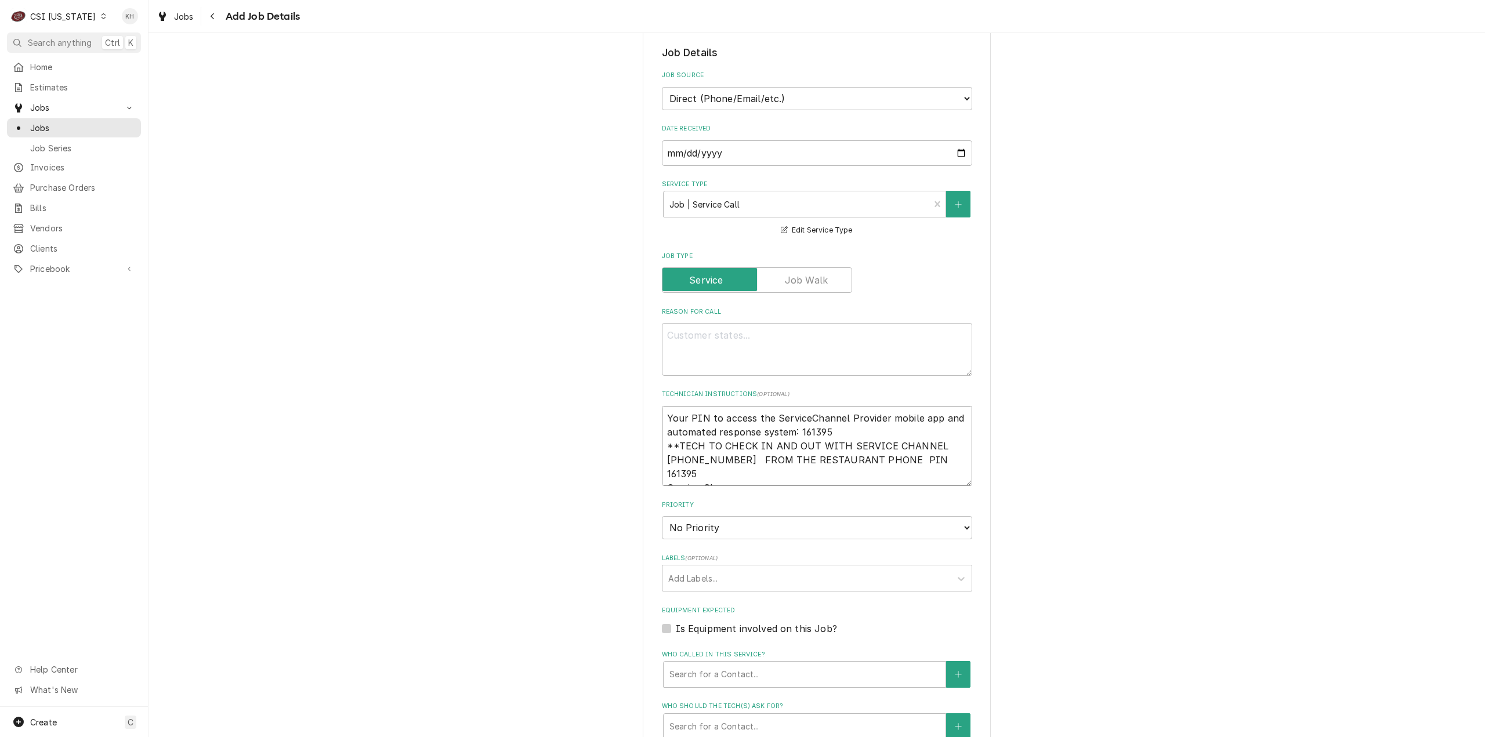
type textarea "x"
type textarea "Your PIN to access the ServiceChannel Provider mobile app and automated respons…"
type textarea "x"
type textarea "Your PIN to access the ServiceChannel Provider mobile app and automated respons…"
type textarea "x"
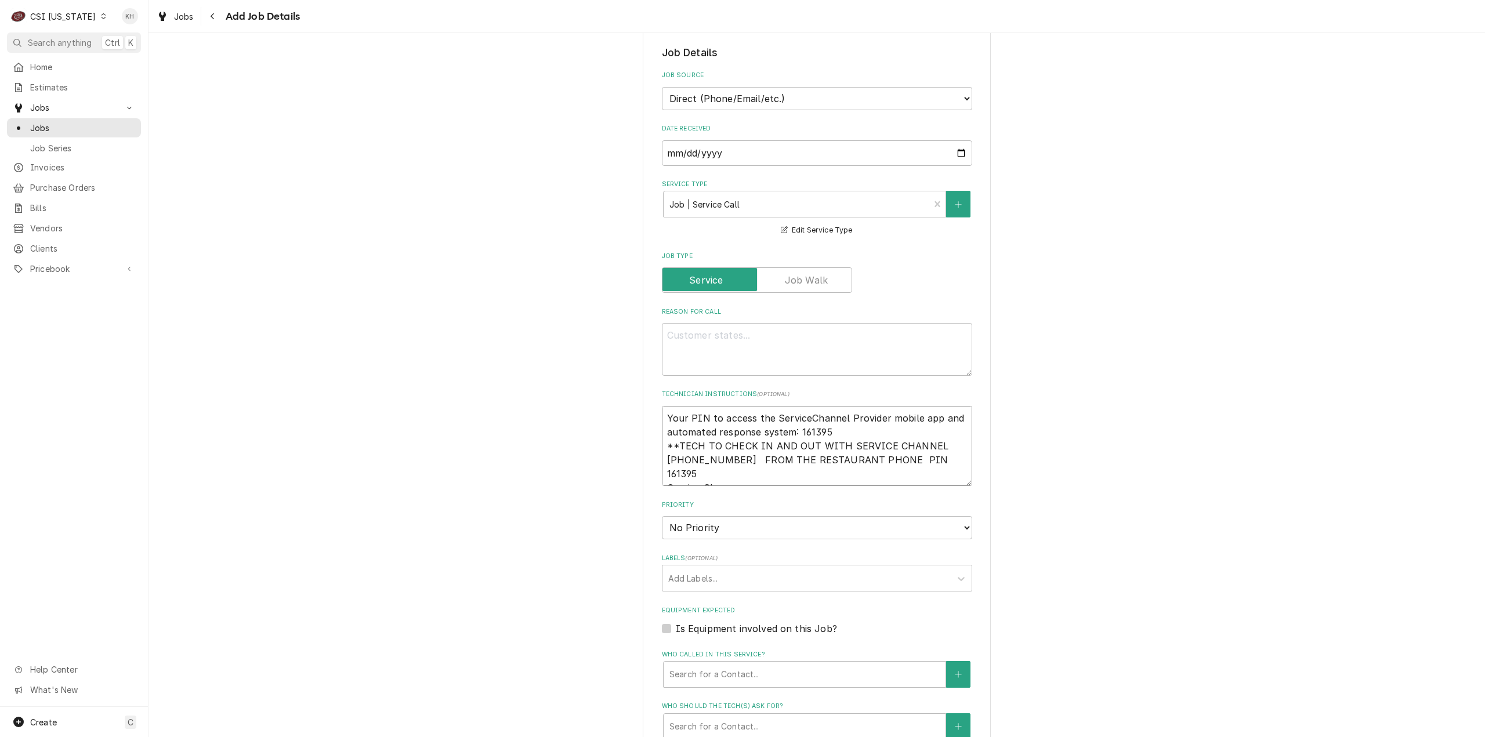
type textarea "Your PIN to access the ServiceChannel Provider mobile app and automated respons…"
type textarea "x"
type textarea "Your PIN to access the ServiceChannel Provider mobile app and automated respons…"
type textarea "x"
type textarea "Your PIN to access the ServiceChannel Provider mobile app and automated respons…"
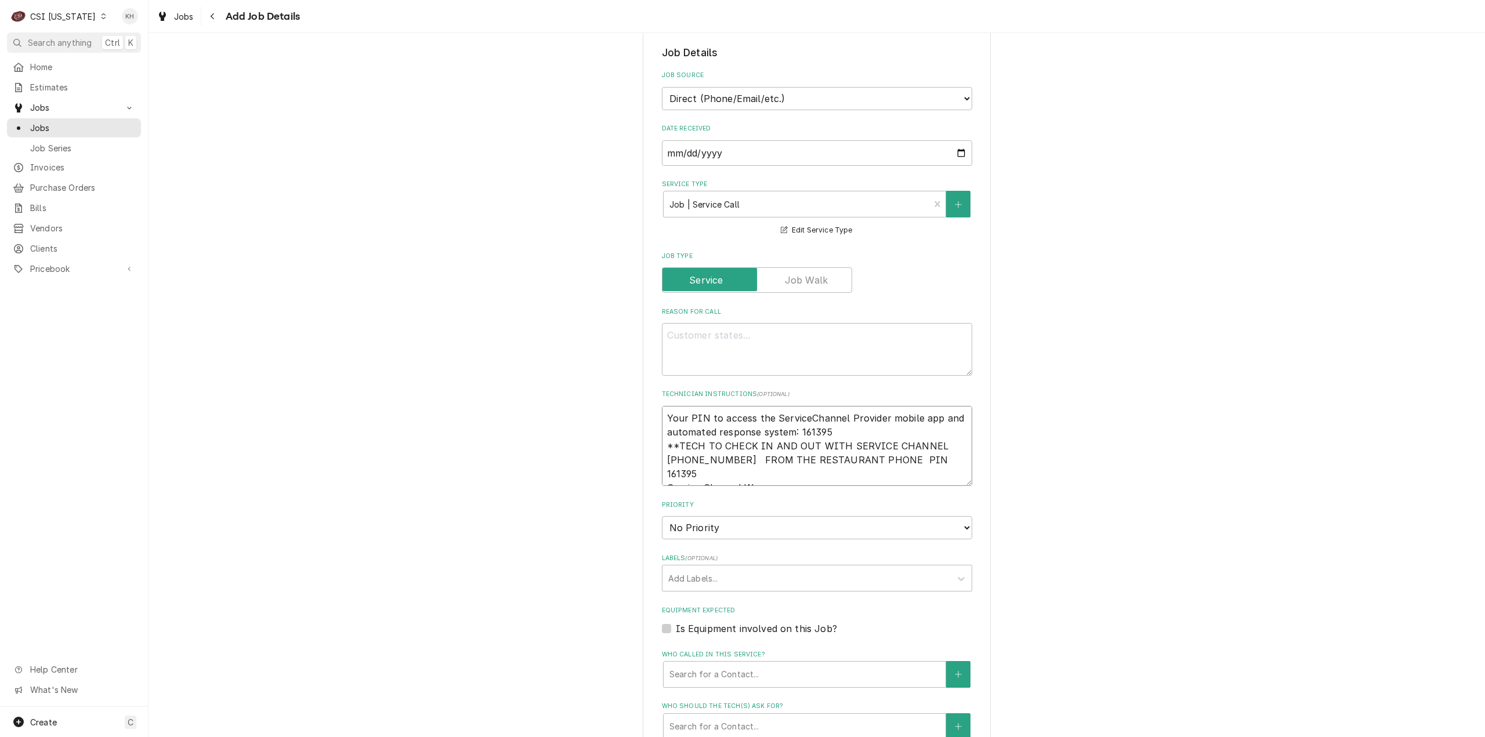
type textarea "x"
type textarea "Your PIN to access the ServiceChannel Provider mobile app and automated respons…"
type textarea "x"
type textarea "Your PIN to access the ServiceChannel Provider mobile app and automated respons…"
type textarea "x"
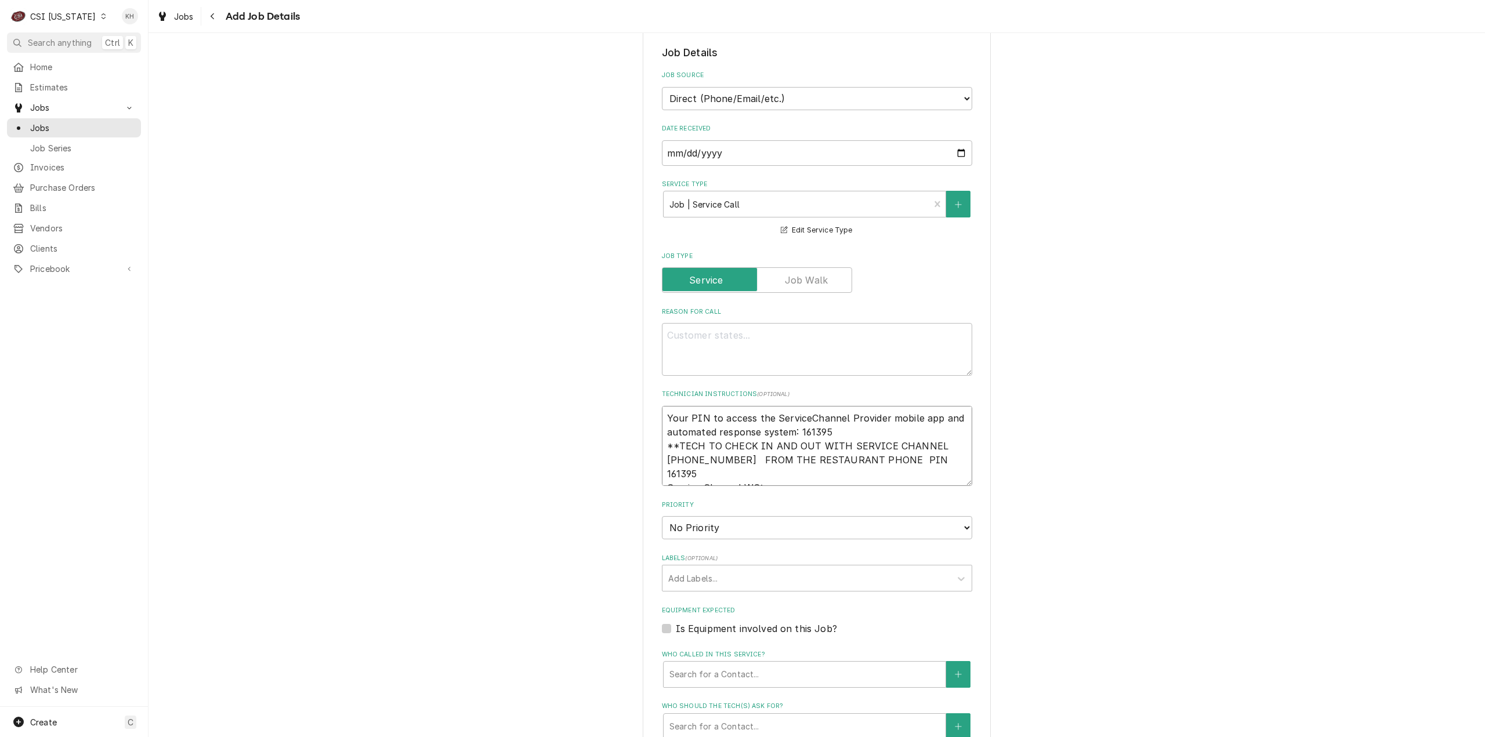
type textarea "Your PIN to access the ServiceChannel Provider mobile app and automated respons…"
type textarea "x"
type textarea "Your PIN to access the ServiceChannel Provider mobile app and automated respons…"
click at [815, 473] on textarea "Your PIN to access the ServiceChannel Provider mobile app and automated respons…" at bounding box center [817, 446] width 310 height 81
paste textarea "324689733"
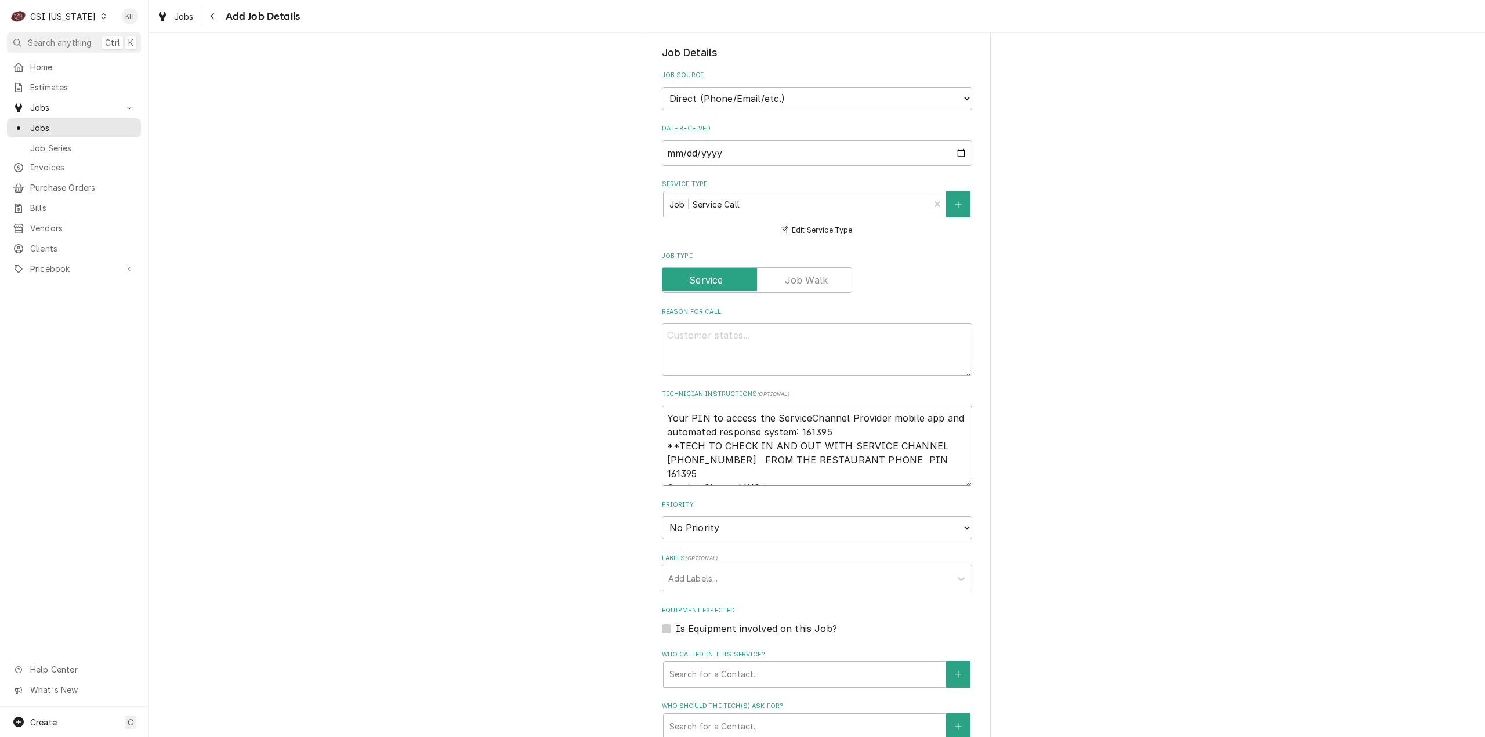
type textarea "x"
type textarea "Your PIN to access the ServiceChannel Provider mobile app and automated respons…"
type textarea "x"
type textarea "Your PIN to access the ServiceChannel Provider mobile app and automated respons…"
drag, startPoint x: 836, startPoint y: 347, endPoint x: 823, endPoint y: 364, distance: 21.5
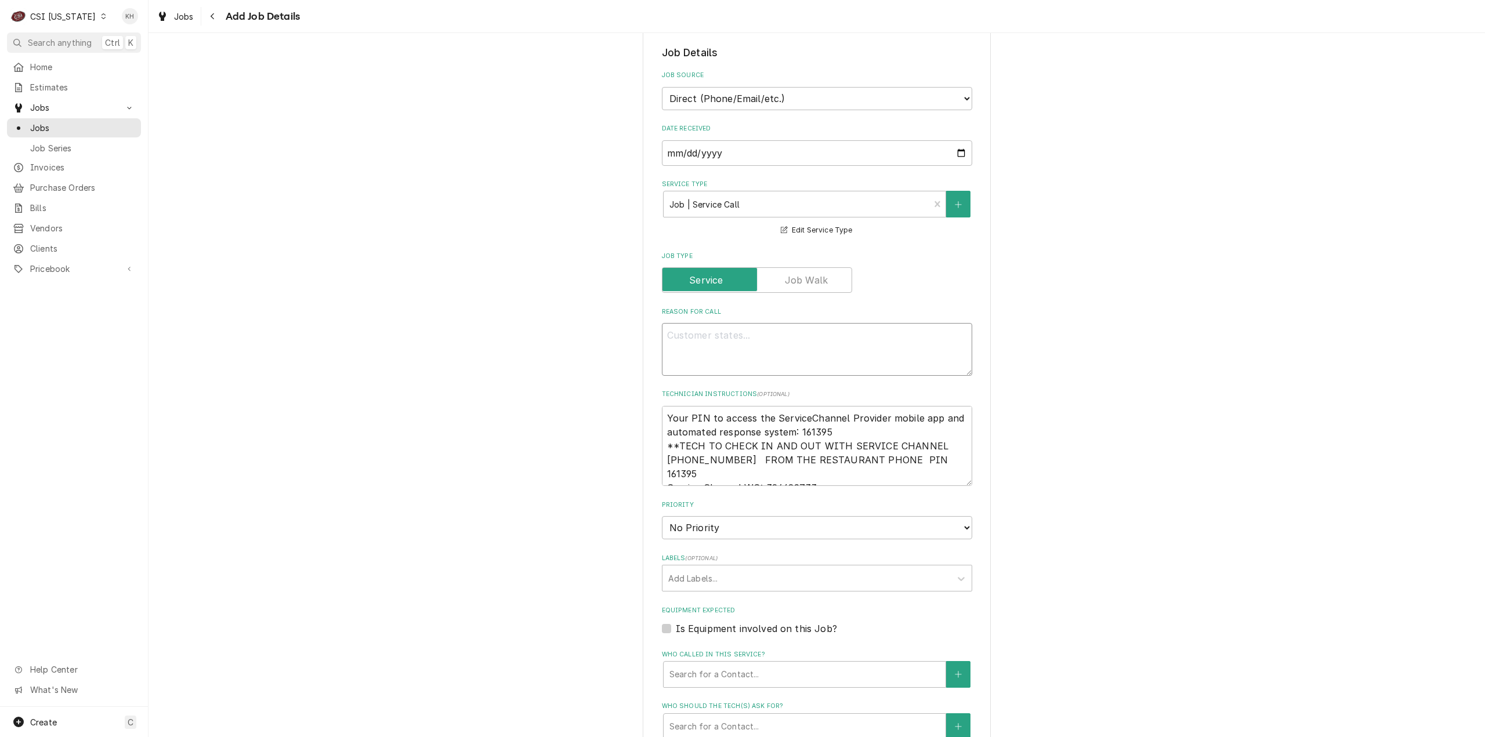
click at [828, 356] on textarea "Reason For Call" at bounding box center [817, 349] width 310 height 53
paste textarea "COOKLINE/PREP AREA / Cooking/Kitchen Equipment / Combi Oven - Unox "Equip:" KIT…"
type textarea "x"
type textarea "COOKLINE/PREP AREA / Cooking/Kitchen Equipment / Combi Oven - Unox "Equip:" KIT…"
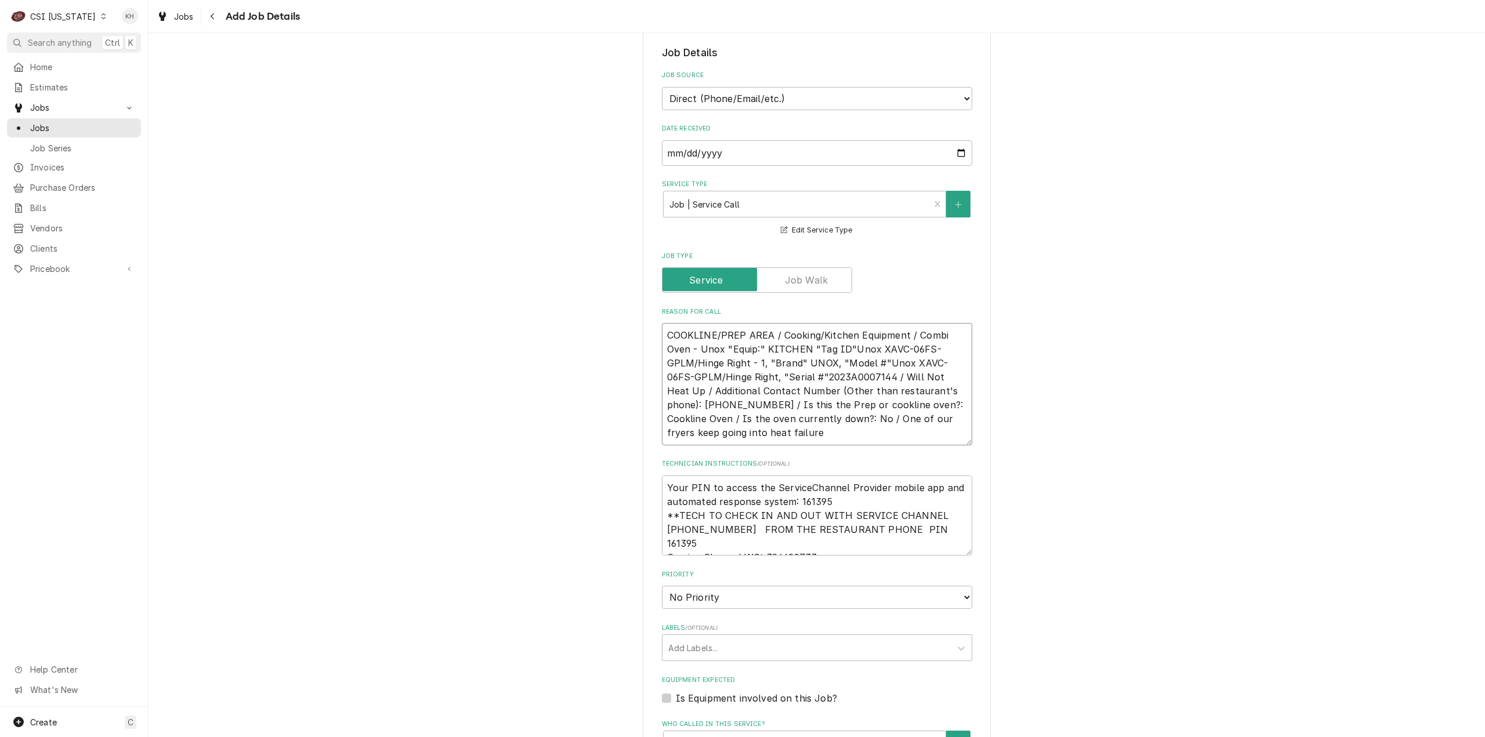
click at [715, 405] on textarea "COOKLINE/PREP AREA / Cooking/Kitchen Equipment / Combi Oven - Unox "Equip:" KIT…" at bounding box center [817, 384] width 310 height 122
paste textarea "COOKLINE/PREP AREA / Cooking/Kitchen Equipment / Combi Oven - Unox "Equip:" KIT…"
type textarea "x"
type textarea "COOKLINE/PREP AREA / Cooking/Kitchen Equipment / Combi Oven - Unox "Equip:" KIT…"
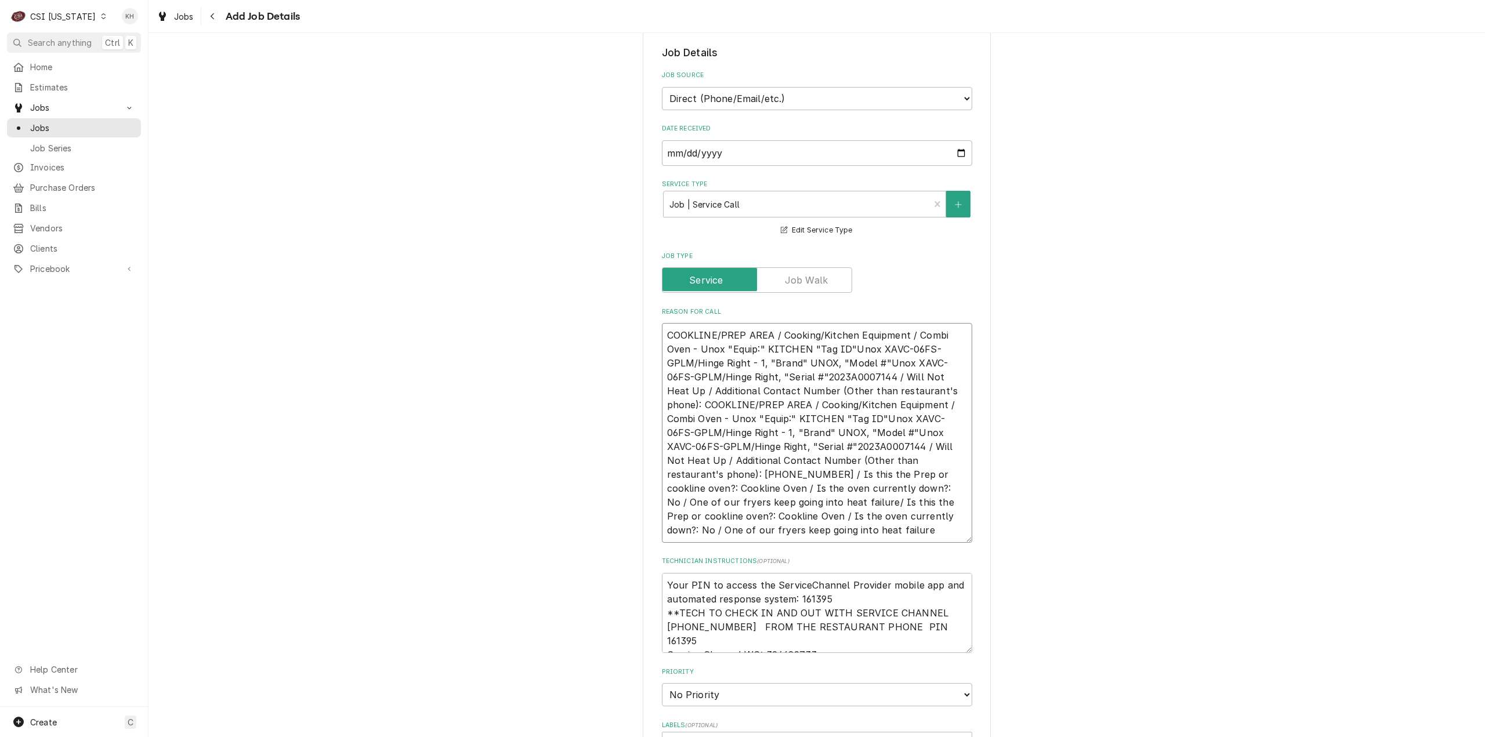
drag, startPoint x: 742, startPoint y: 535, endPoint x: 613, endPoint y: 316, distance: 254.3
click at [613, 316] on div "Please provide the following information to create a job: Client Details Client…" at bounding box center [816, 518] width 1336 height 1410
paste textarea "8594087883"
type textarea "x"
type textarea "COOKLINE/PREP AREA / Cooking/Kitchen Equipment / Combi Oven - Unox "Equip:" KIT…"
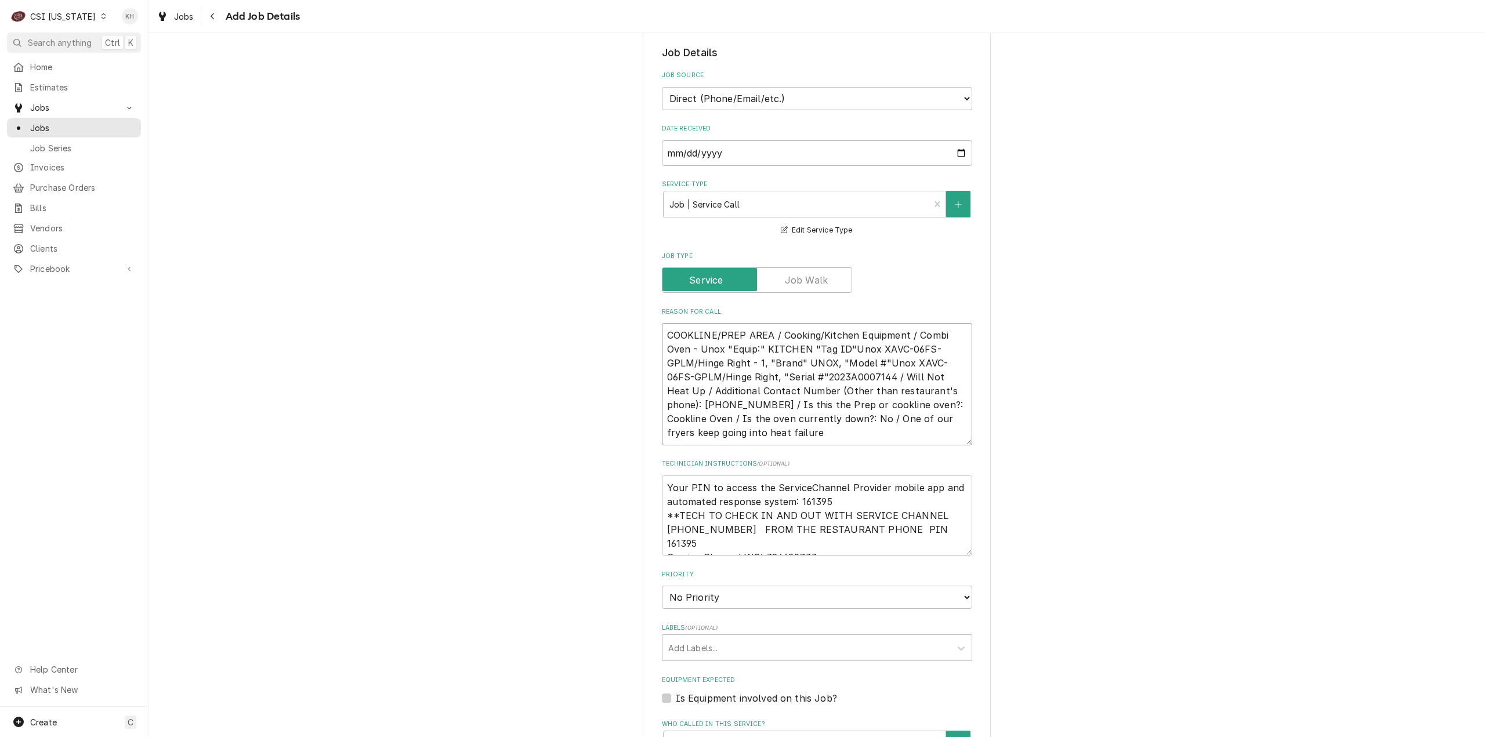
type textarea "x"
type textarea "COOKLINE/PREP AREA / Cooking/Kitchen Equipment / Combi Oven - Unox "Equip:" KIT…"
click at [708, 598] on select "No Priority Urgent High Medium Low" at bounding box center [817, 597] width 310 height 23
select select "3"
click at [662, 586] on select "No Priority Urgent High Medium Low" at bounding box center [817, 597] width 310 height 23
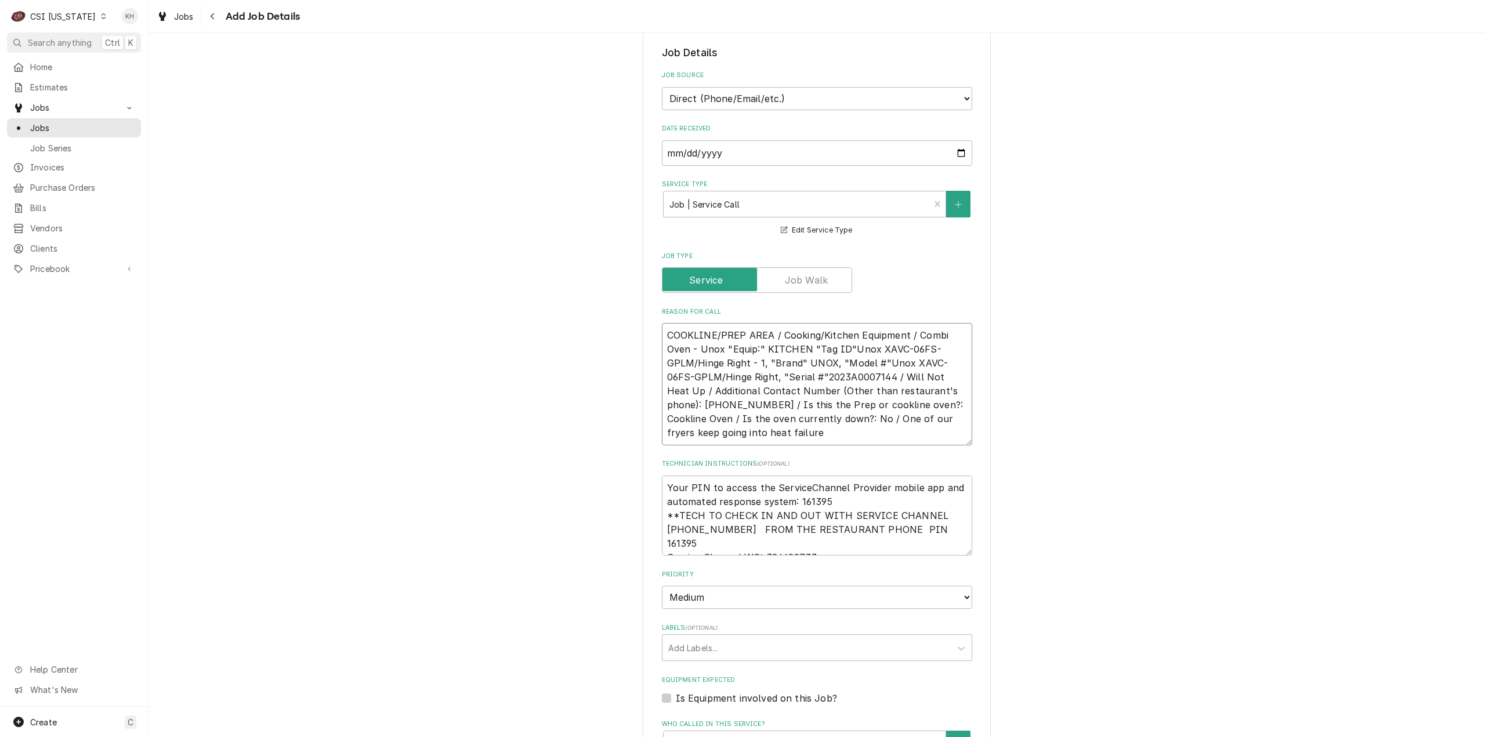
click at [770, 436] on textarea "COOKLINE/PREP AREA / Cooking/Kitchen Equipment / Combi Oven - Unox "Equip:" KIT…" at bounding box center [817, 384] width 310 height 122
type textarea "x"
type textarea "COOKLINE/PREP AREA / Cooking/Kitchen Equipment / Combi Oven - Unox "Equip:" KIT…"
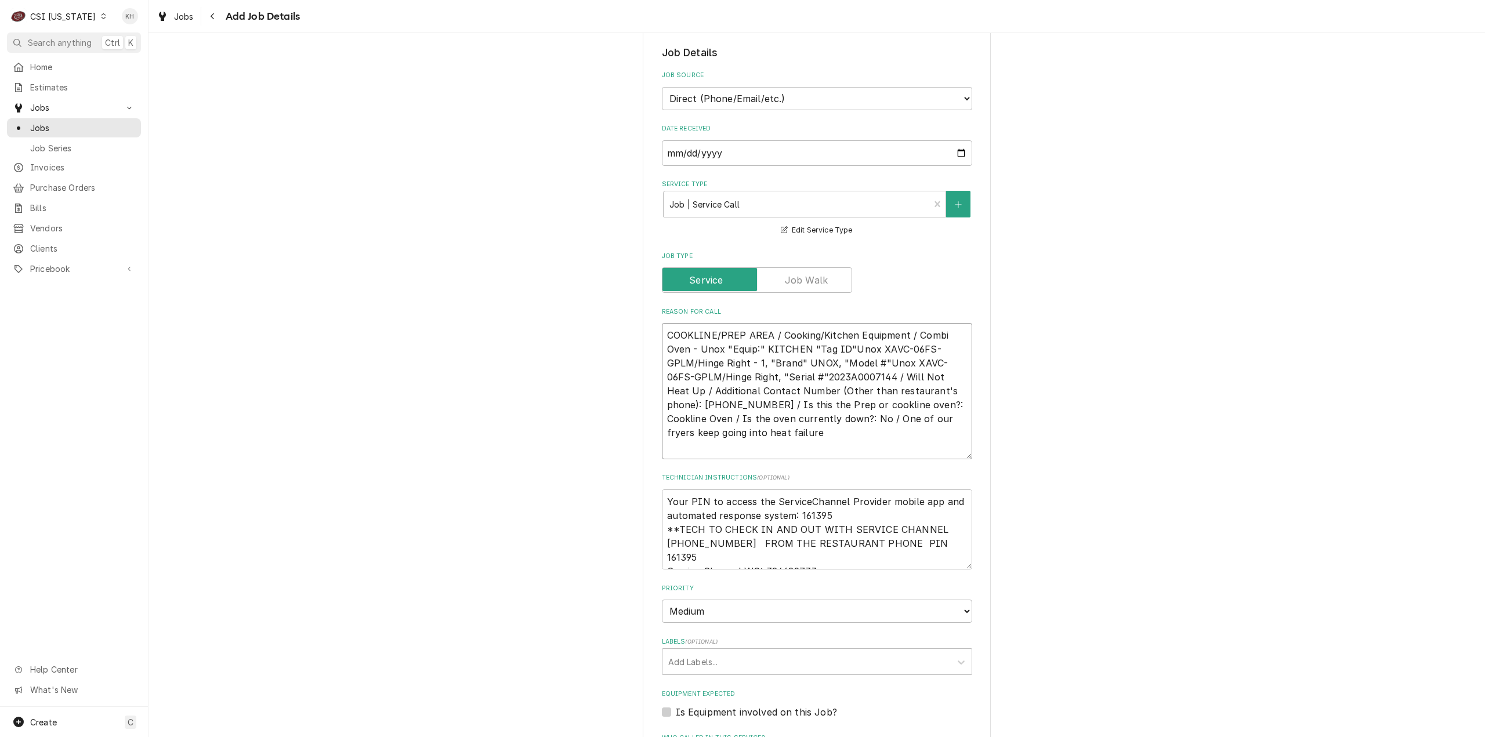
type textarea "x"
type textarea "COOKLINE/PREP AREA / Cooking/Kitchen Equipment / Combi Oven - Unox "Equip:" KIT…"
type textarea "x"
type textarea "COOKLINE/PREP AREA / Cooking/Kitchen Equipment / Combi Oven - Unox "Equip:" KIT…"
type textarea "x"
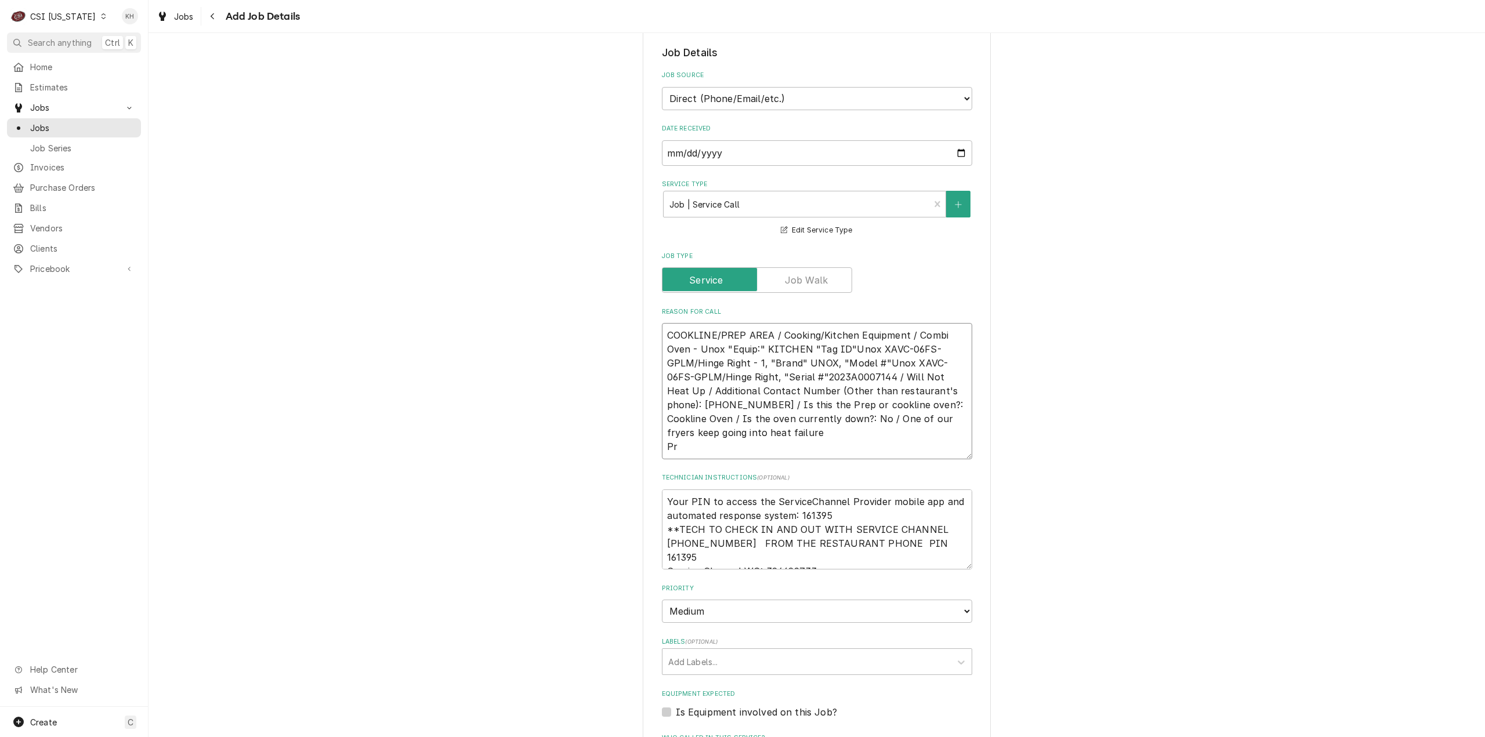
type textarea "COOKLINE/PREP AREA / Cooking/Kitchen Equipment / Combi Oven - Unox "Equip:" KIT…"
type textarea "x"
type textarea "COOKLINE/PREP AREA / Cooking/Kitchen Equipment / Combi Oven - Unox "Equip:" KIT…"
type textarea "x"
type textarea "COOKLINE/PREP AREA / Cooking/Kitchen Equipment / Combi Oven - Unox "Equip:" KIT…"
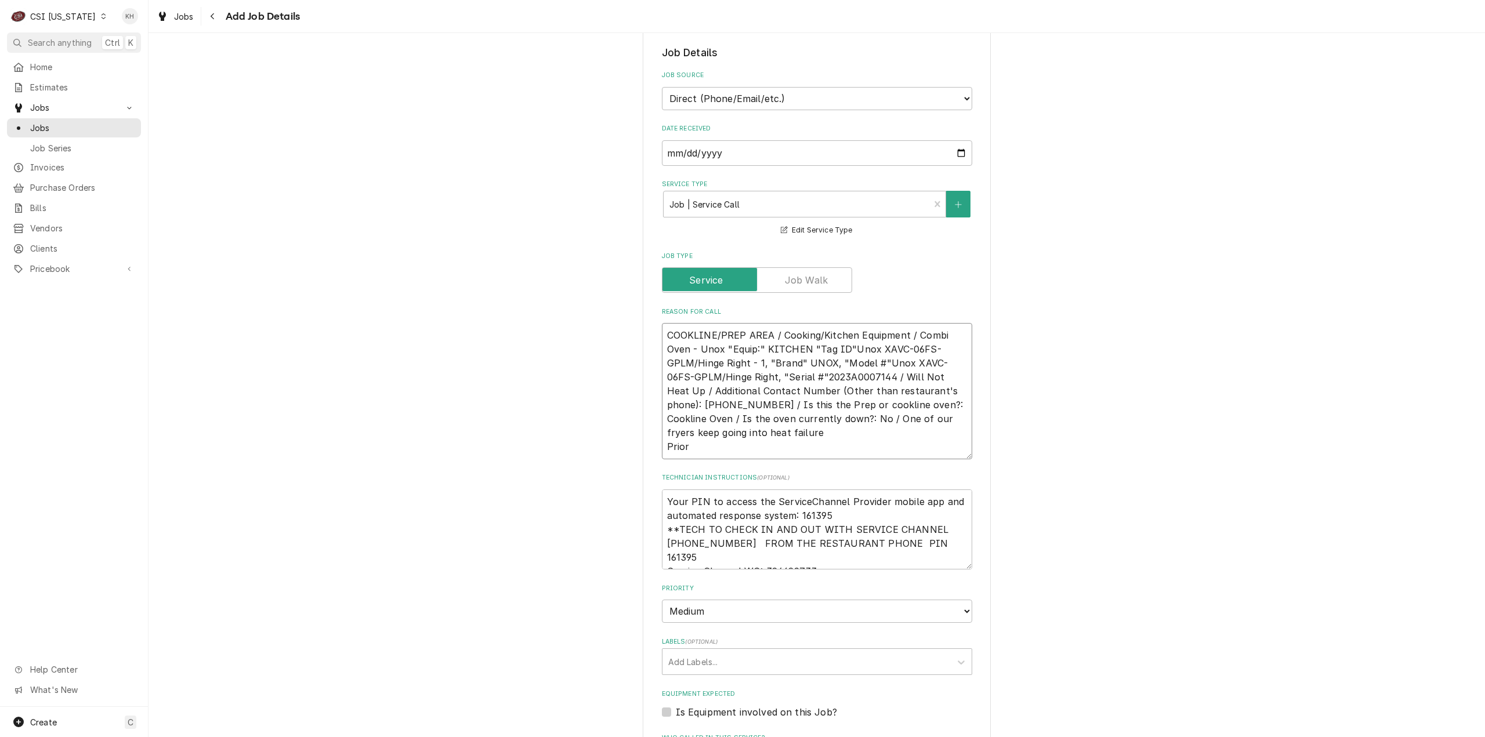
type textarea "x"
type textarea "COOKLINE/PREP AREA / Cooking/Kitchen Equipment / Combi Oven - Unox "Equip:" KIT…"
type textarea "x"
type textarea "COOKLINE/PREP AREA / Cooking/Kitchen Equipment / Combi Oven - Unox "Equip:" KIT…"
type textarea "x"
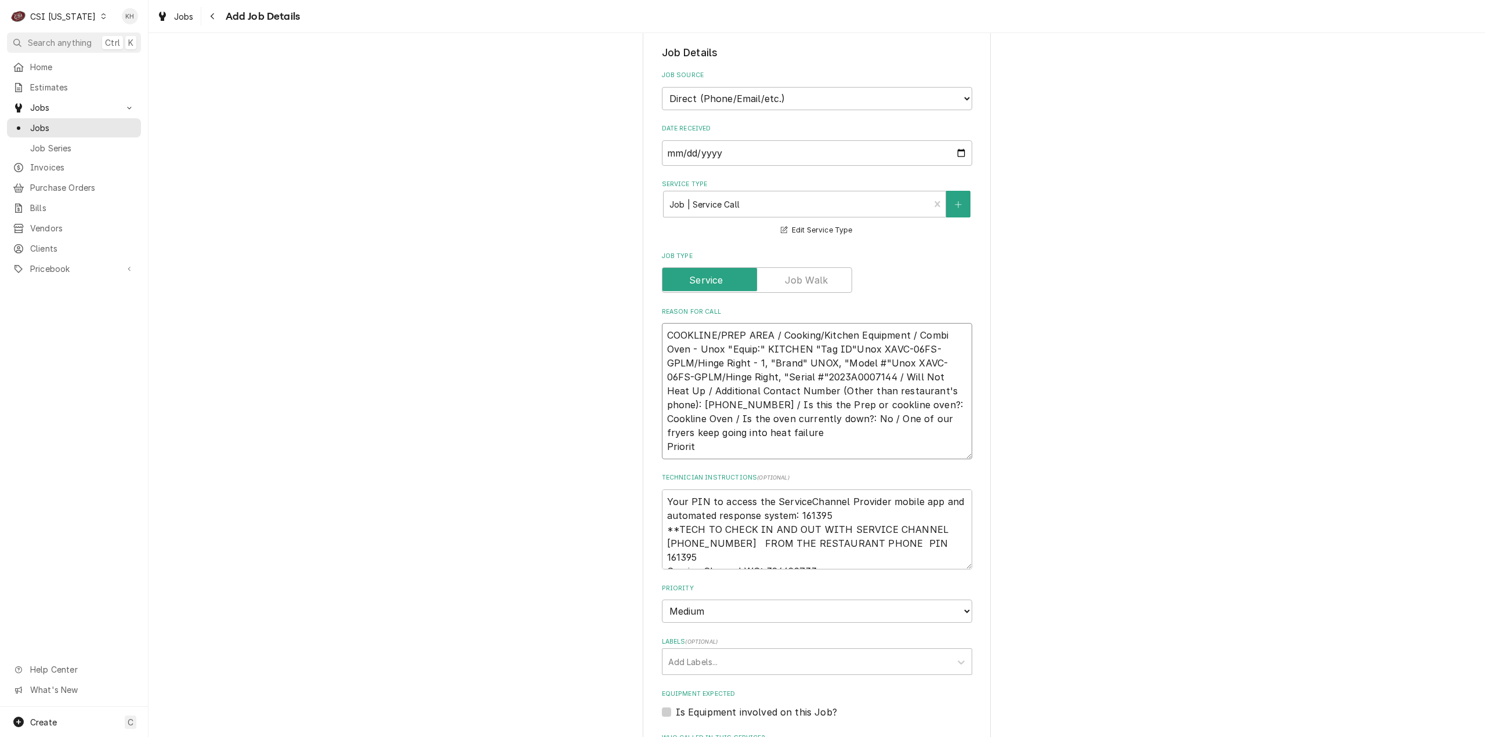
type textarea "COOKLINE/PREP AREA / Cooking/Kitchen Equipment / Combi Oven - Unox "Equip:" KIT…"
type textarea "x"
type textarea "COOKLINE/PREP AREA / Cooking/Kitchen Equipment / Combi Oven - Unox "Equip:" KIT…"
type textarea "x"
type textarea "COOKLINE/PREP AREA / Cooking/Kitchen Equipment / Combi Oven - Unox "Equip:" KIT…"
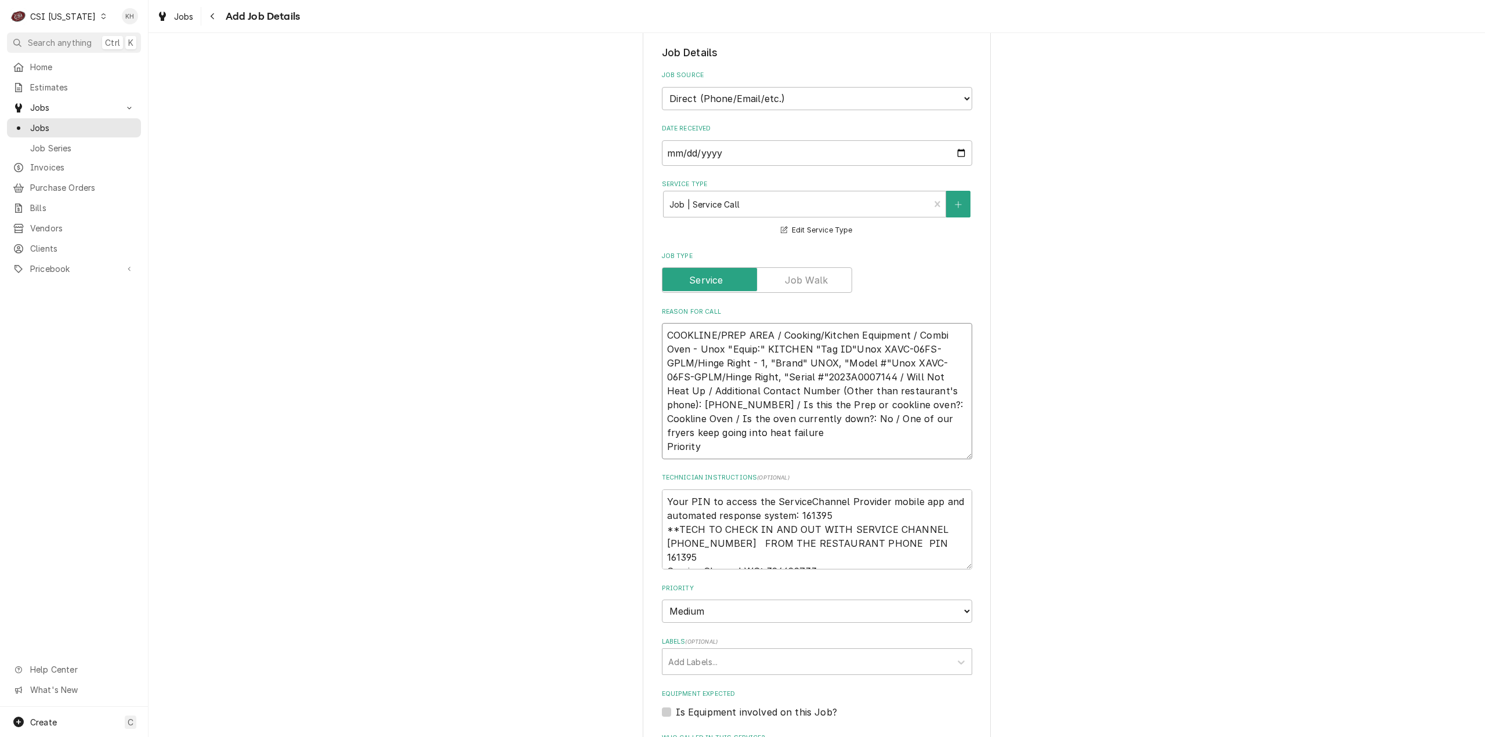
drag, startPoint x: 717, startPoint y: 447, endPoint x: 717, endPoint y: 458, distance: 10.4
click at [717, 447] on textarea "COOKLINE/PREP AREA / Cooking/Kitchen Equipment / Combi Oven - Unox "Equip:" KIT…" at bounding box center [817, 391] width 310 height 136
paste textarea "Tomorrow (24 Hours)"
type textarea "x"
type textarea "COOKLINE/PREP AREA / Cooking/Kitchen Equipment / Combi Oven - Unox "Equip:" KIT…"
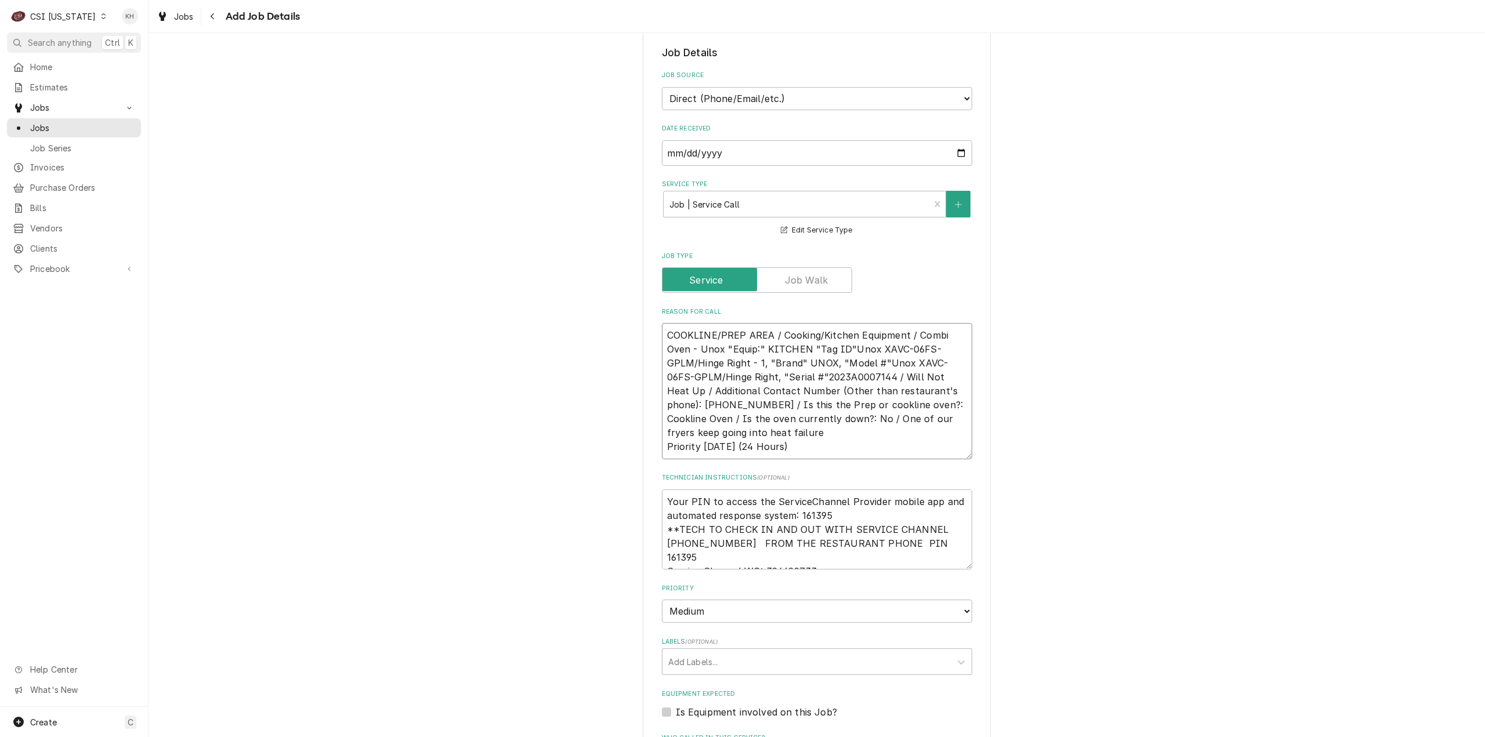
click at [705, 403] on textarea "COOKLINE/PREP AREA / Cooking/Kitchen Equipment / Combi Oven - Unox "Equip:" KIT…" at bounding box center [817, 391] width 310 height 136
click at [706, 403] on textarea "COOKLINE/PREP AREA / Cooking/Kitchen Equipment / Combi Oven - Unox "Equip:" KIT…" at bounding box center [817, 391] width 310 height 136
click at [722, 411] on textarea "COOKLINE/PREP AREA / Cooking/Kitchen Equipment / Combi Oven - Unox "Equip:" KIT…" at bounding box center [817, 391] width 310 height 136
drag, startPoint x: 723, startPoint y: 404, endPoint x: 686, endPoint y: 392, distance: 39.3
click at [686, 392] on textarea "COOKLINE/PREP AREA / Cooking/Kitchen Equipment / Combi Oven - Unox "Equip:" KIT…" at bounding box center [817, 391] width 310 height 136
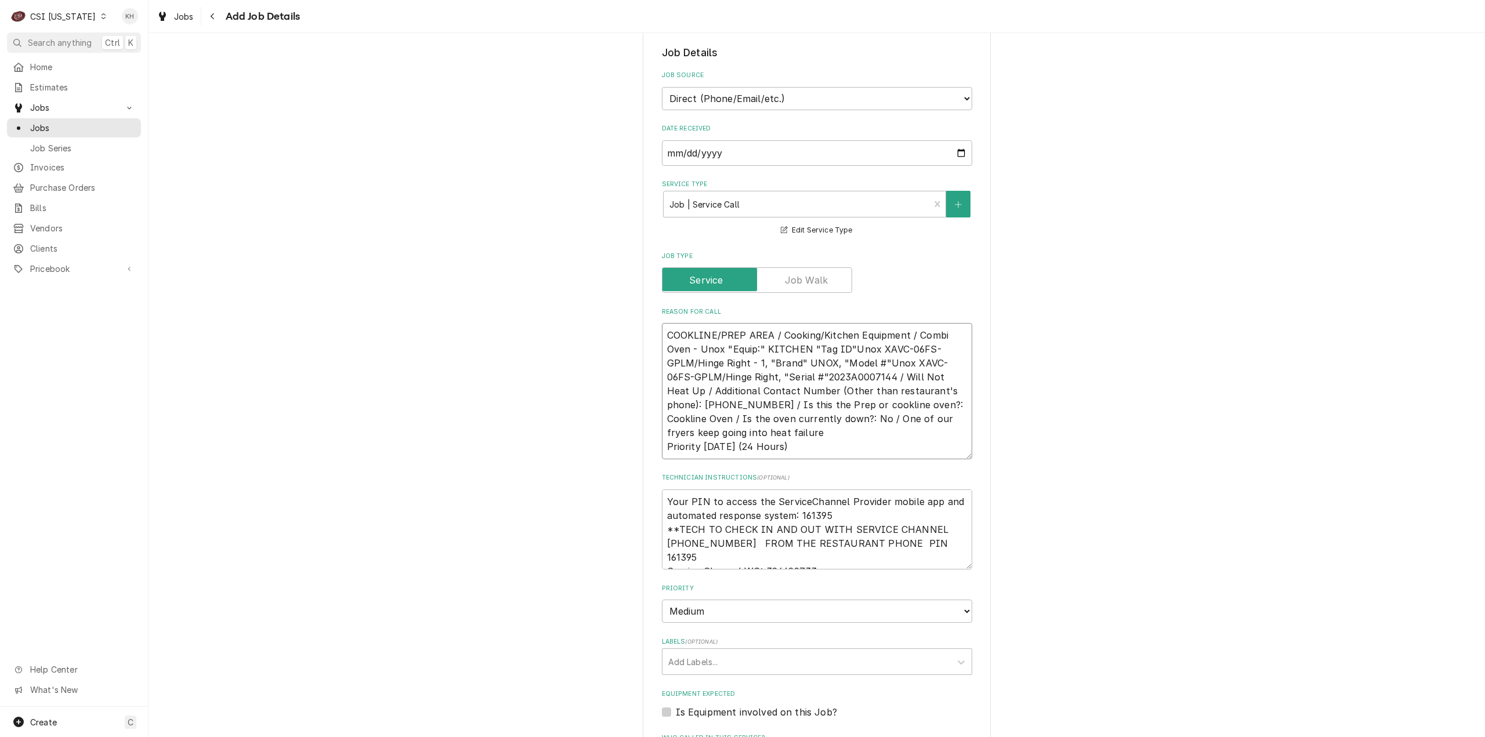
type textarea "x"
type textarea "COOKLINE/PREP AREA / Cooking/Kitchen Equipment / Combi Oven - Unox "Equip:" KIT…"
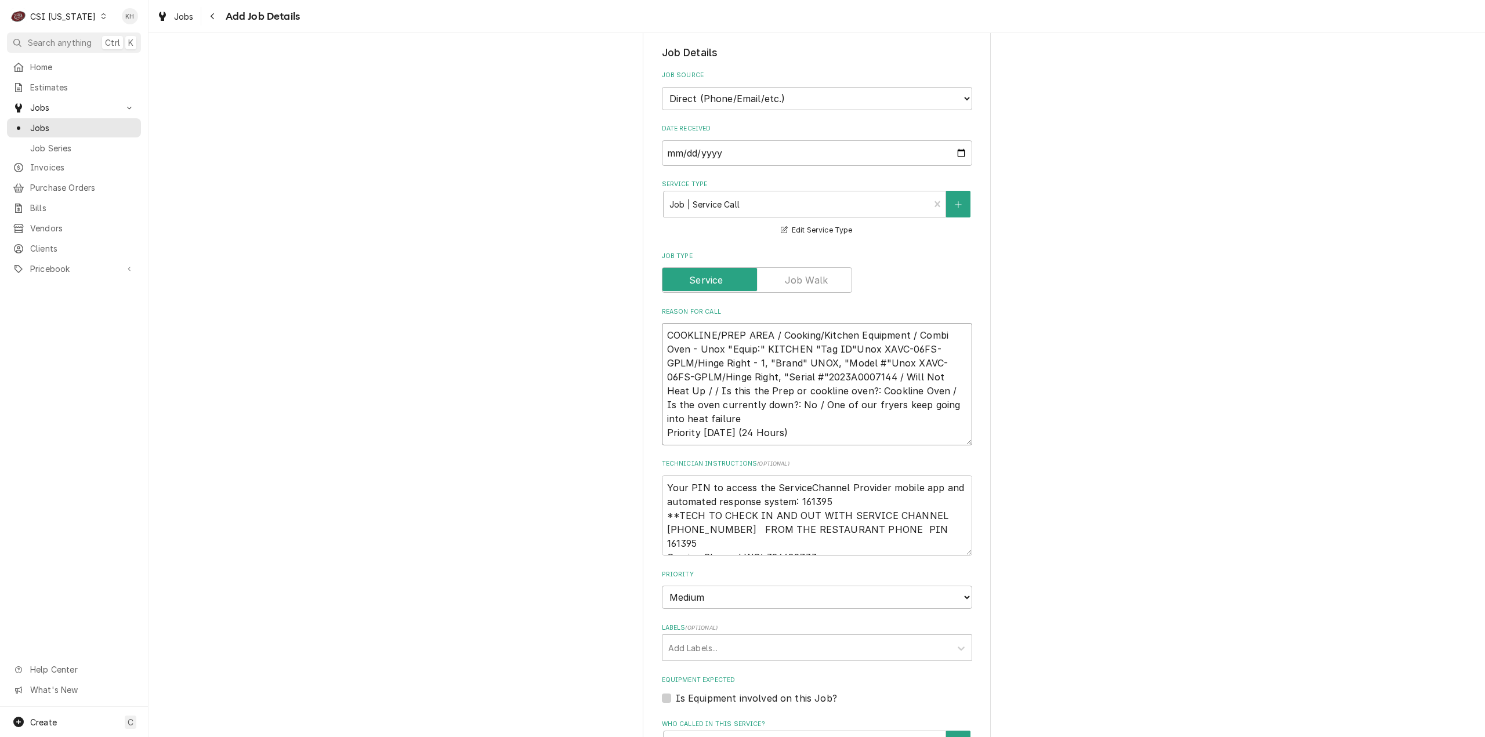
type textarea "x"
type textarea "COOKLINE/PREP AREA / Cooking/Kitchen Equipment / Combi Oven - Unox "Equip:" KIT…"
type textarea "x"
type textarea "COOKLINE/PREP AREA / Cooking/Kitchen Equipment / Combi Oven - Unox "Equip:" KIT…"
type textarea "x"
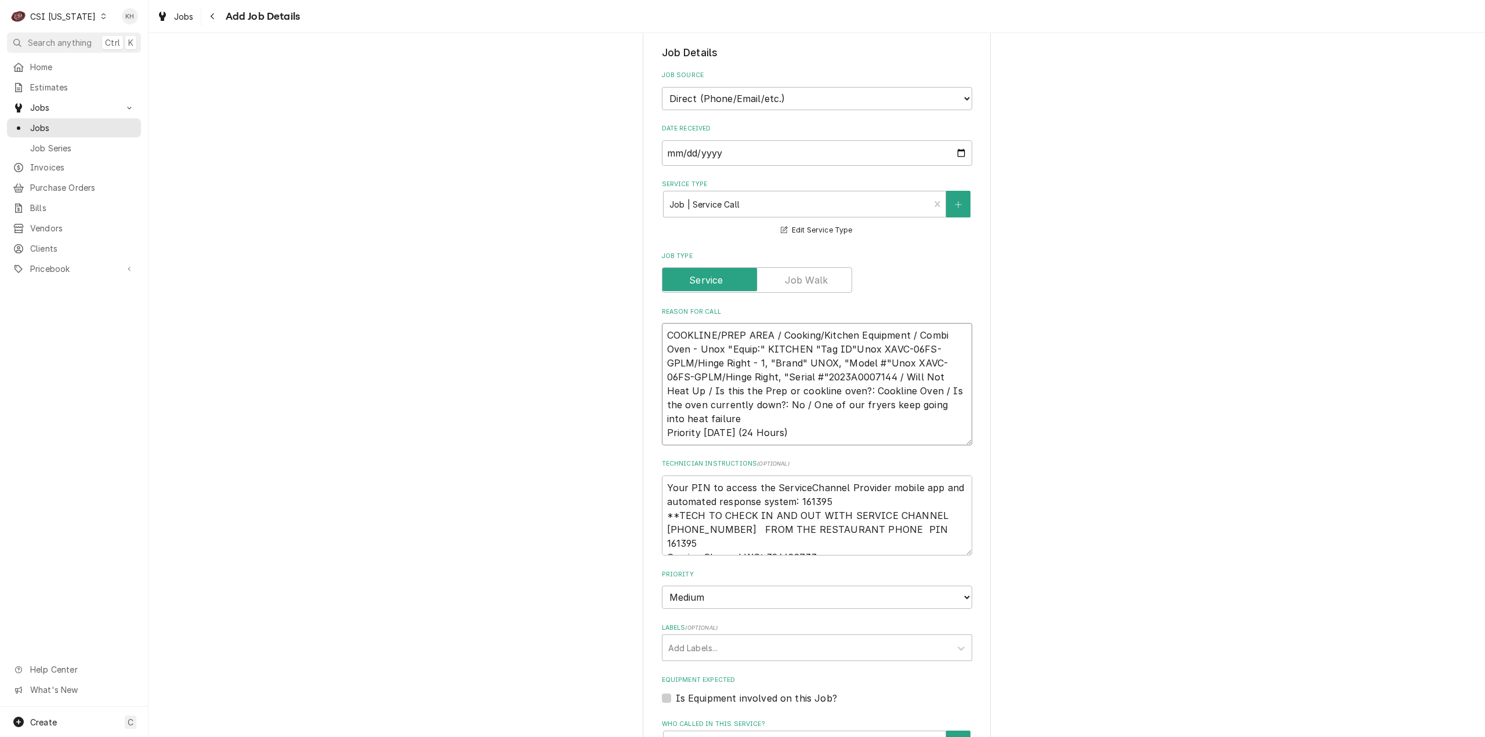
type textarea "COOKLINE/PREP AREA / Cooking/Kitchen Equipment / Combi Oven - Unox "Equip:" KIT…"
type textarea "x"
type textarea "COOKLINE/PREP AREA / Cooking/Kitchen Equipment / Combi Oven - Unox "Equip:" KIT…"
type textarea "x"
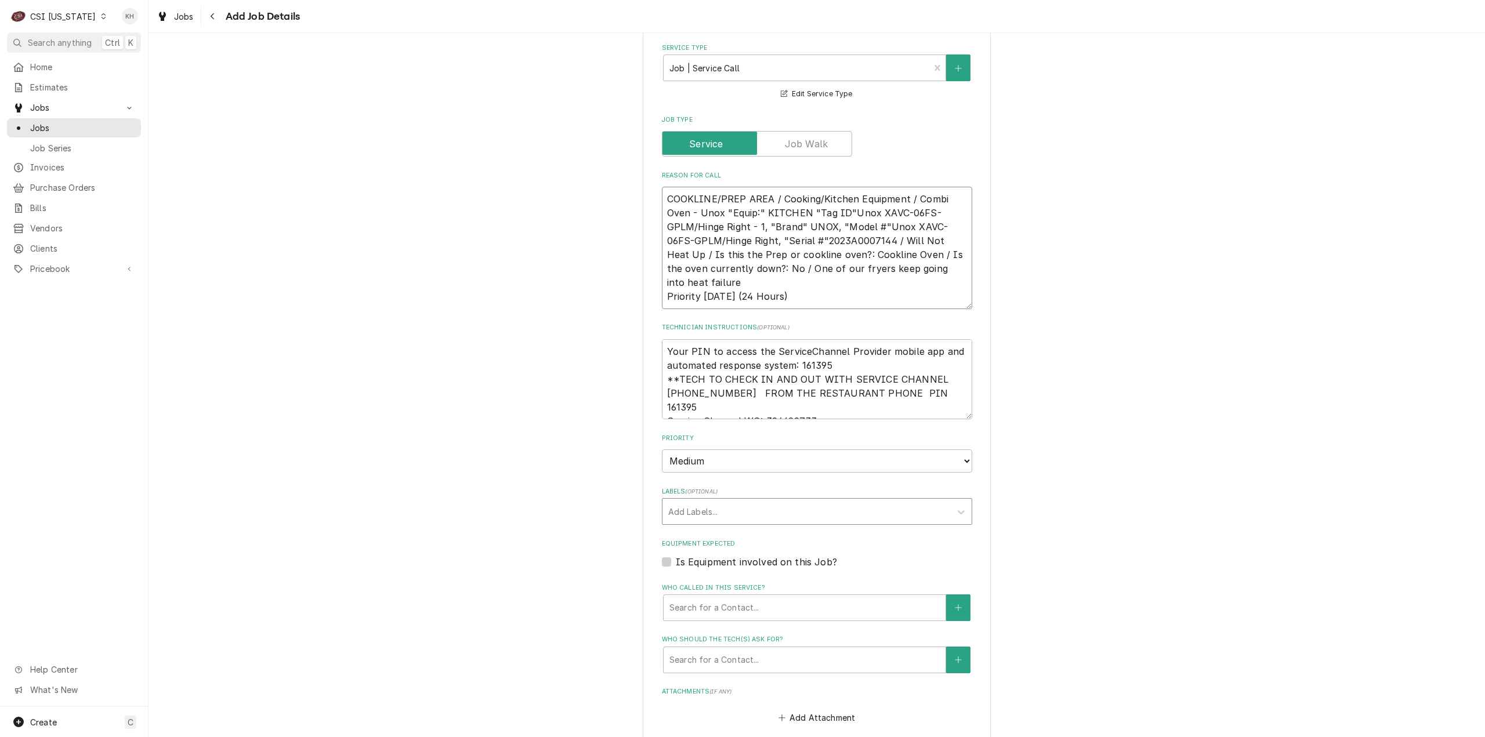
scroll to position [406, 0]
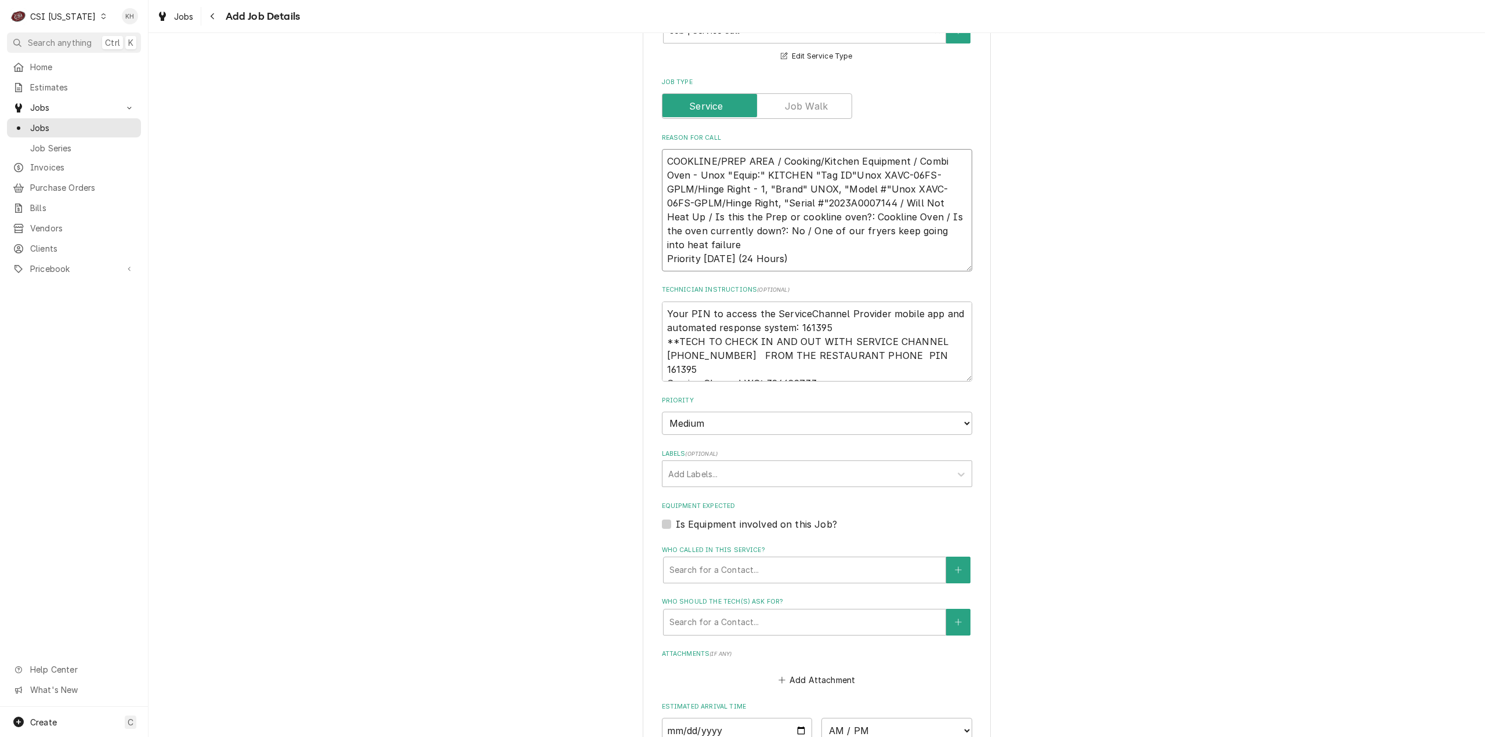
type textarea "COOKLINE/PREP AREA / Cooking/Kitchen Equipment / Combi Oven - Unox "Equip:" KIT…"
click at [835, 371] on textarea "Your PIN to access the ServiceChannel Provider mobile app and automated respons…" at bounding box center [817, 342] width 310 height 81
type textarea "x"
type textarea "Your PIN to access the ServiceChannel Provider mobile app and automated respons…"
type textarea "x"
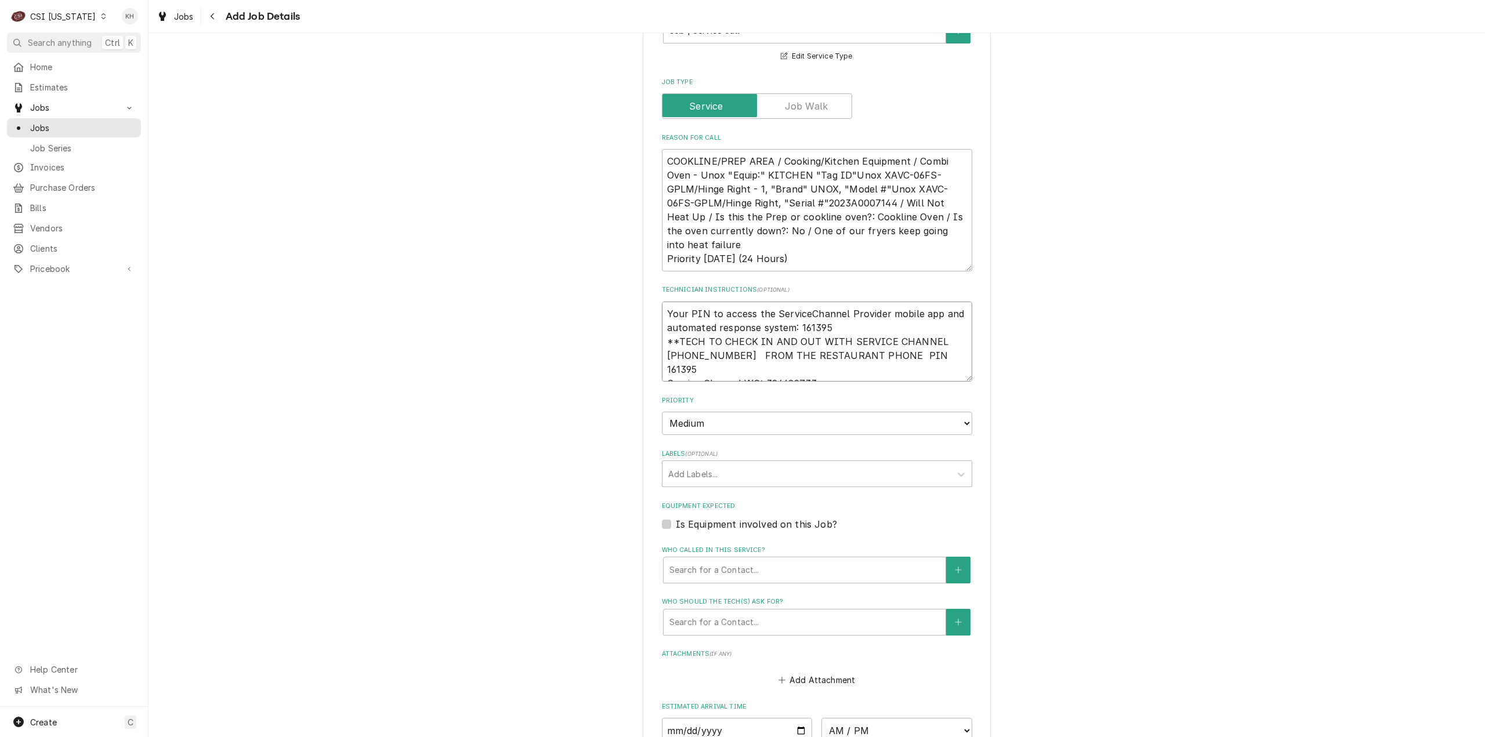
type textarea "Your PIN to access the ServiceChannel Provider mobile app and automated respons…"
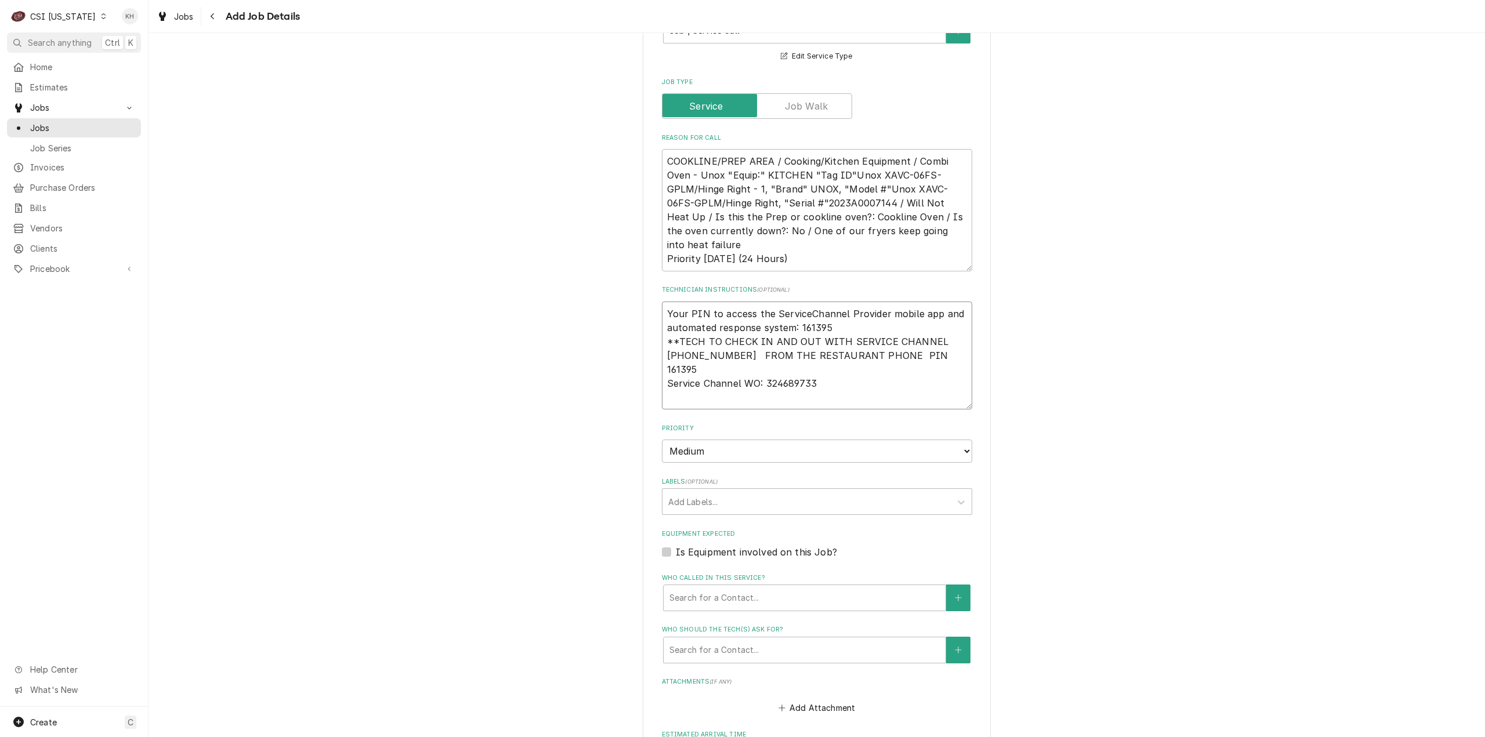
type textarea "x"
type textarea "Your PIN to access the ServiceChannel Provider mobile app and automated respons…"
type textarea "x"
type textarea "Your PIN to access the ServiceChannel Provider mobile app and automated respons…"
type textarea "x"
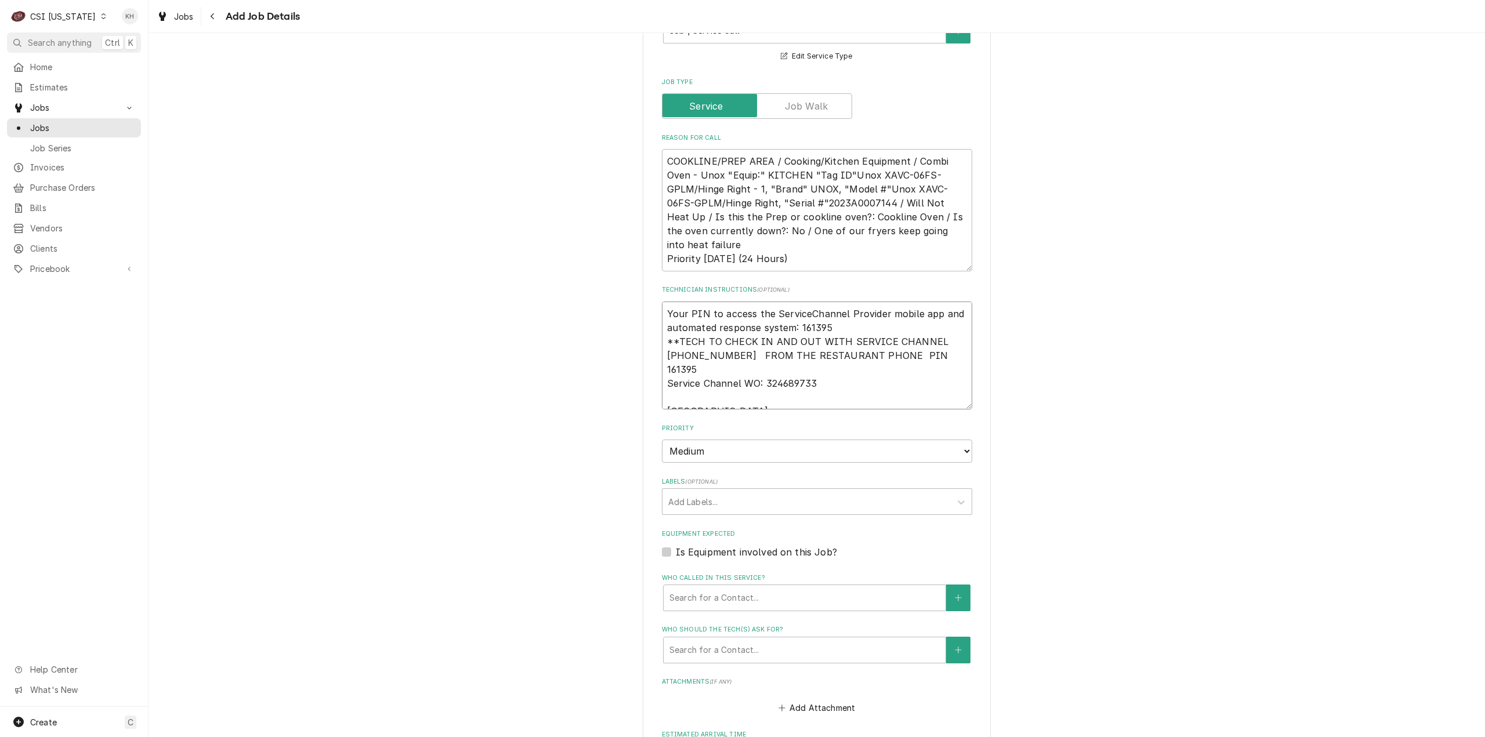
type textarea "Your PIN to access the ServiceChannel Provider mobile app and automated respons…"
type textarea "x"
type textarea "Your PIN to access the ServiceChannel Provider mobile app and automated respons…"
type textarea "x"
type textarea "Your PIN to access the ServiceChannel Provider mobile app and automated respons…"
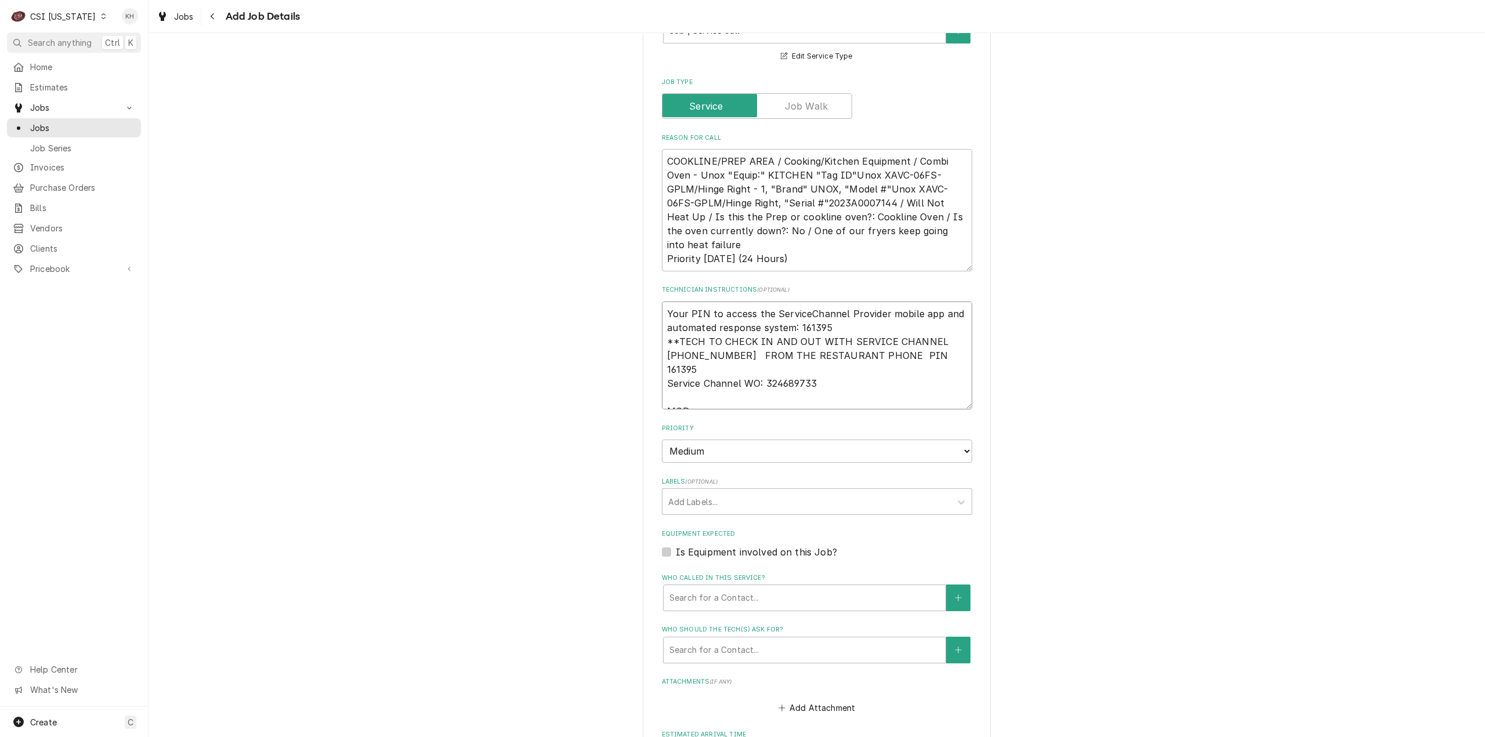
type textarea "x"
type textarea "Your PIN to access the ServiceChannel Provider mobile app and automated respons…"
type textarea "x"
type textarea "Your PIN to access the ServiceChannel Provider mobile app and automated respons…"
paste textarea "8594087883"
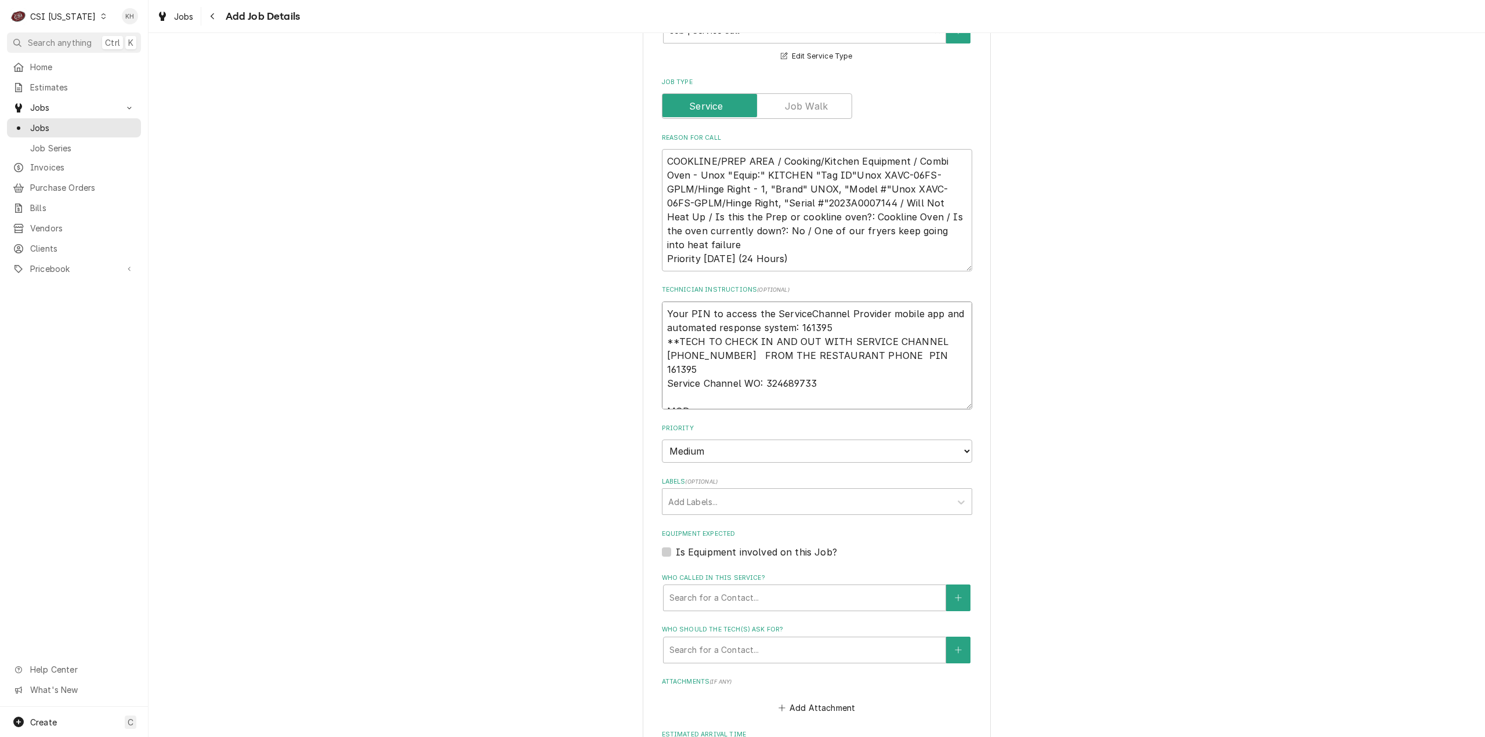
type textarea "x"
type textarea "Your PIN to access the ServiceChannel Provider mobile app and automated respons…"
click at [701, 399] on textarea "Your PIN to access the ServiceChannel Provider mobile app and automated respons…" at bounding box center [817, 356] width 310 height 108
paste textarea "12-283-4329 8"
click at [696, 397] on textarea "Your PIN to access the ServiceChannel Provider mobile app and automated respons…" at bounding box center [817, 356] width 310 height 108
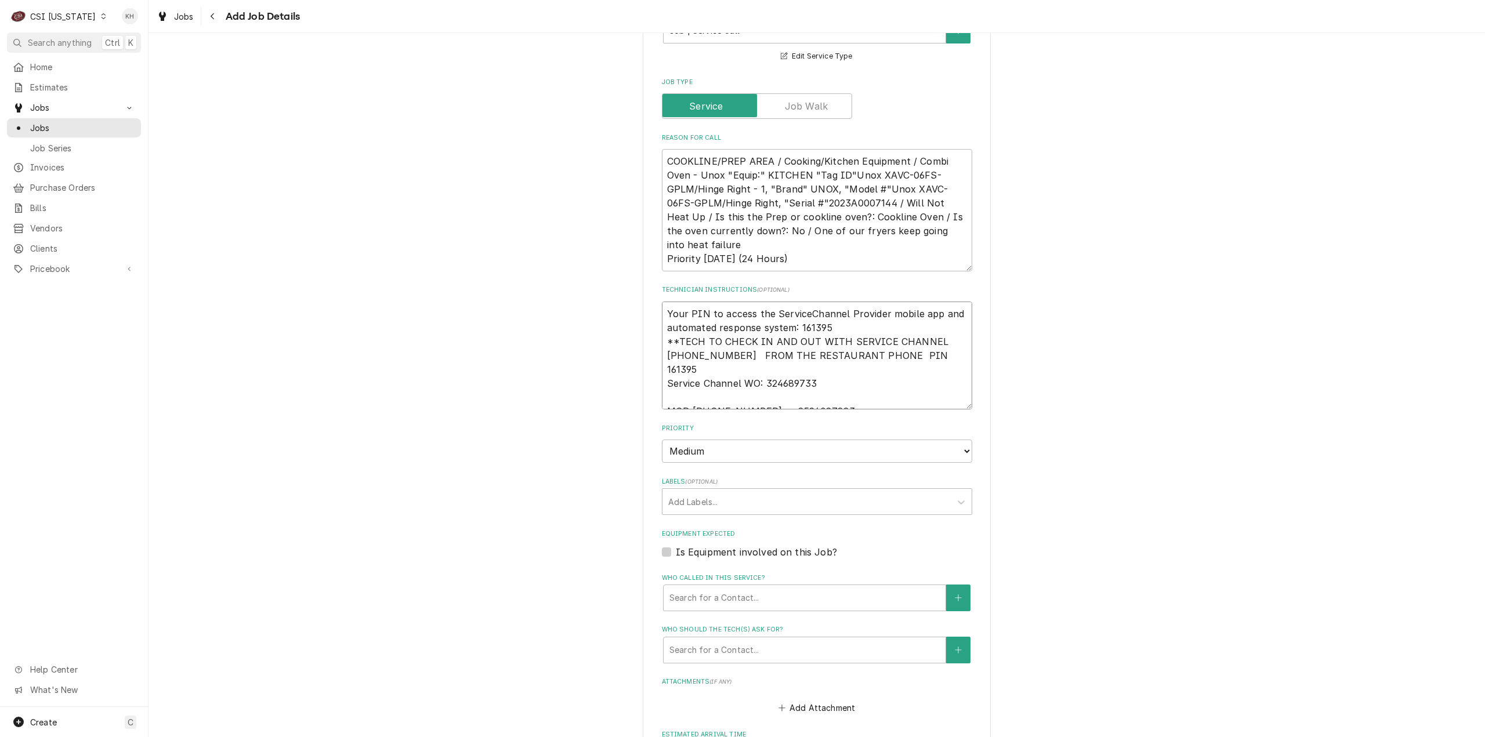
click at [754, 366] on textarea "Your PIN to access the ServiceChannel Provider mobile app and automated respons…" at bounding box center [817, 356] width 310 height 108
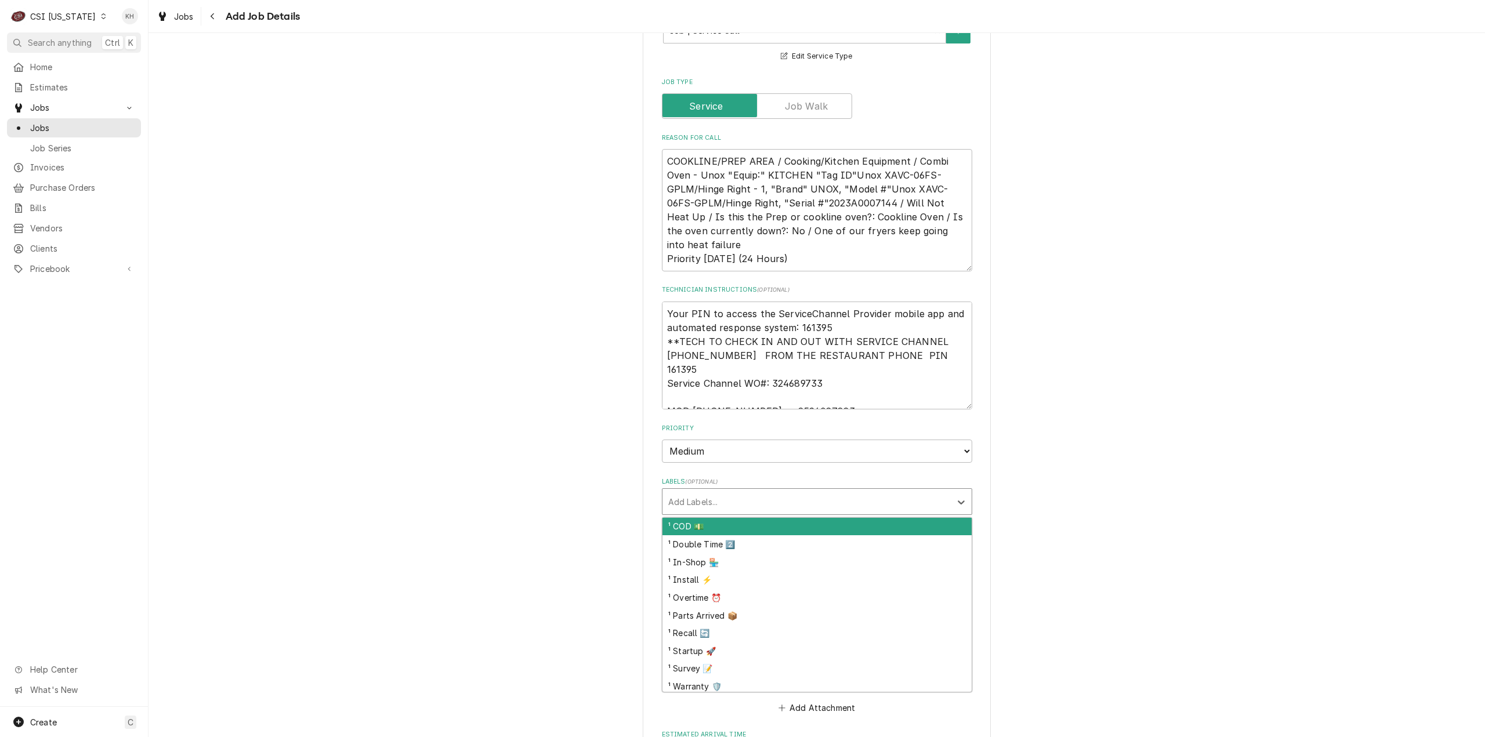
click at [770, 496] on div "Labels" at bounding box center [806, 501] width 277 height 21
click at [765, 524] on div "² Cooking 🔥" at bounding box center [816, 527] width 309 height 18
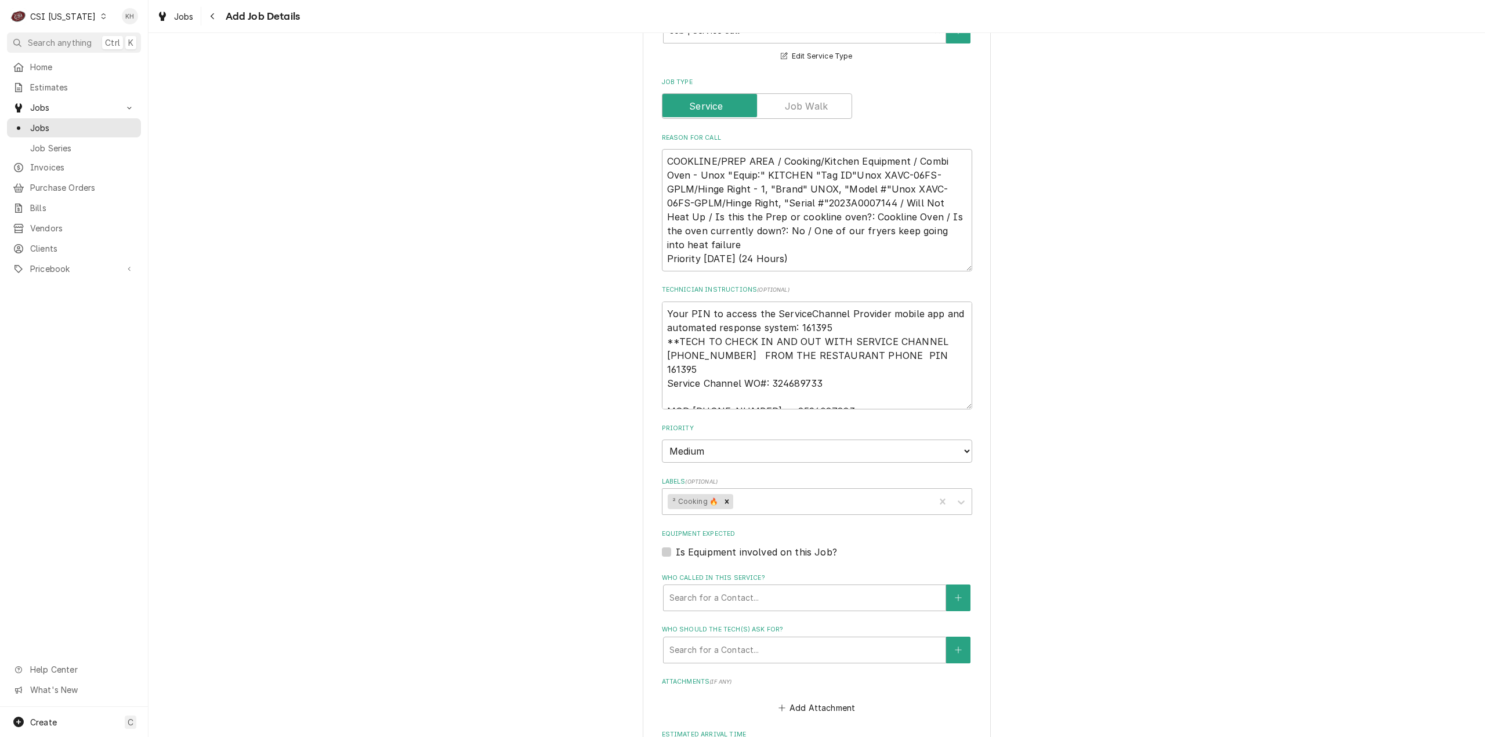
click at [676, 553] on label "Is Equipment involved on this Job?" at bounding box center [756, 552] width 161 height 14
click at [676, 553] on input "Equipment Expected" at bounding box center [831, 558] width 310 height 26
click at [854, 204] on textarea "COOKLINE/PREP AREA / Cooking/Kitchen Equipment / Combi Oven - Unox "Equip:" KIT…" at bounding box center [817, 210] width 310 height 122
click at [741, 604] on div "Equipment" at bounding box center [804, 598] width 270 height 21
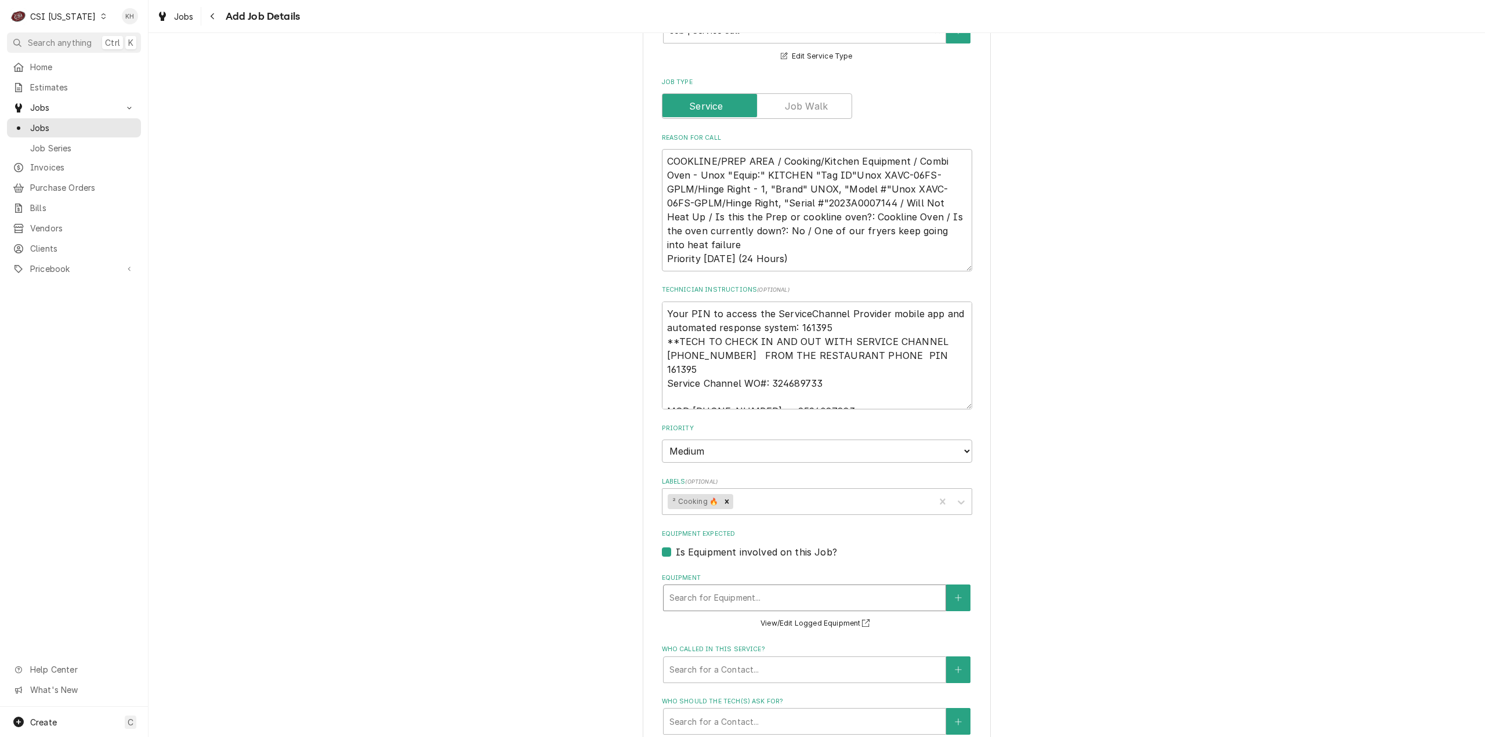
paste input "2023A0007144"
click at [959, 602] on button "Equipment" at bounding box center [958, 598] width 24 height 27
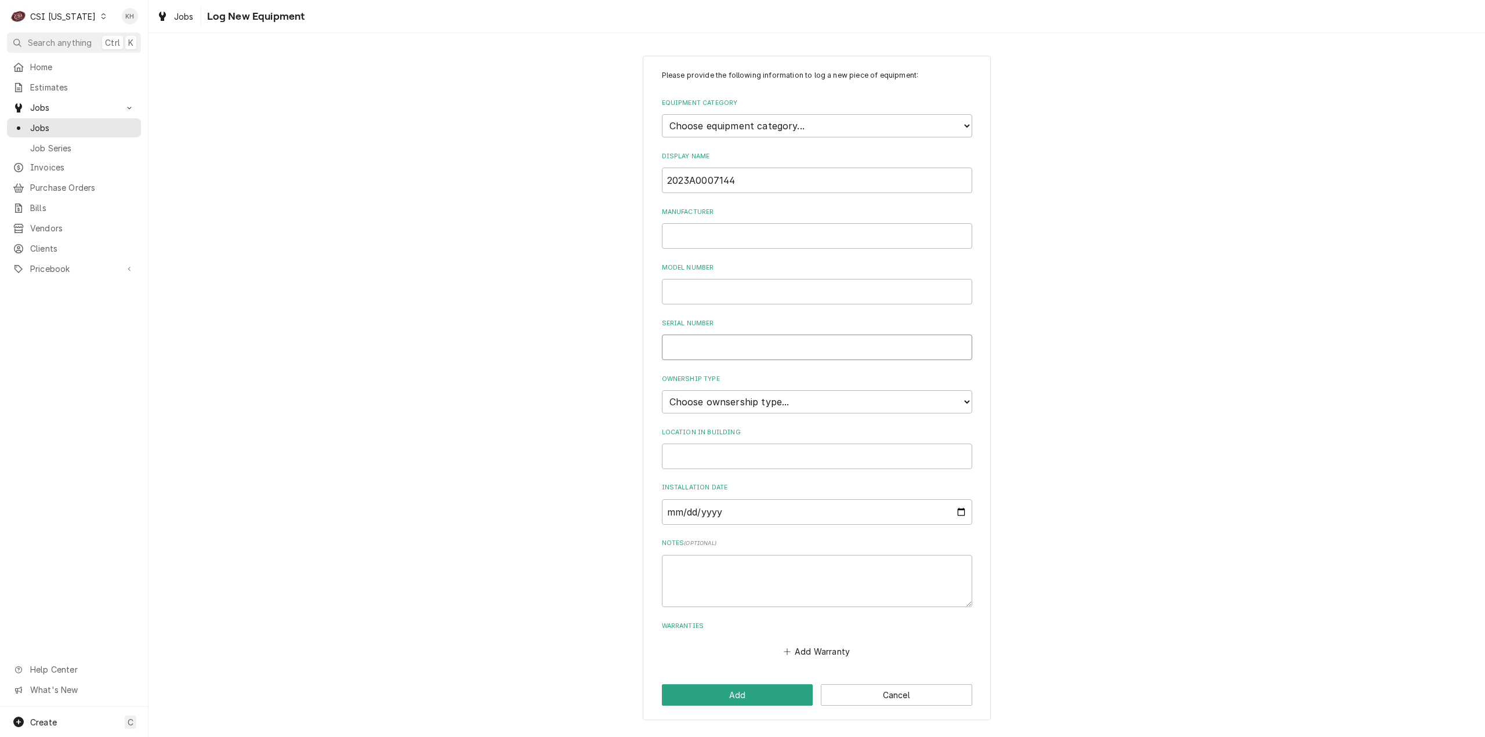
drag, startPoint x: 723, startPoint y: 353, endPoint x: 715, endPoint y: 295, distance: 58.1
click at [723, 353] on input "Serial Number" at bounding box center [817, 348] width 310 height 26
paste input "2023A0007144"
drag, startPoint x: 755, startPoint y: 177, endPoint x: 585, endPoint y: 170, distance: 170.1
click at [585, 170] on div "Please provide the following information to log a new piece of equipment: Equip…" at bounding box center [816, 388] width 1336 height 686
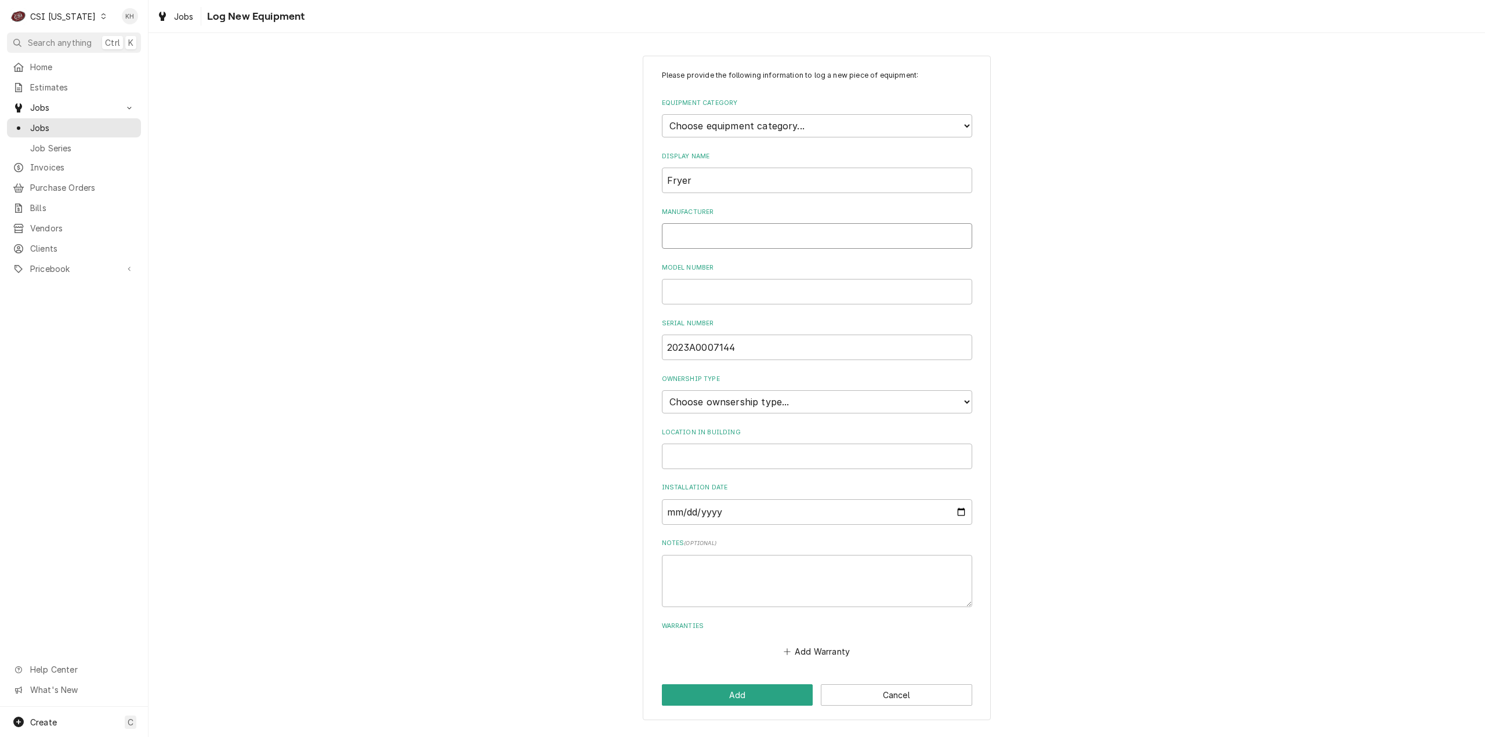
click at [721, 234] on input "Manufacturer" at bounding box center [817, 236] width 310 height 26
click at [832, 124] on select "Choose equipment category... Cooking Equipment Fryers Ice Machines Ovens and Ra…" at bounding box center [817, 125] width 310 height 23
click at [662, 114] on select "Choose equipment category... Cooking Equipment Fryers Ice Machines Ovens and Ra…" at bounding box center [817, 125] width 310 height 23
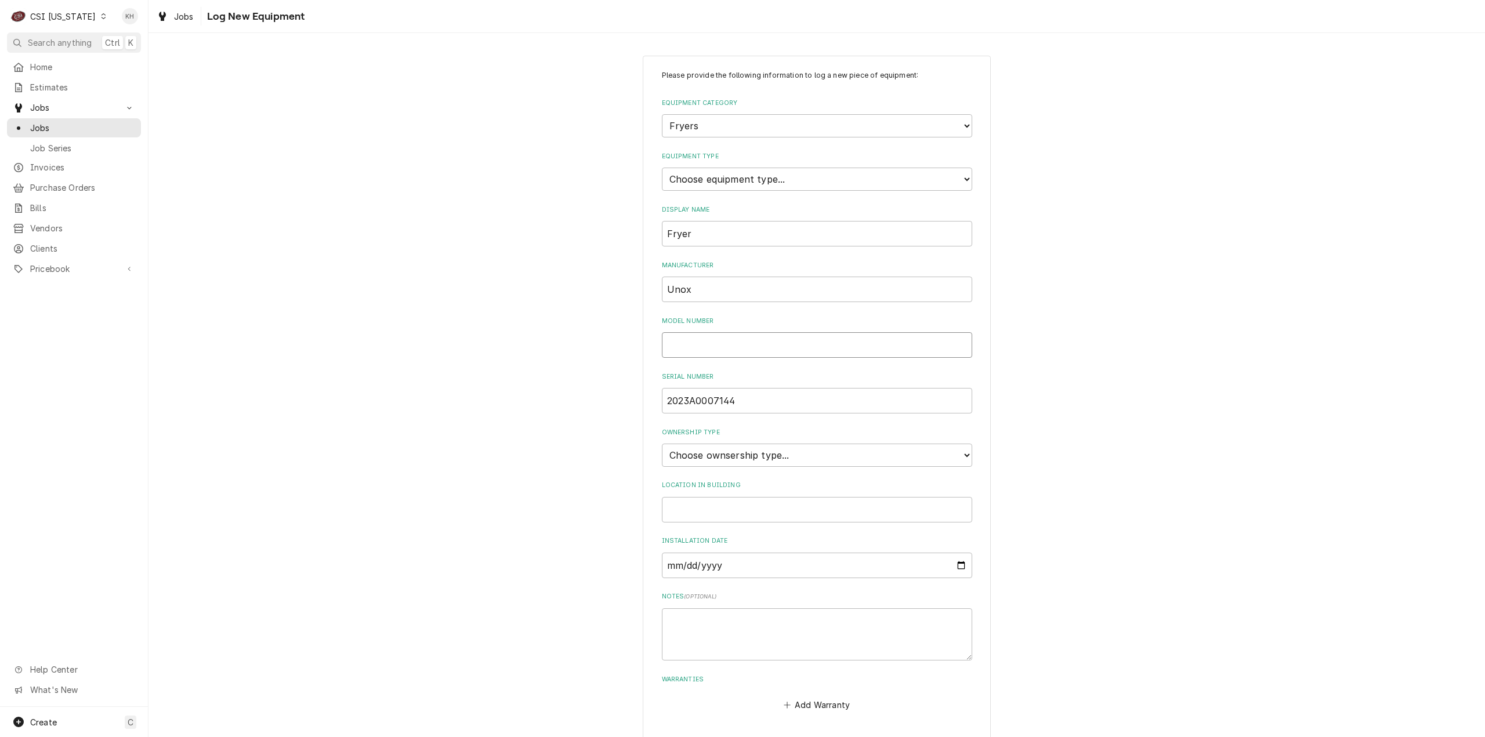
drag, startPoint x: 753, startPoint y: 344, endPoint x: 739, endPoint y: 356, distance: 18.1
click at [740, 350] on input "Model Number" at bounding box center [817, 345] width 310 height 26
paste input "XAVC-06FS-GPLM"
click at [810, 461] on select "Choose ownsership type... Unknown Owned Leased Rented" at bounding box center [817, 455] width 310 height 23
click at [662, 444] on select "Choose ownsership type... Unknown Owned Leased Rented" at bounding box center [817, 455] width 310 height 23
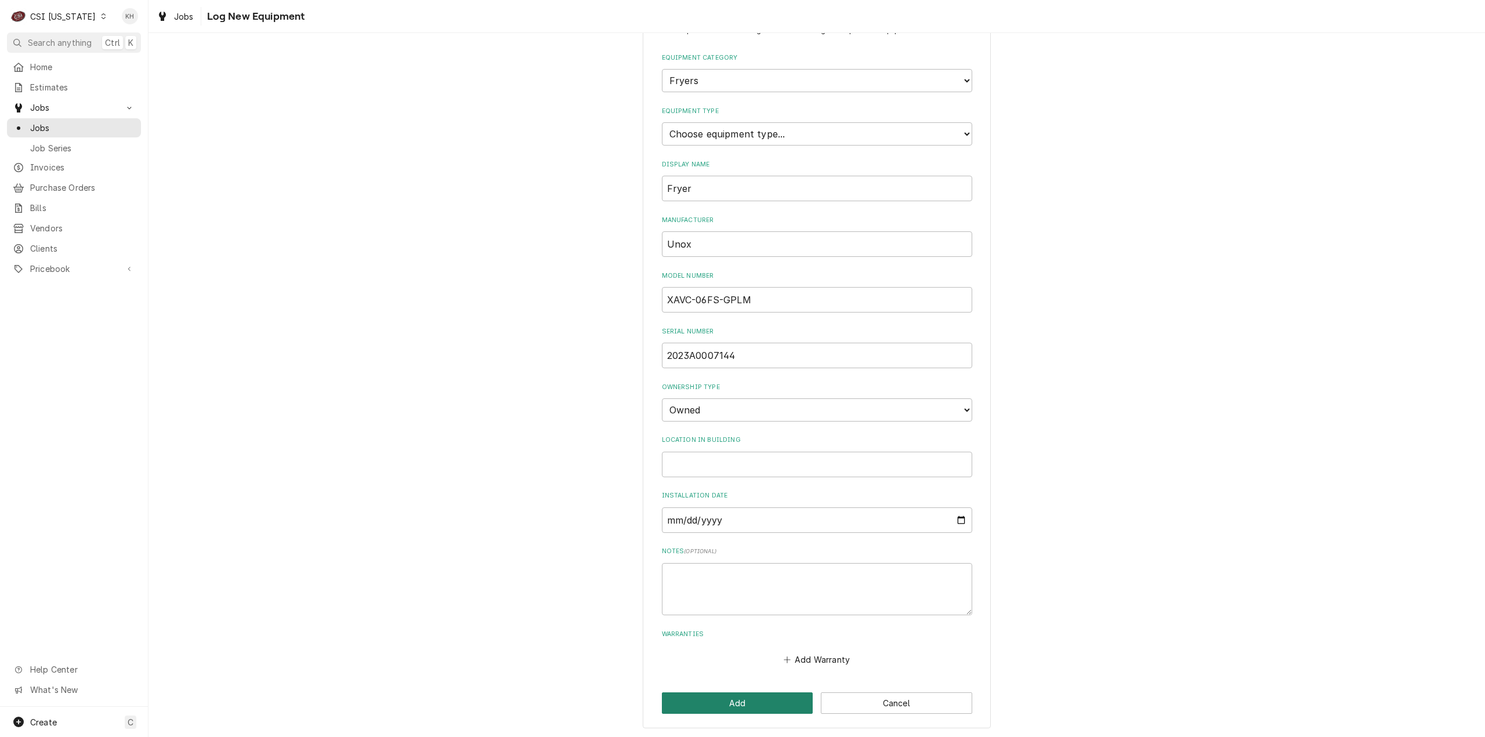
click at [729, 693] on button "Add" at bounding box center [737, 703] width 151 height 21
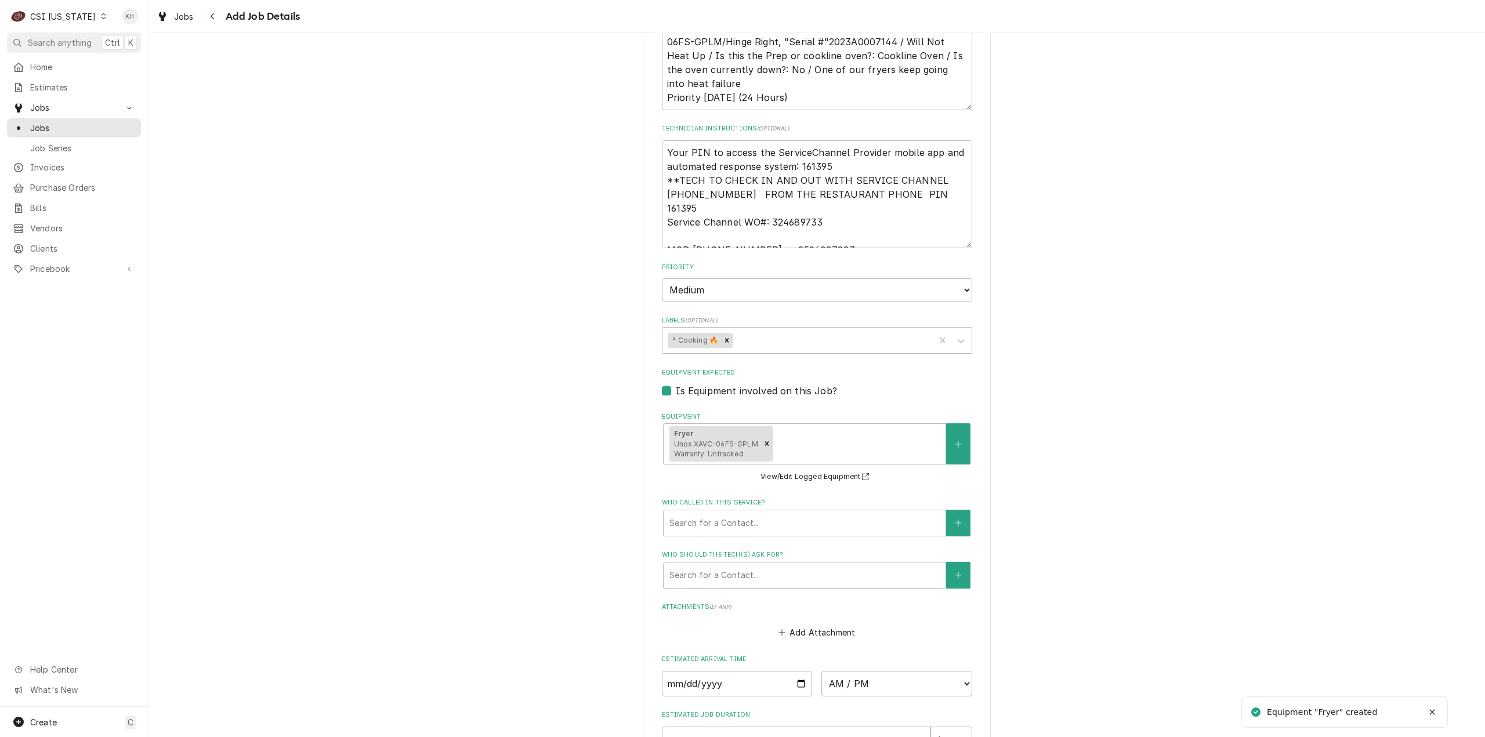
scroll to position [696, 0]
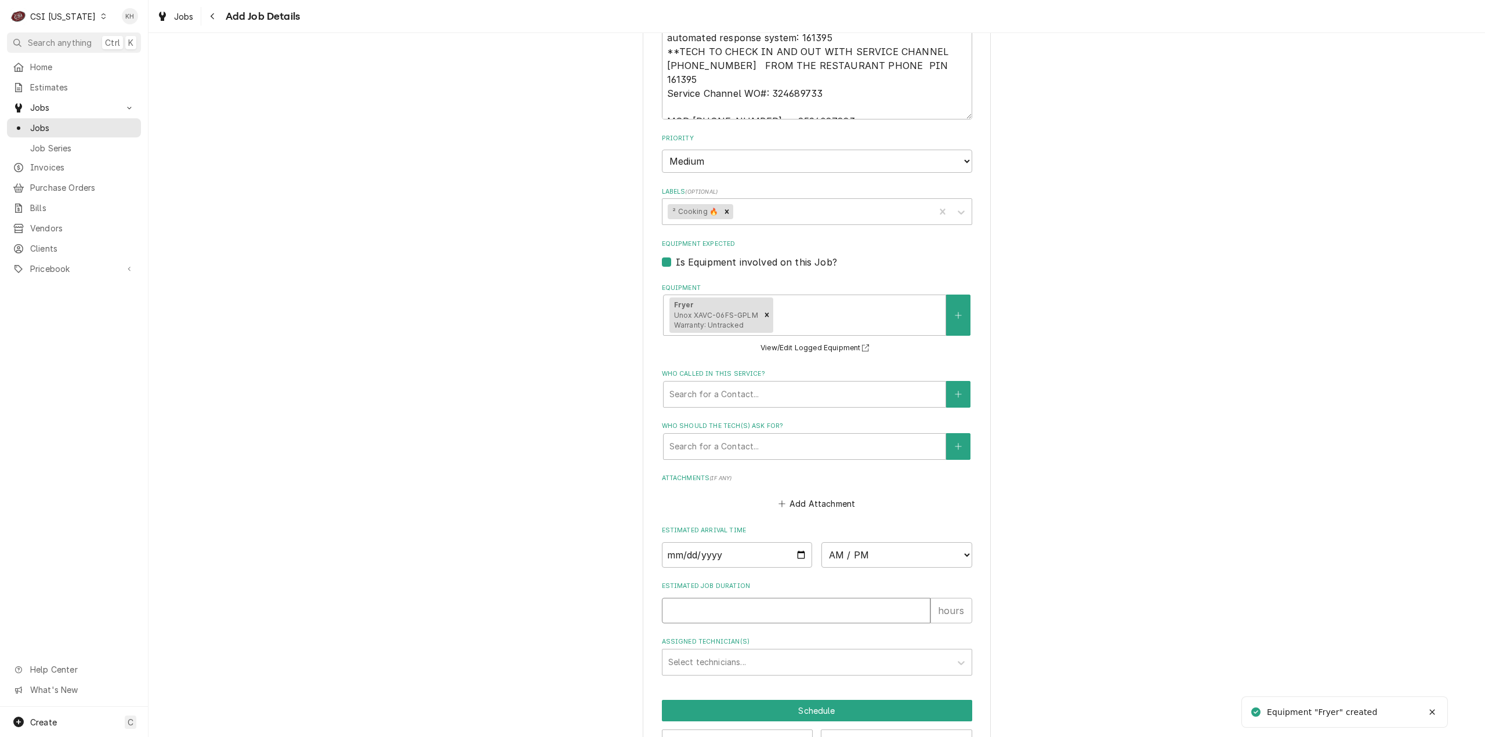
click at [770, 613] on input "Estimated Job Duration" at bounding box center [796, 611] width 269 height 26
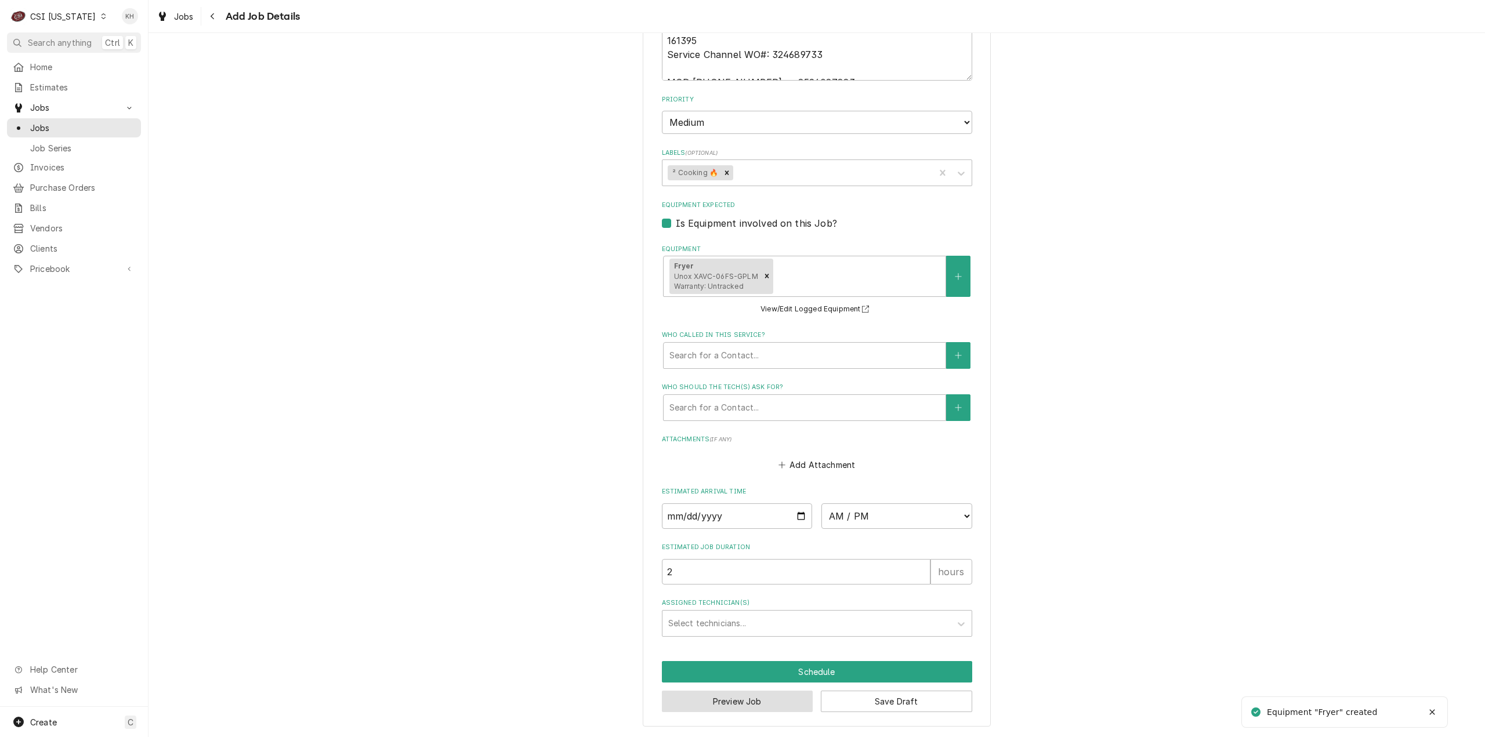
click at [767, 704] on button "Preview Job" at bounding box center [737, 701] width 151 height 21
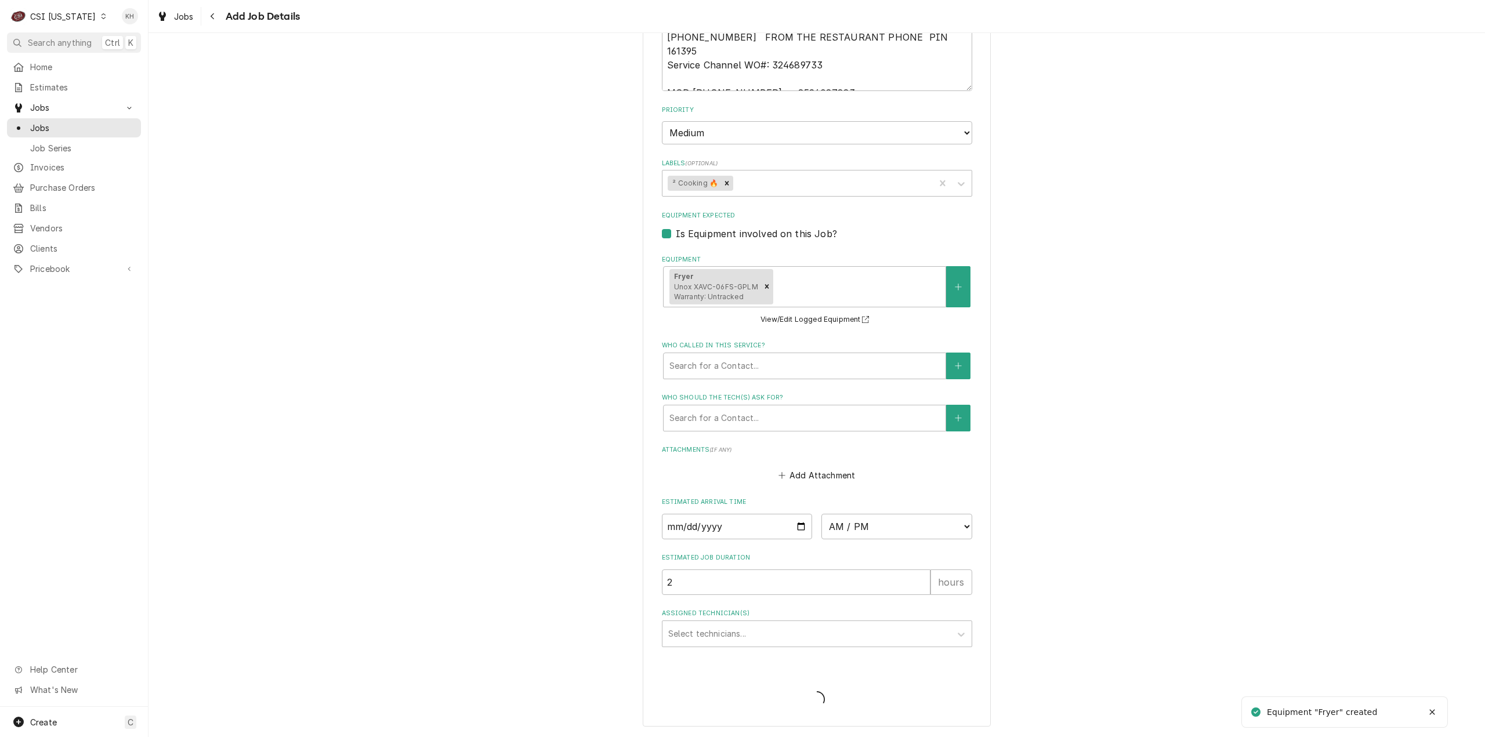
scroll to position [726, 0]
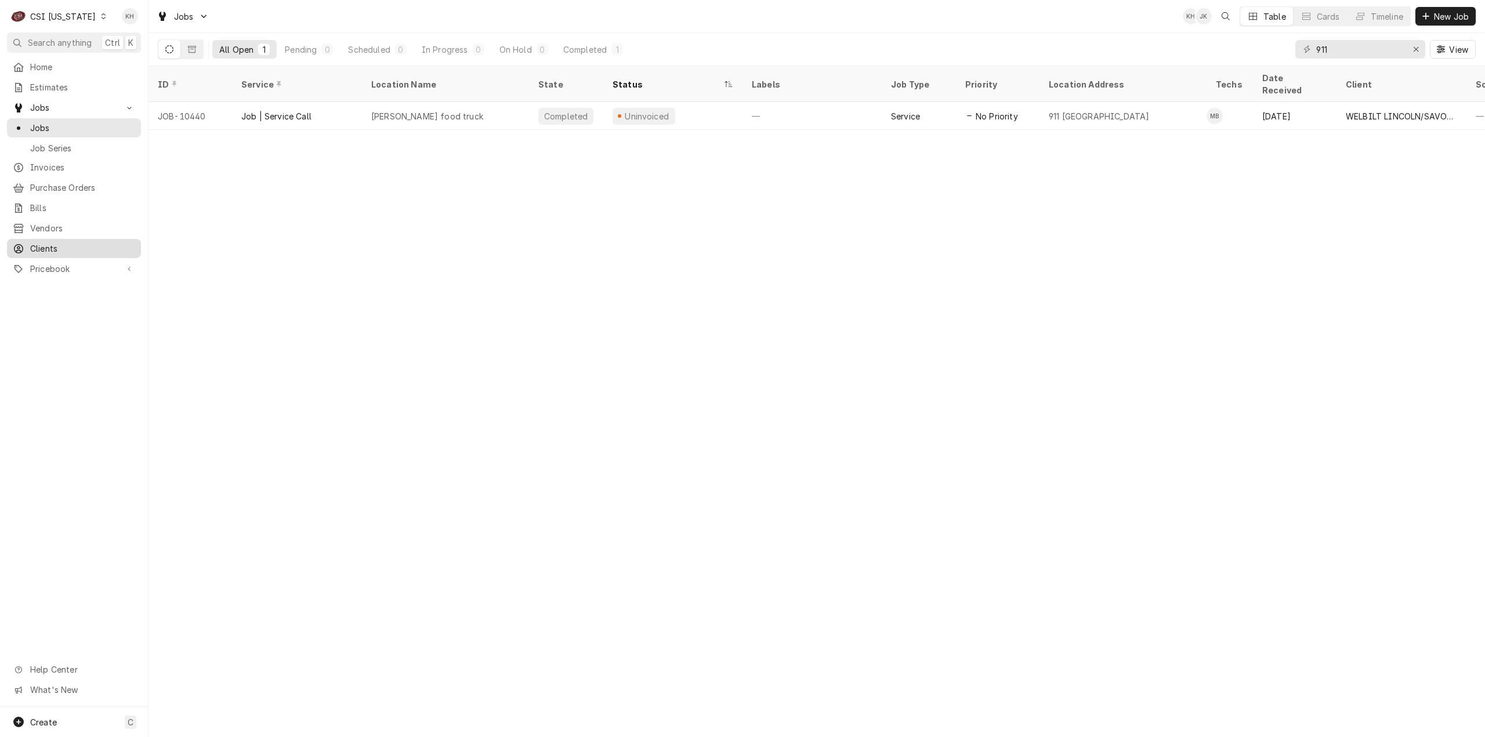
drag, startPoint x: 50, startPoint y: 244, endPoint x: 55, endPoint y: 260, distance: 16.3
click at [50, 244] on span "Clients" at bounding box center [82, 248] width 105 height 12
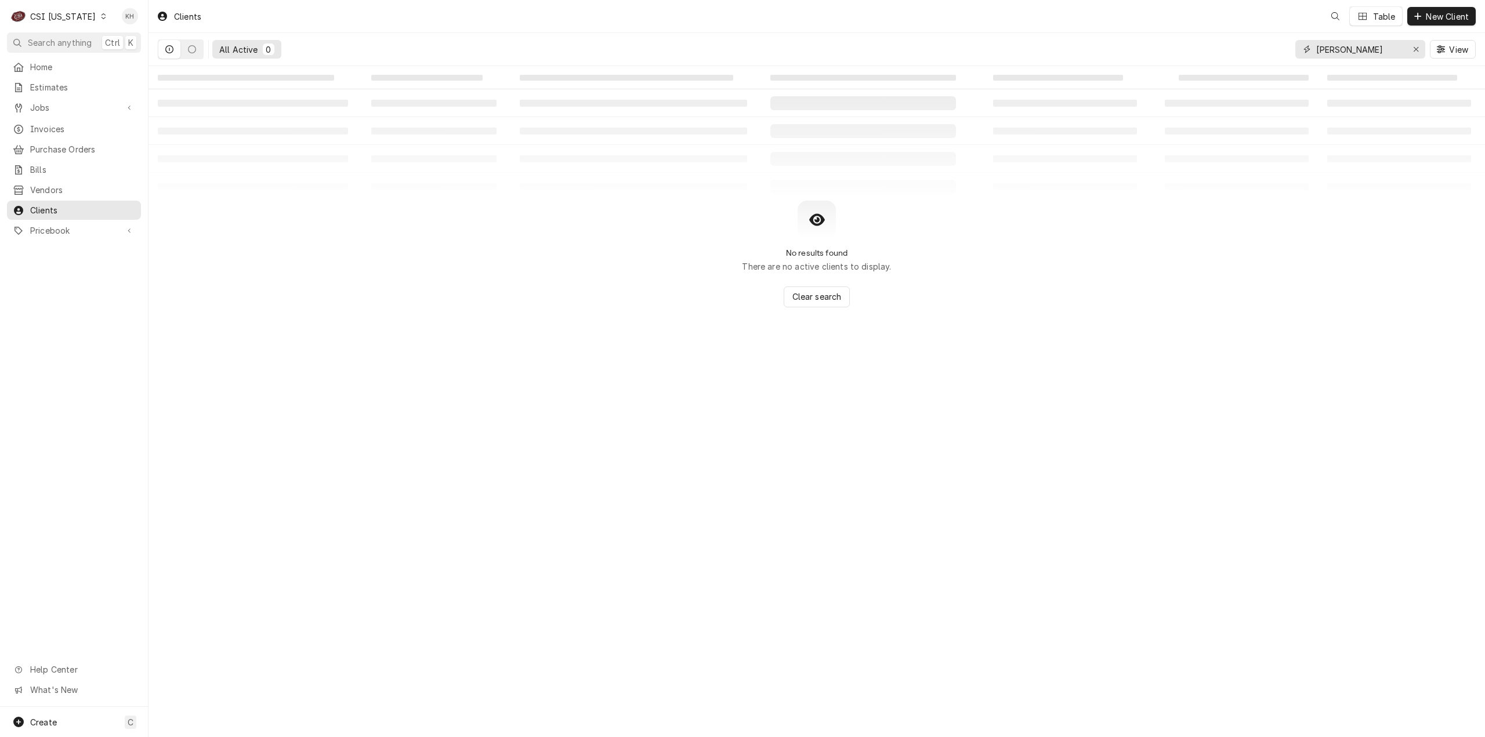
click at [1110, 72] on div "Clients Table New Client All Active 0 [PERSON_NAME] View ‌ ‌ ‌ ‌ ‌ ‌ ‌ ‌ ‌ ‌ ‌ …" at bounding box center [816, 368] width 1336 height 737
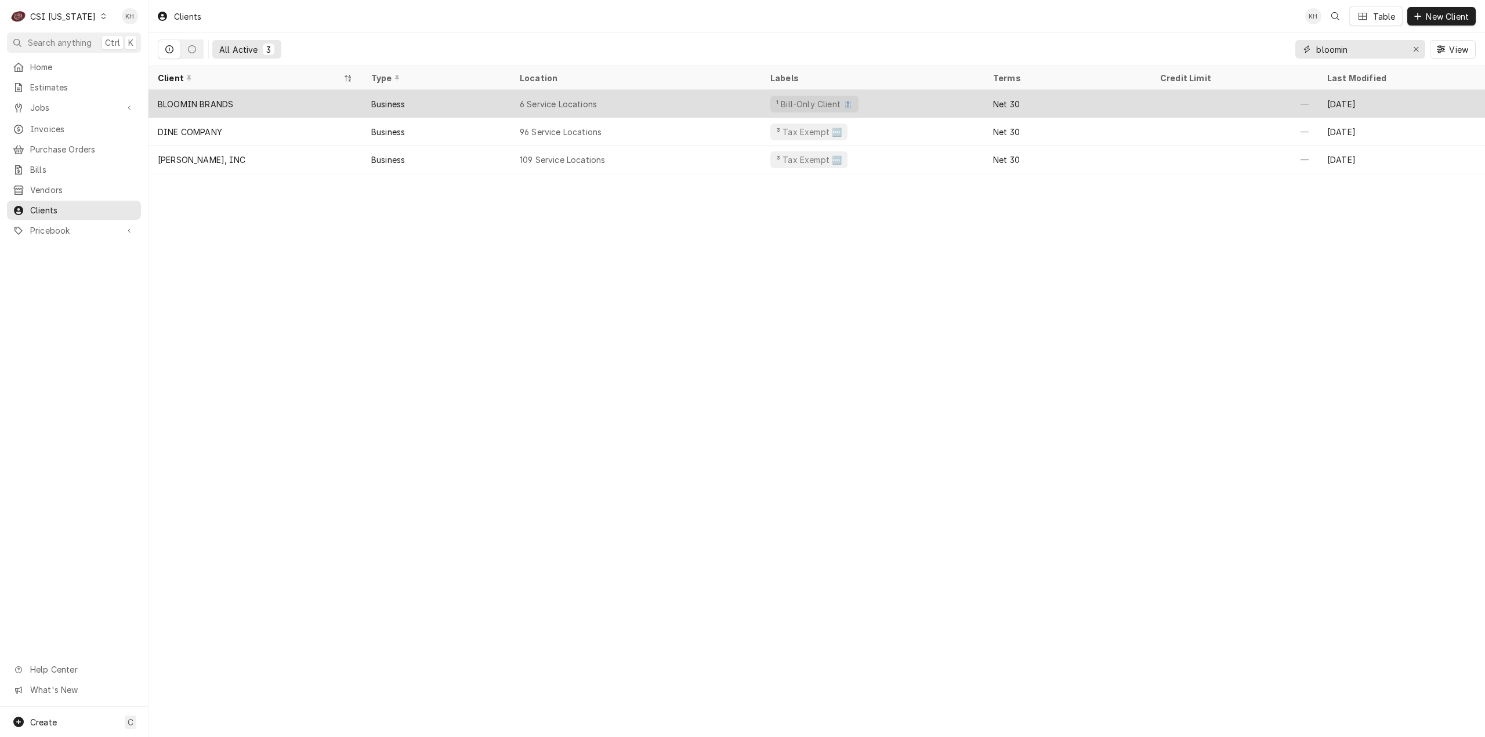
type input "bloomin"
click at [317, 106] on div "BLOOMIN BRANDS" at bounding box center [254, 104] width 213 height 28
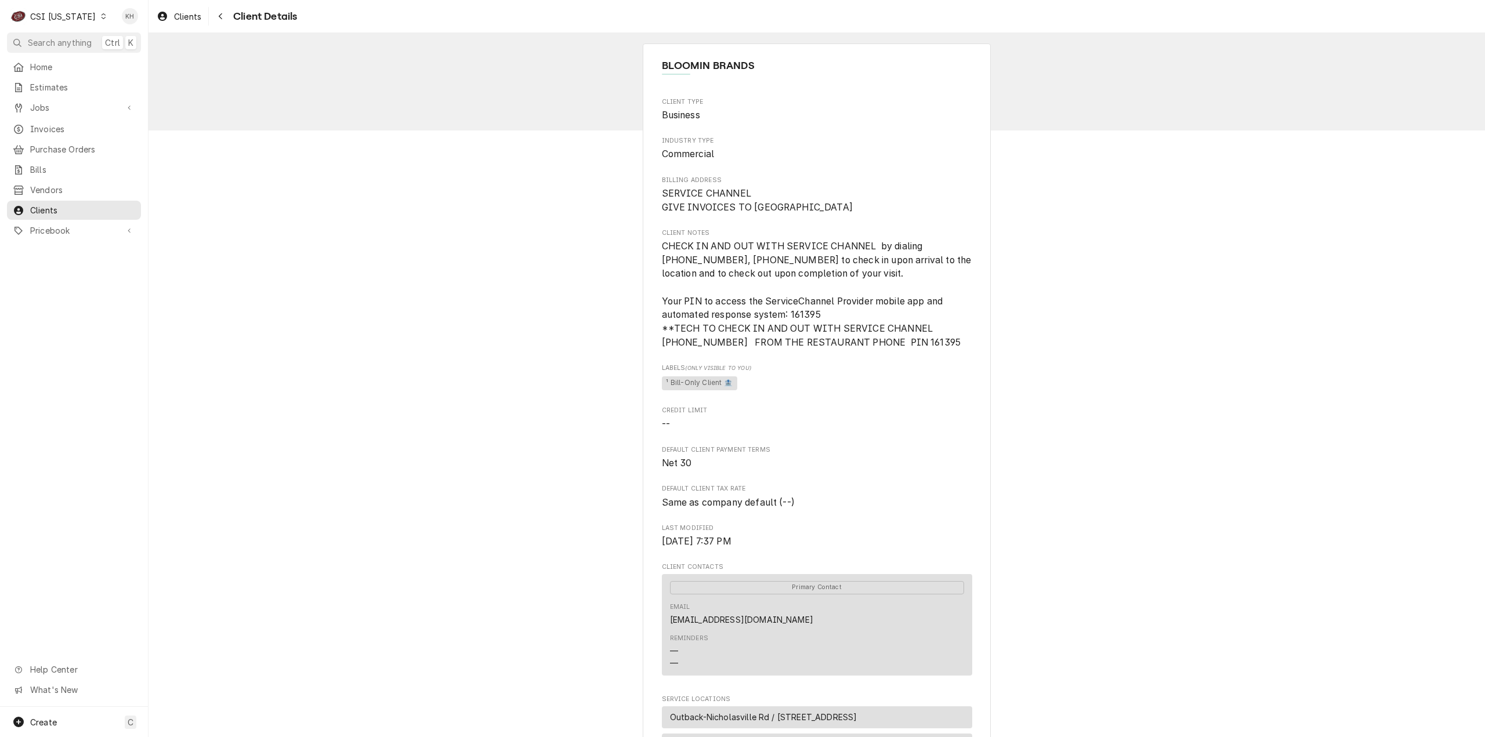
click at [655, 298] on div "BLOOMIN BRANDS Client Type Business Industry Type Commercial Billing Address SE…" at bounding box center [817, 567] width 348 height 1046
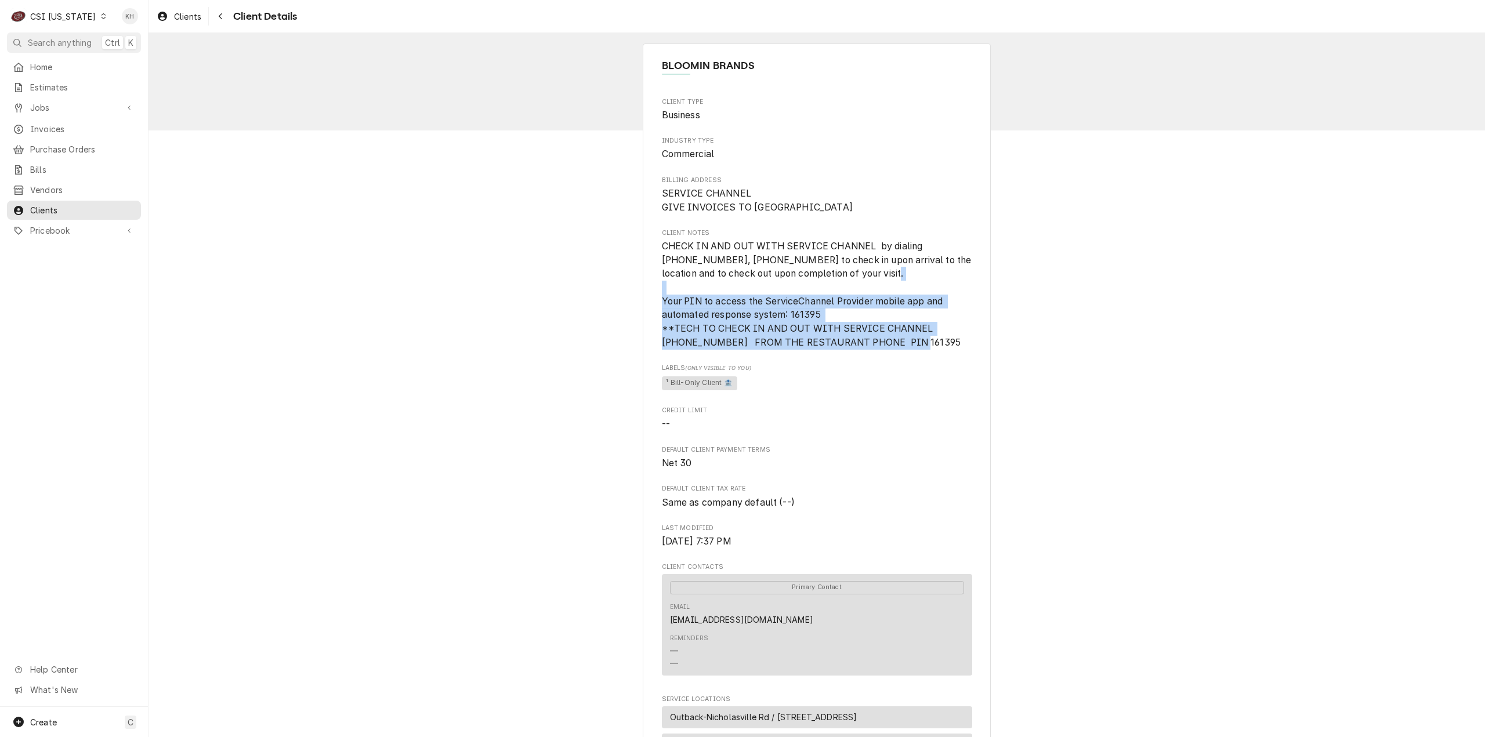
drag, startPoint x: 658, startPoint y: 300, endPoint x: 919, endPoint y: 352, distance: 266.1
click at [919, 352] on div "Client Type Business Industry Type Commercial Billing Address SERVICE CHANNEL G…" at bounding box center [817, 503] width 310 height 813
copy span "Your PIN to access the ServiceChannel Provider mobile app and automated respons…"
